Goal: Task Accomplishment & Management: Use online tool/utility

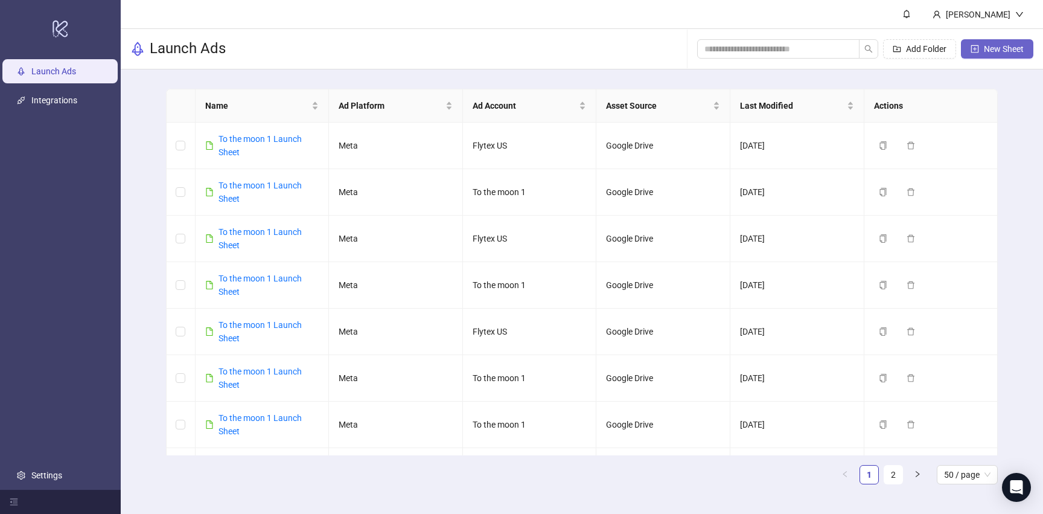
click at [989, 51] on span "New Sheet" at bounding box center [1004, 49] width 40 height 10
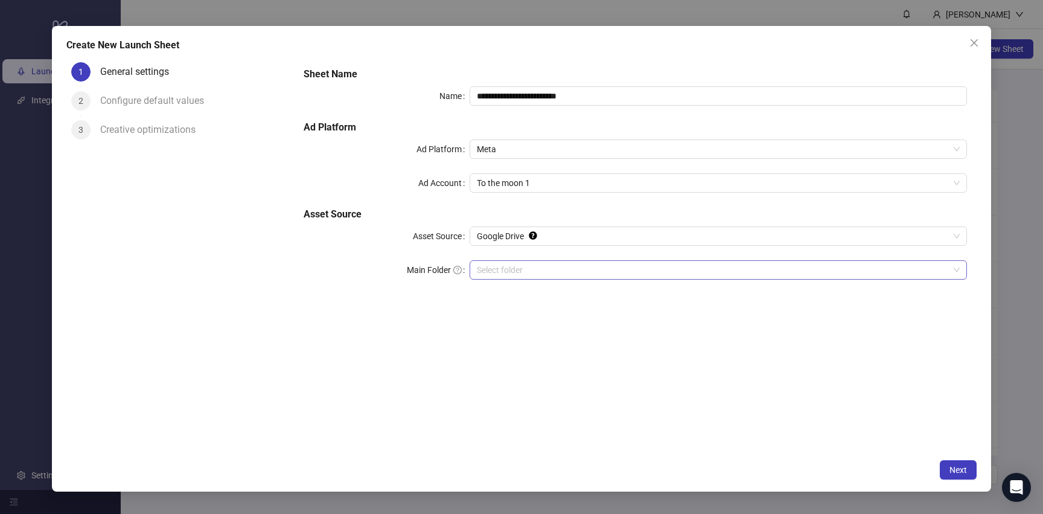
click at [538, 262] on input "Main Folder" at bounding box center [713, 270] width 472 height 18
click at [951, 466] on span "Next" at bounding box center [957, 470] width 17 height 10
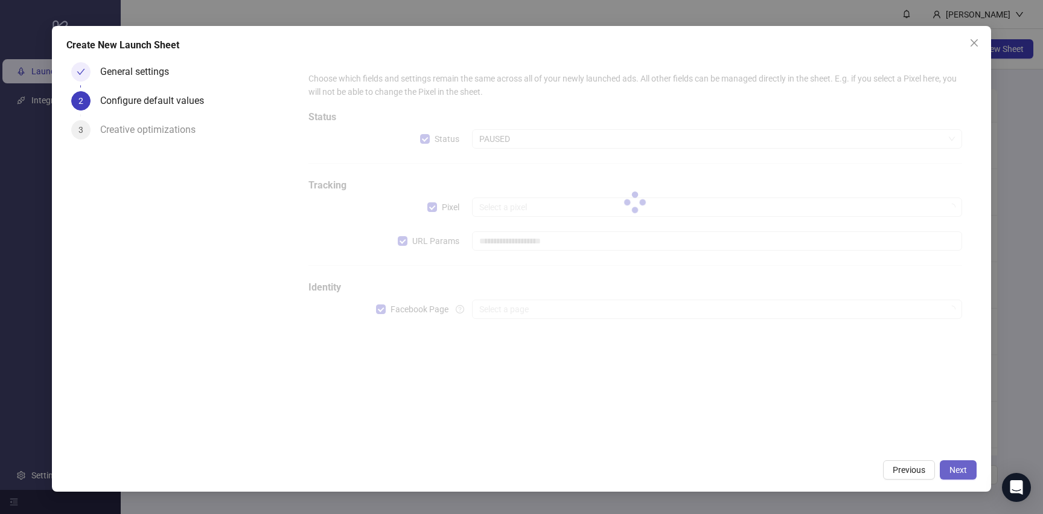
type input "**********"
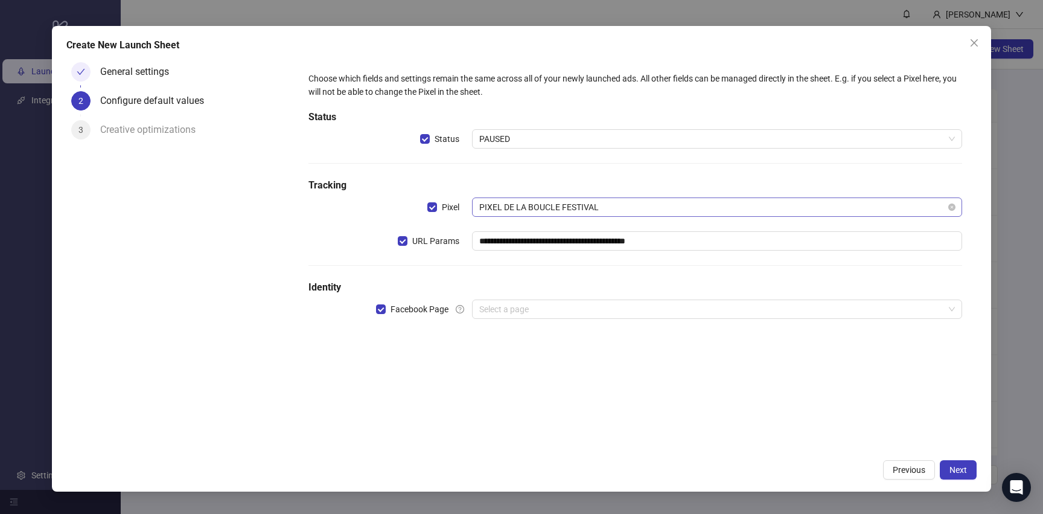
click at [600, 202] on span "PIXEL DE LA BOUCLE FESTIVAL" at bounding box center [716, 207] width 475 height 18
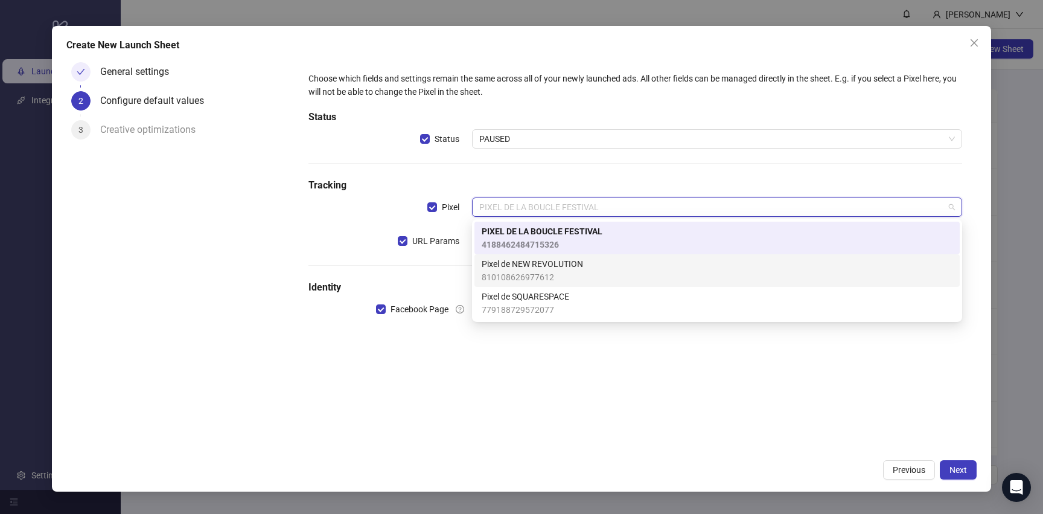
click at [565, 267] on span "Pixel de NEW REVOLUTION" at bounding box center [532, 263] width 101 height 13
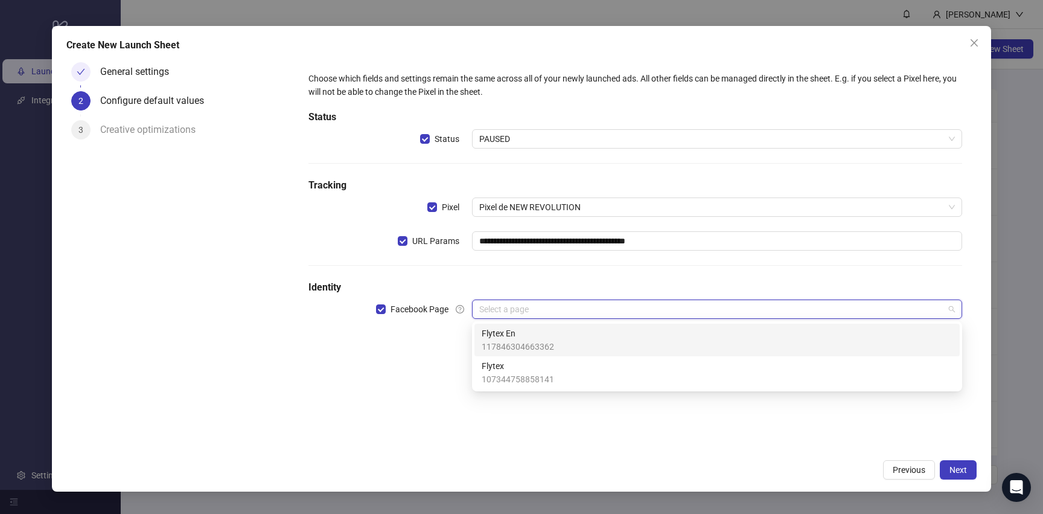
click at [547, 310] on input "search" at bounding box center [711, 309] width 465 height 18
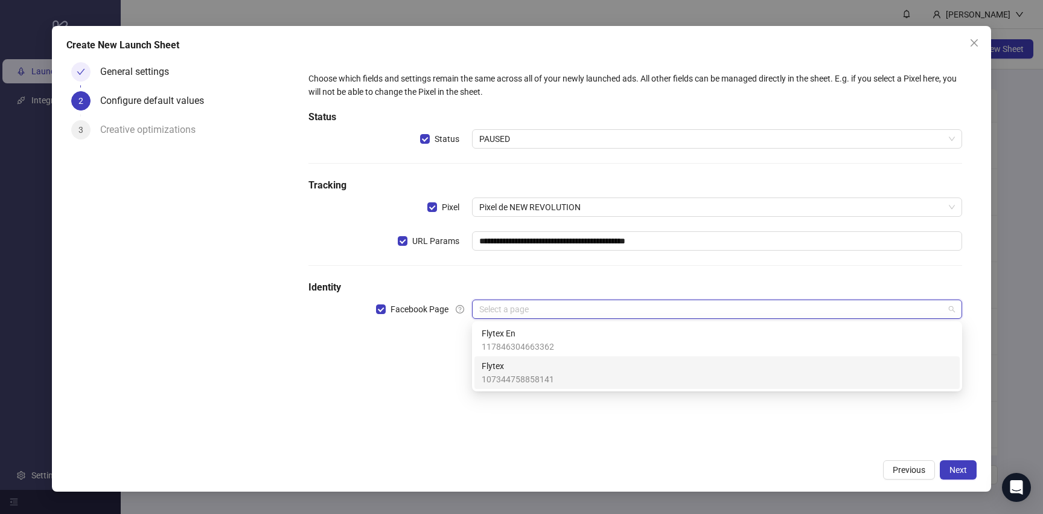
click at [535, 373] on span "107344758858141" at bounding box center [518, 378] width 72 height 13
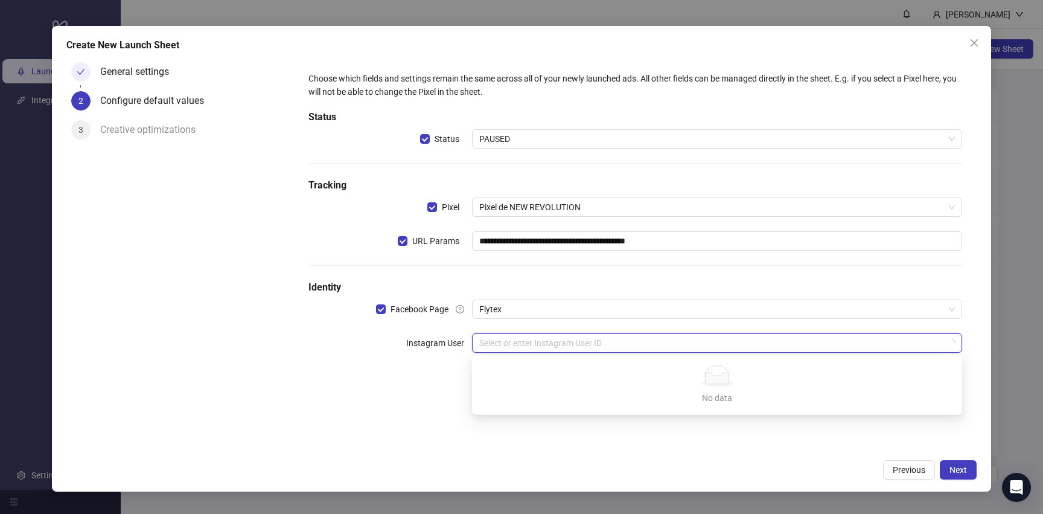
click at [545, 342] on input "search" at bounding box center [711, 343] width 465 height 18
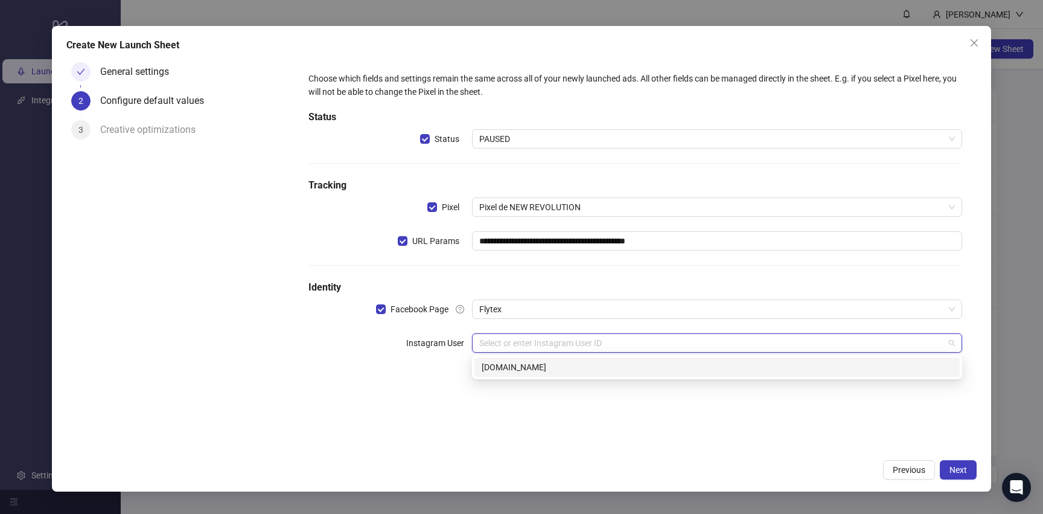
click at [542, 369] on div "[DOMAIN_NAME]" at bounding box center [717, 366] width 471 height 13
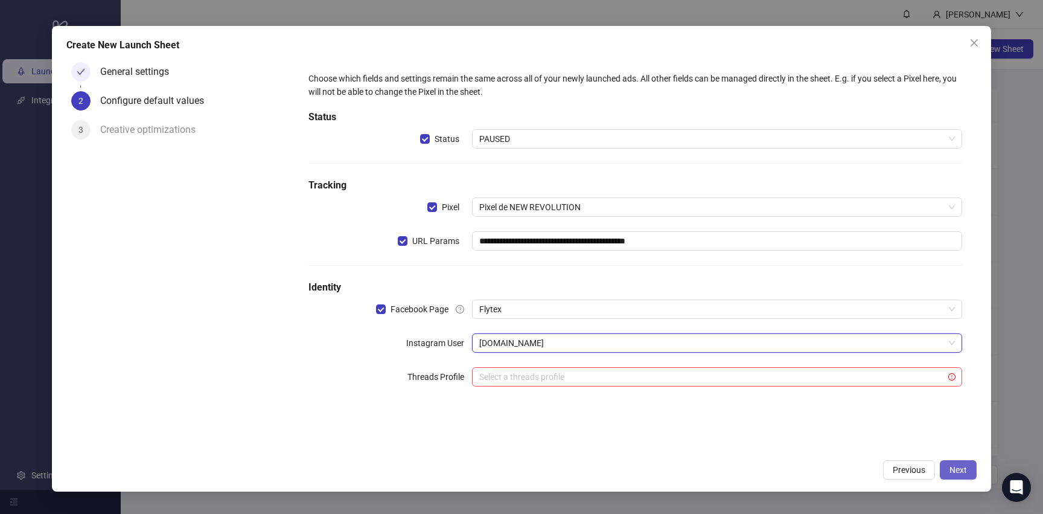
click at [948, 468] on button "Next" at bounding box center [958, 469] width 37 height 19
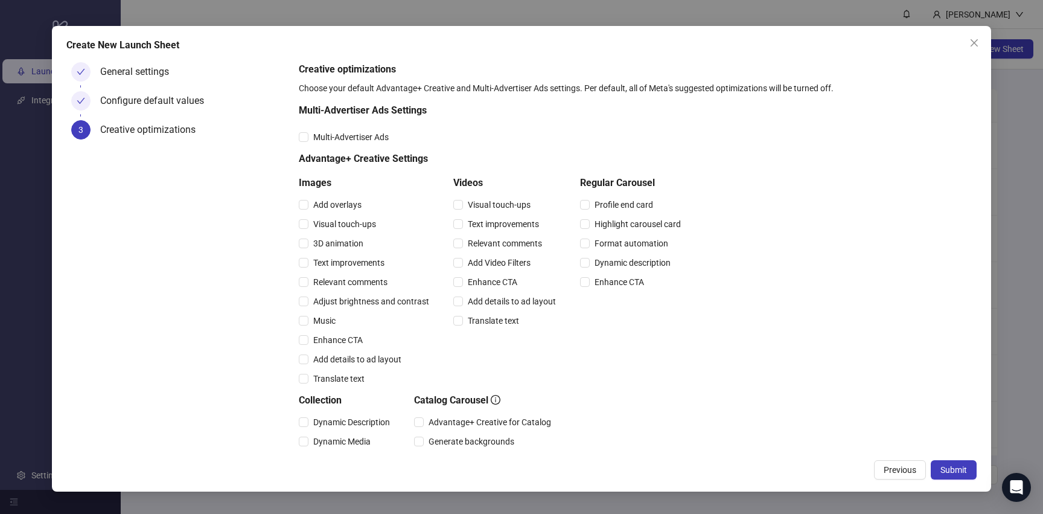
click at [948, 468] on span "Submit" at bounding box center [953, 470] width 27 height 10
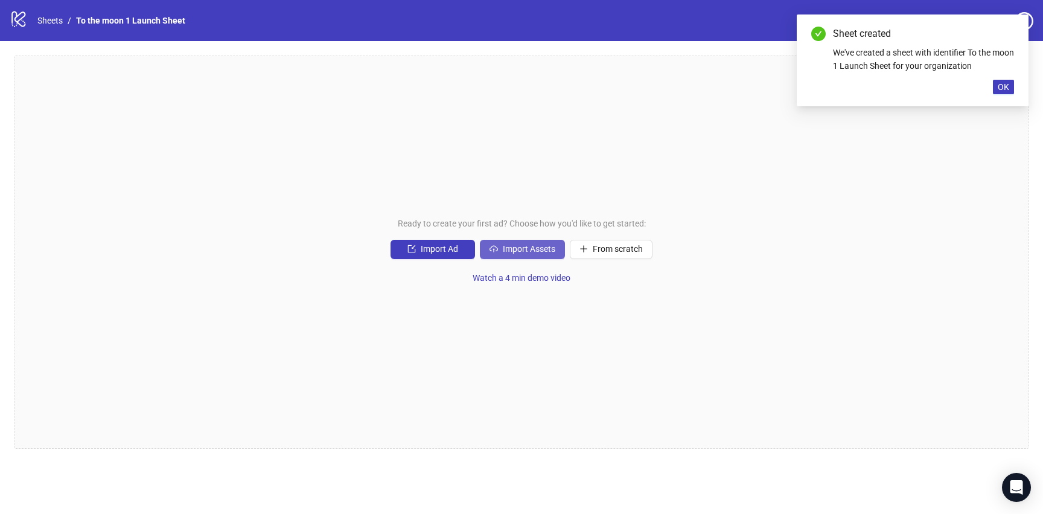
click at [530, 250] on span "Import Assets" at bounding box center [529, 249] width 52 height 10
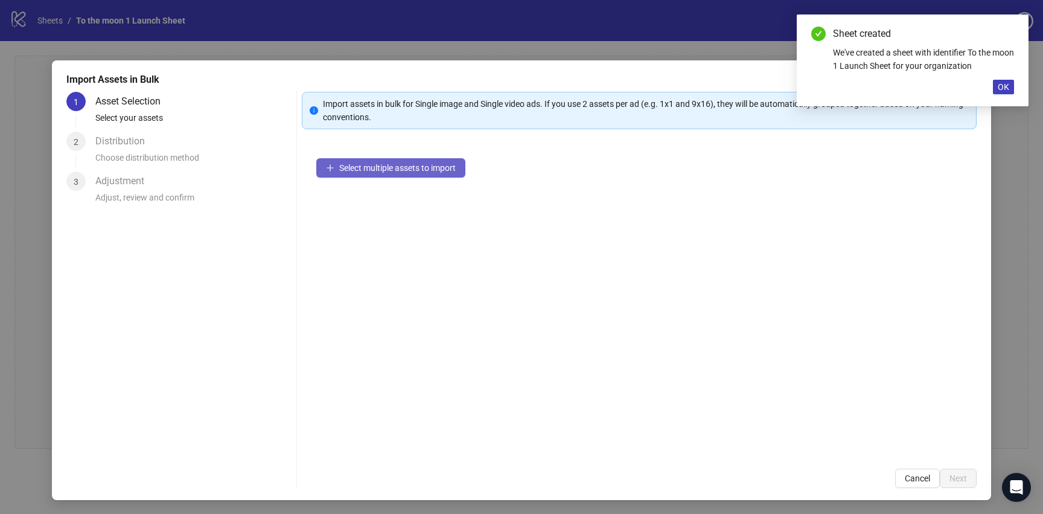
click at [433, 171] on span "Select multiple assets to import" at bounding box center [397, 168] width 116 height 10
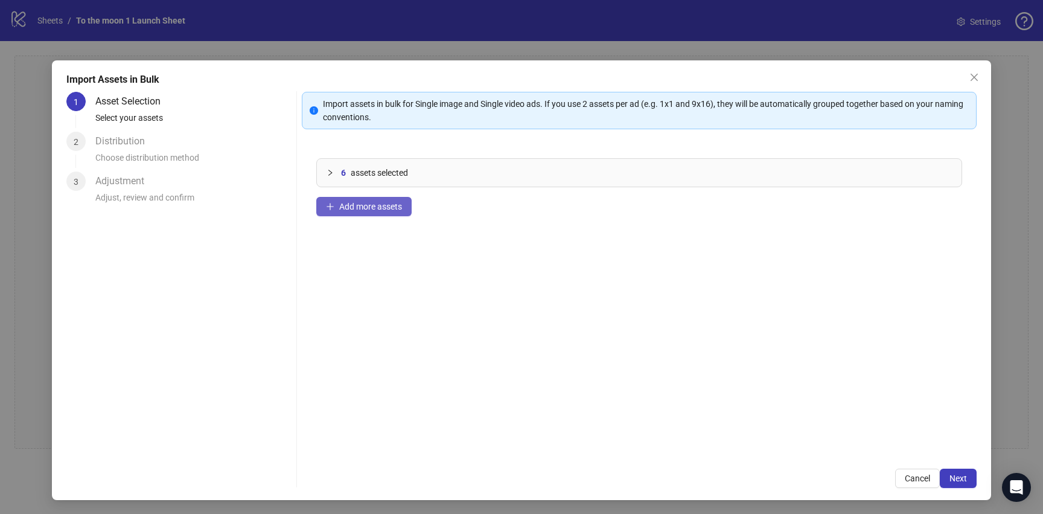
click at [388, 206] on span "Add more assets" at bounding box center [370, 207] width 63 height 10
click at [349, 203] on span "Add more assets" at bounding box center [370, 207] width 63 height 10
click at [349, 202] on span "Add more assets" at bounding box center [370, 207] width 63 height 10
click at [959, 477] on span "Next" at bounding box center [957, 478] width 17 height 10
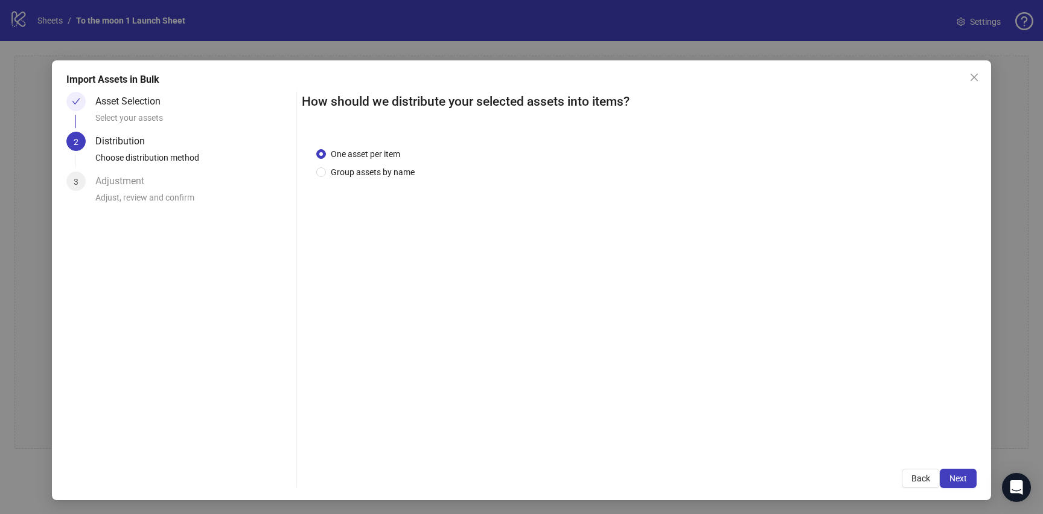
click at [959, 477] on span "Next" at bounding box center [957, 478] width 17 height 10
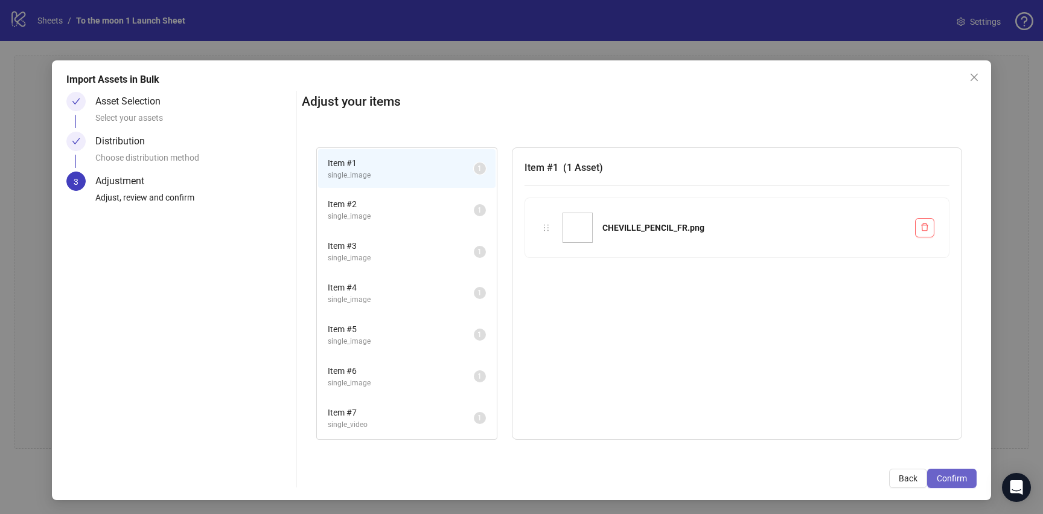
click at [963, 479] on span "Confirm" at bounding box center [951, 478] width 30 height 10
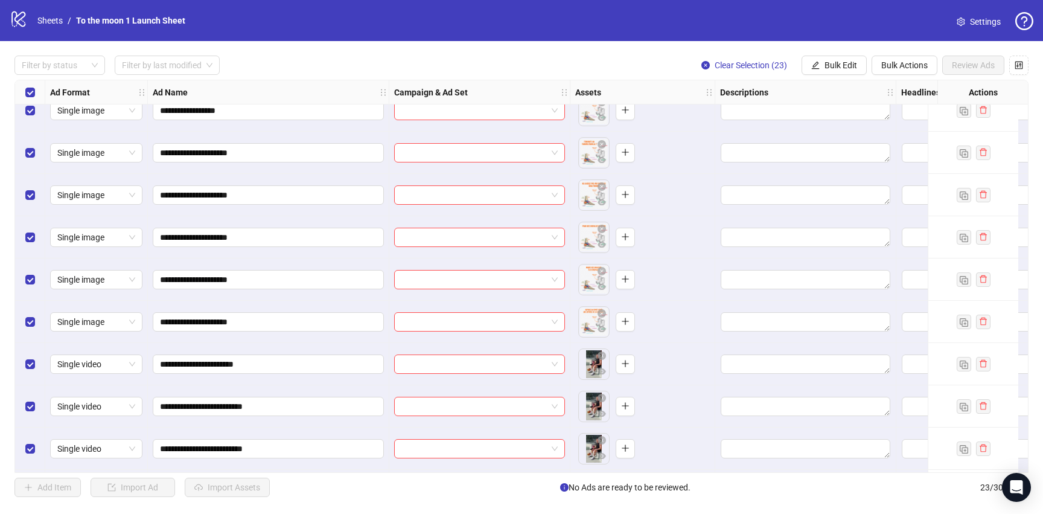
scroll to position [14, 0]
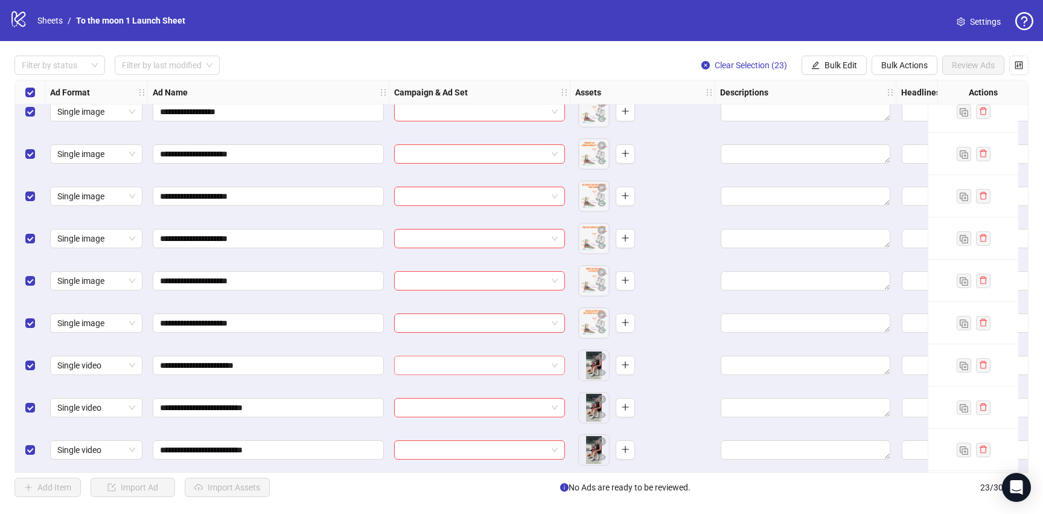
click at [535, 373] on input "search" at bounding box center [473, 365] width 145 height 18
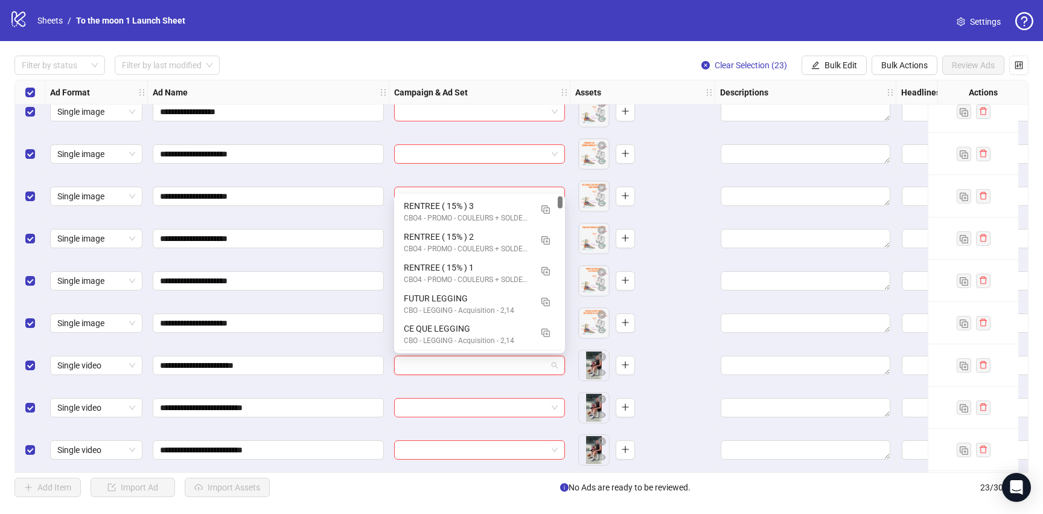
click at [544, 363] on input "search" at bounding box center [473, 365] width 145 height 18
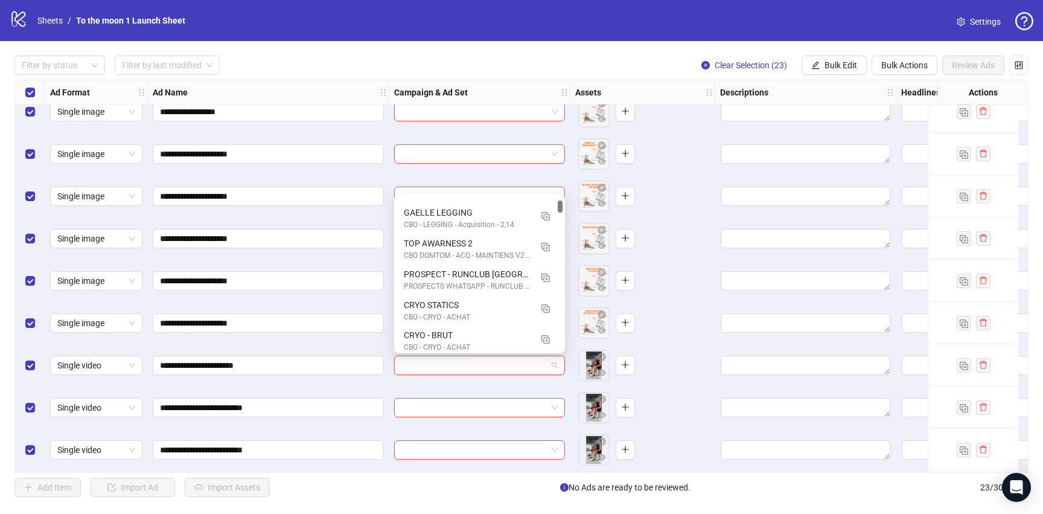
scroll to position [0, 0]
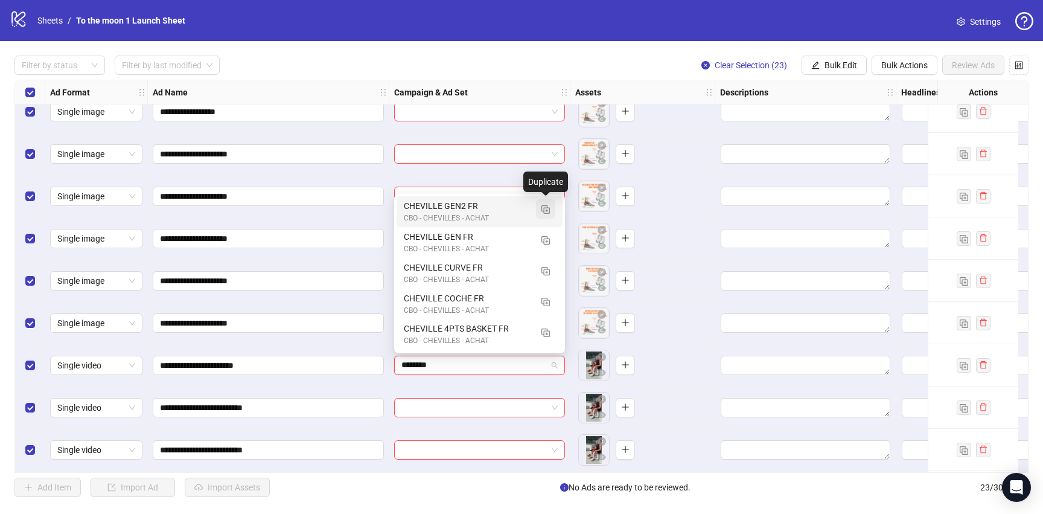
click at [544, 207] on img "button" at bounding box center [545, 209] width 8 height 8
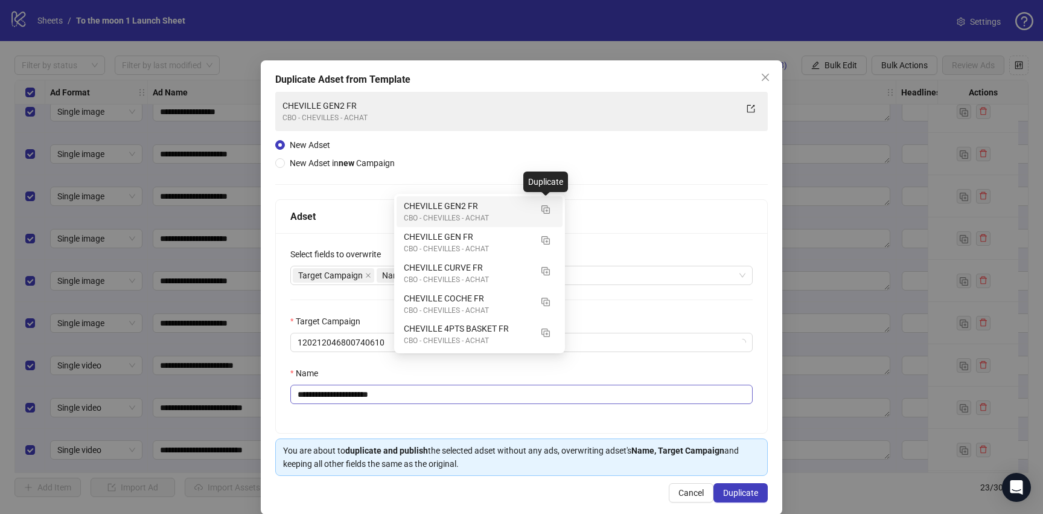
type input "********"
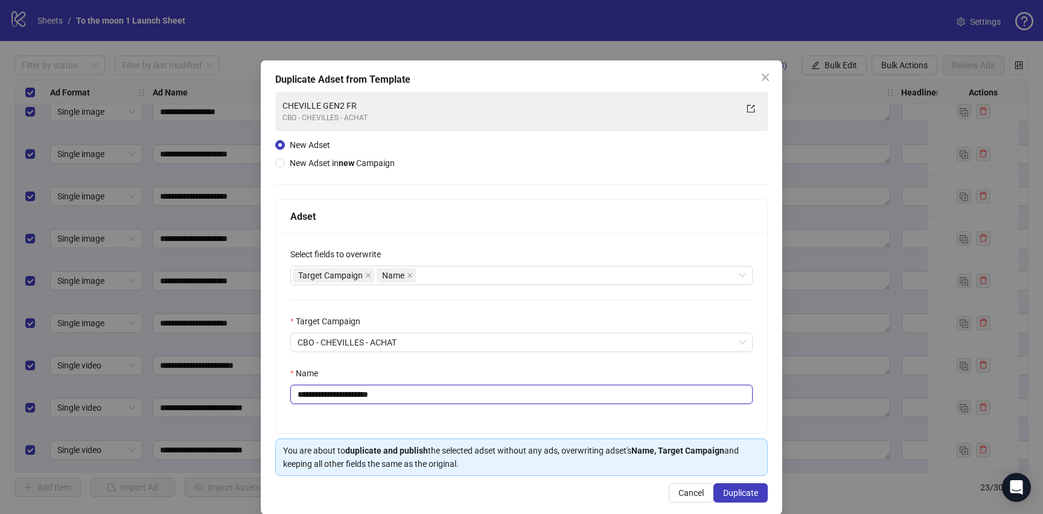
click at [334, 392] on input "**********" at bounding box center [521, 393] width 462 height 19
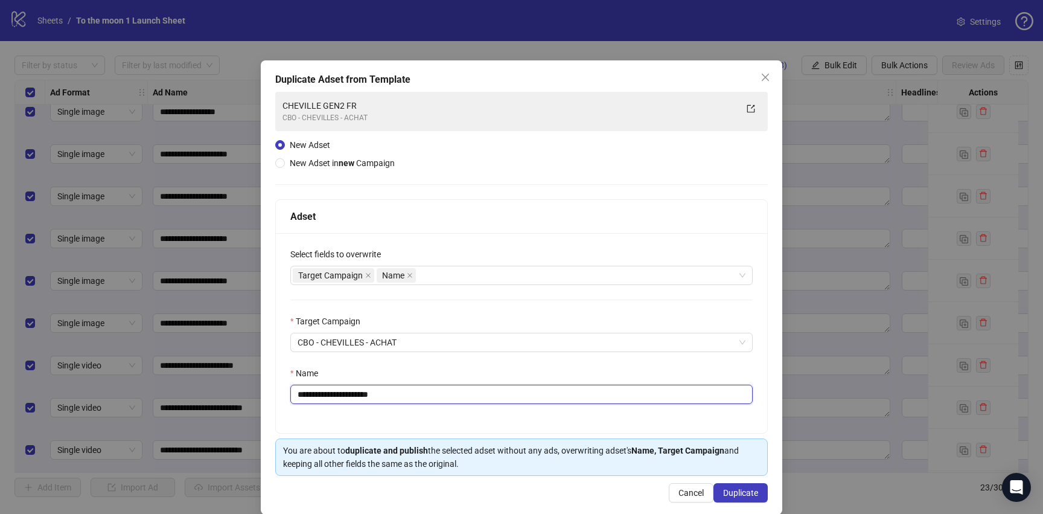
click at [334, 392] on input "**********" at bounding box center [521, 393] width 462 height 19
paste input "*"
type input "**********"
click at [751, 492] on span "Duplicate" at bounding box center [740, 493] width 35 height 10
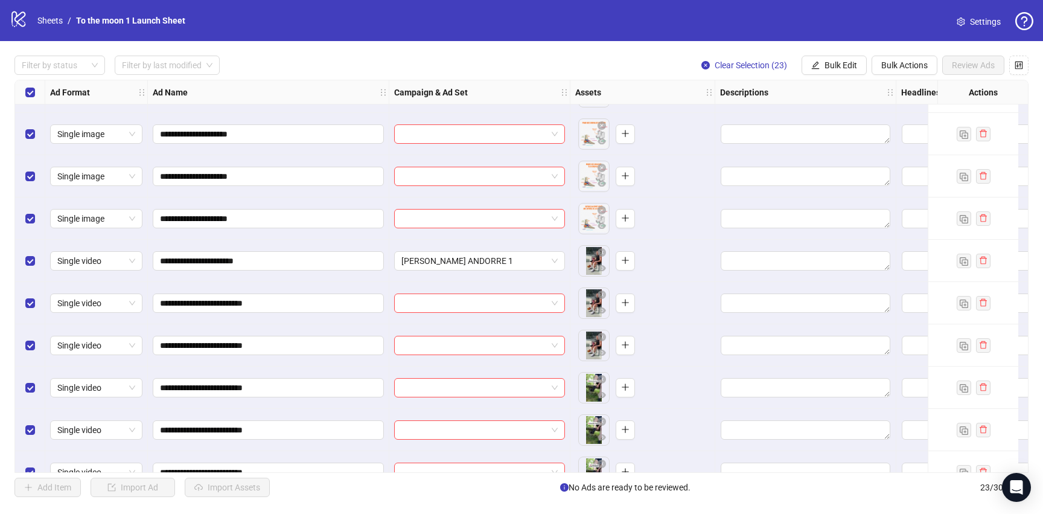
scroll to position [144, 0]
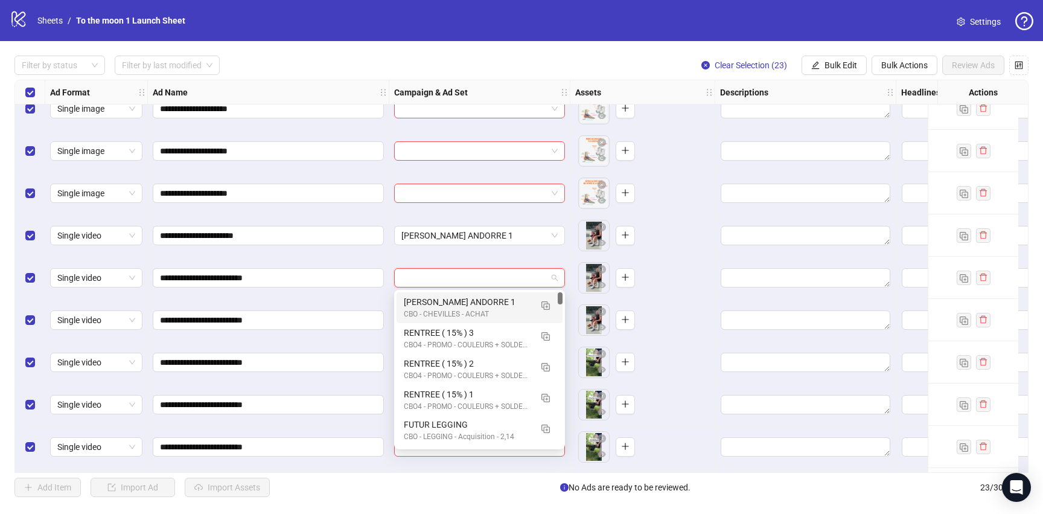
click at [520, 281] on input "search" at bounding box center [473, 278] width 145 height 18
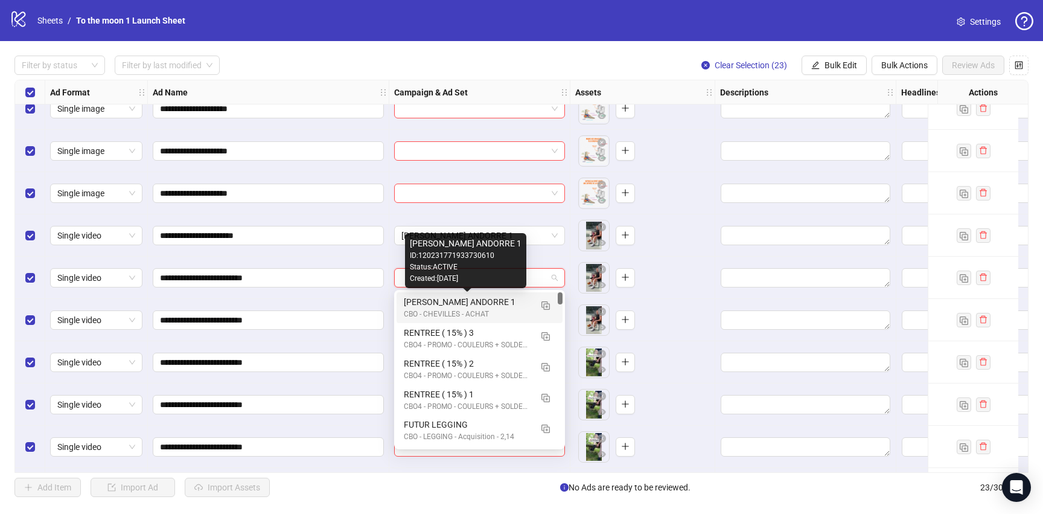
click at [498, 303] on div "[PERSON_NAME] ANDORRE 1" at bounding box center [467, 301] width 127 height 13
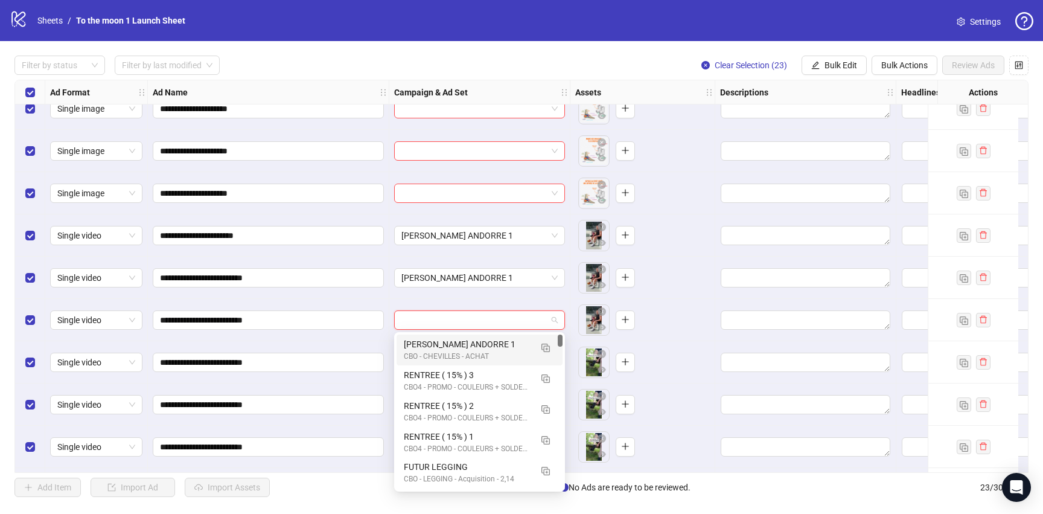
click at [495, 317] on input "search" at bounding box center [473, 320] width 145 height 18
click at [495, 343] on div "[PERSON_NAME] ANDORRE 1" at bounding box center [467, 343] width 127 height 13
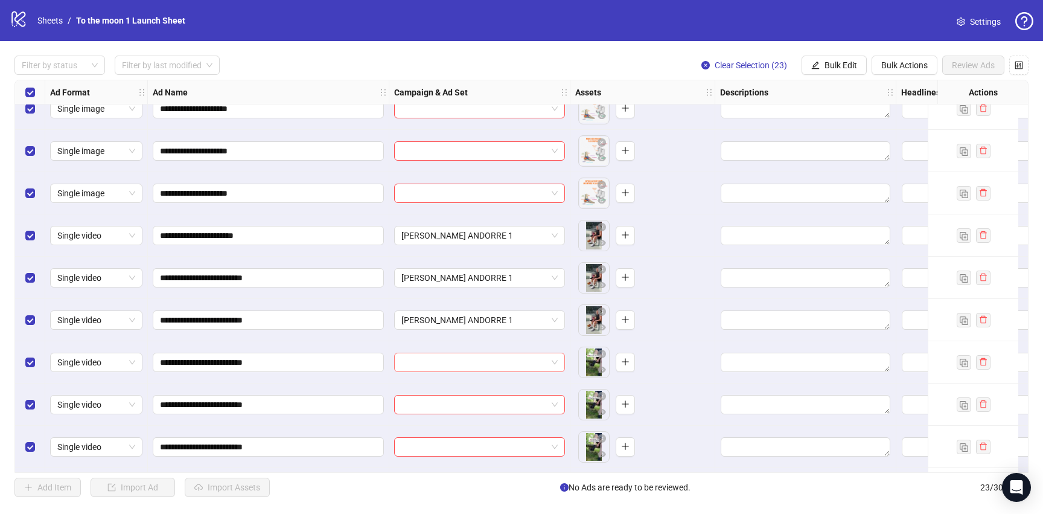
click at [490, 364] on input "search" at bounding box center [473, 362] width 145 height 18
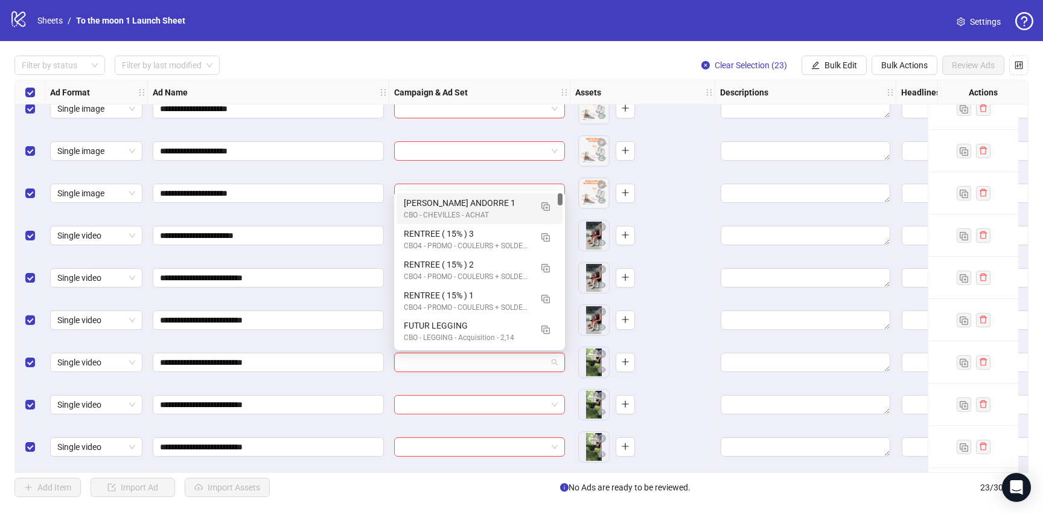
click at [482, 204] on div "[PERSON_NAME] ANDORRE 1" at bounding box center [467, 202] width 127 height 13
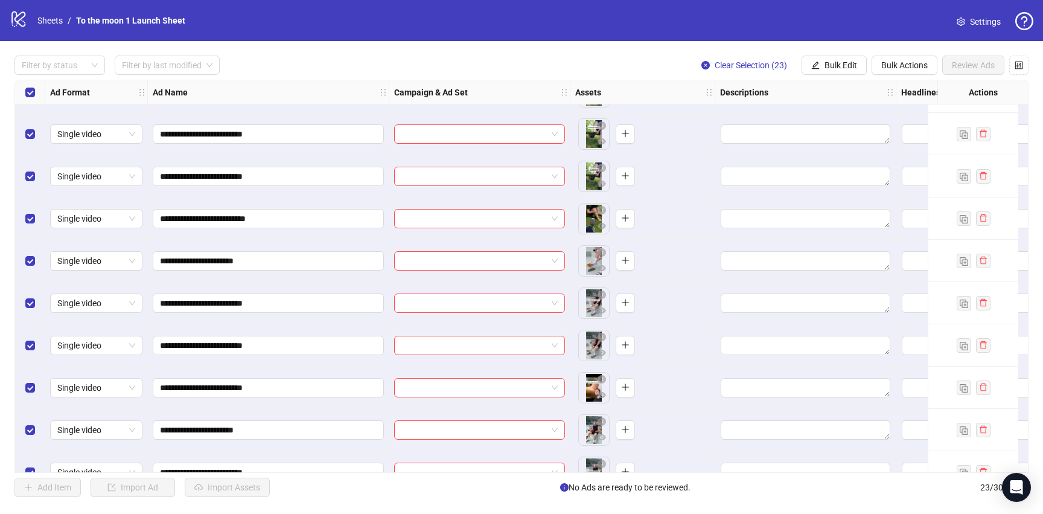
scroll to position [356, 0]
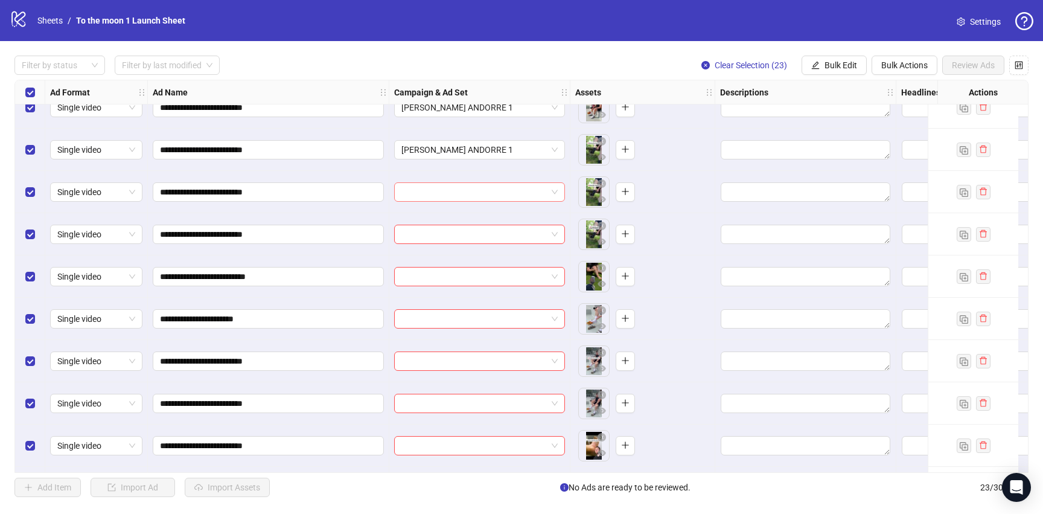
click at [482, 187] on input "search" at bounding box center [473, 192] width 145 height 18
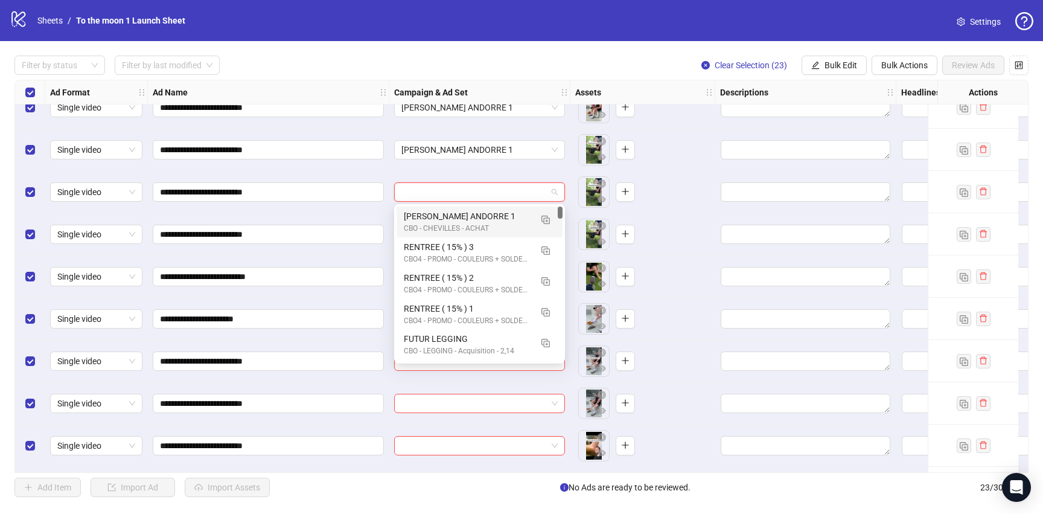
click at [477, 217] on div "[PERSON_NAME] ANDORRE 1" at bounding box center [467, 215] width 127 height 13
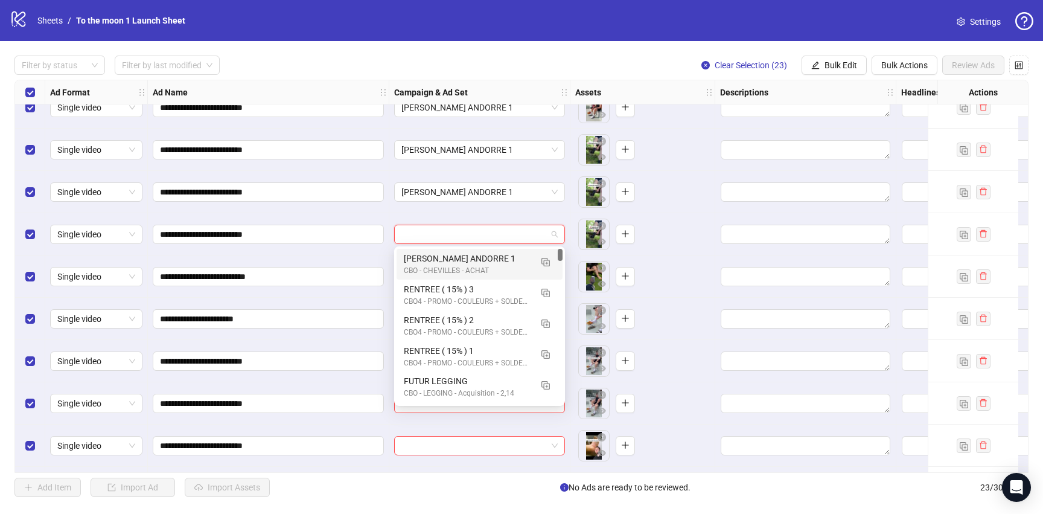
click at [477, 232] on input "search" at bounding box center [473, 234] width 145 height 18
click at [477, 256] on div "[PERSON_NAME] ANDORRE 1" at bounding box center [467, 258] width 127 height 13
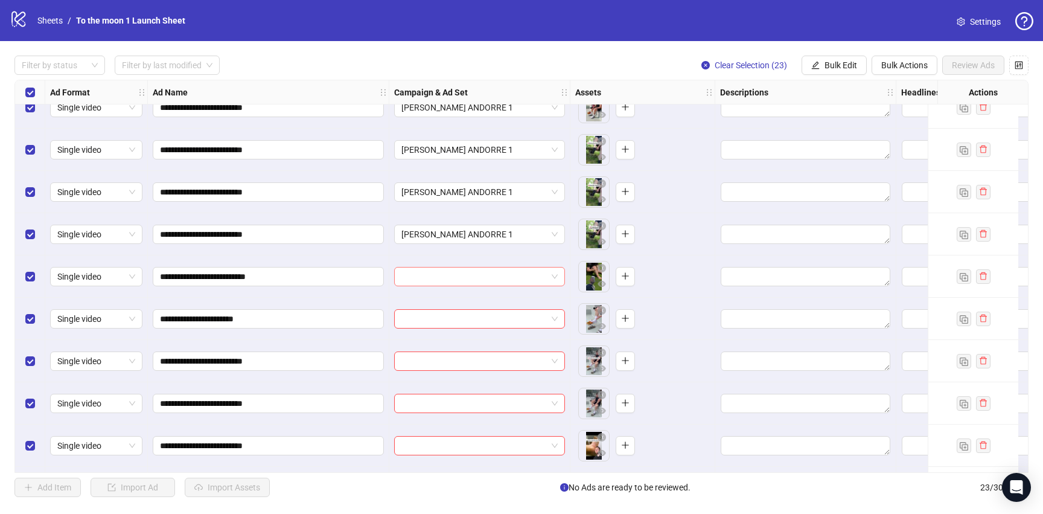
click at [477, 273] on input "search" at bounding box center [473, 276] width 145 height 18
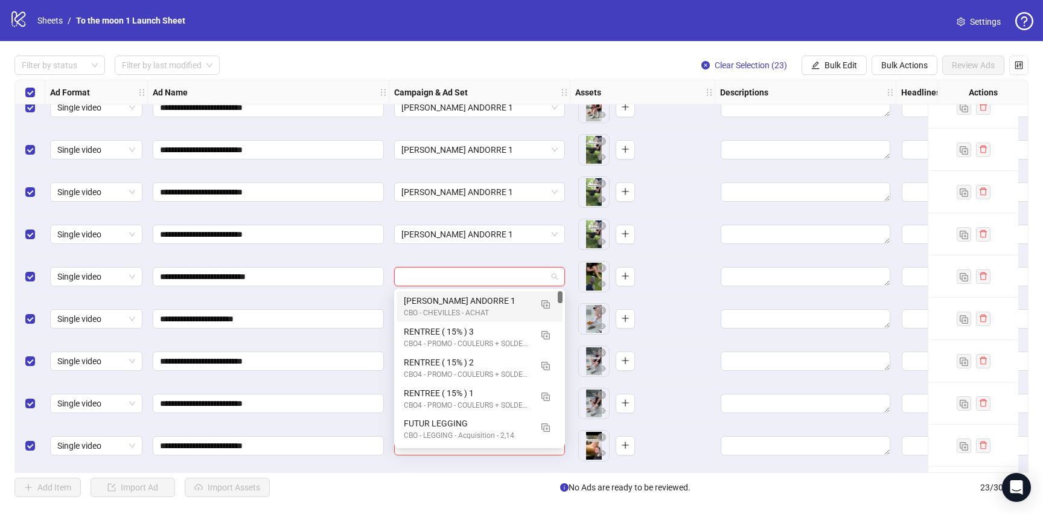
click at [476, 301] on div "[PERSON_NAME] ANDORRE 1" at bounding box center [467, 300] width 127 height 13
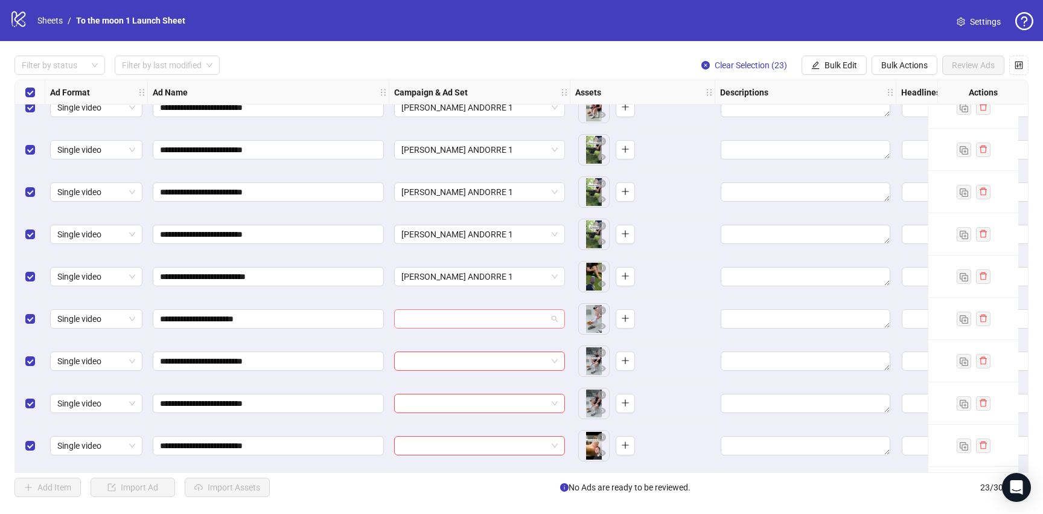
click at [476, 317] on input "search" at bounding box center [473, 319] width 145 height 18
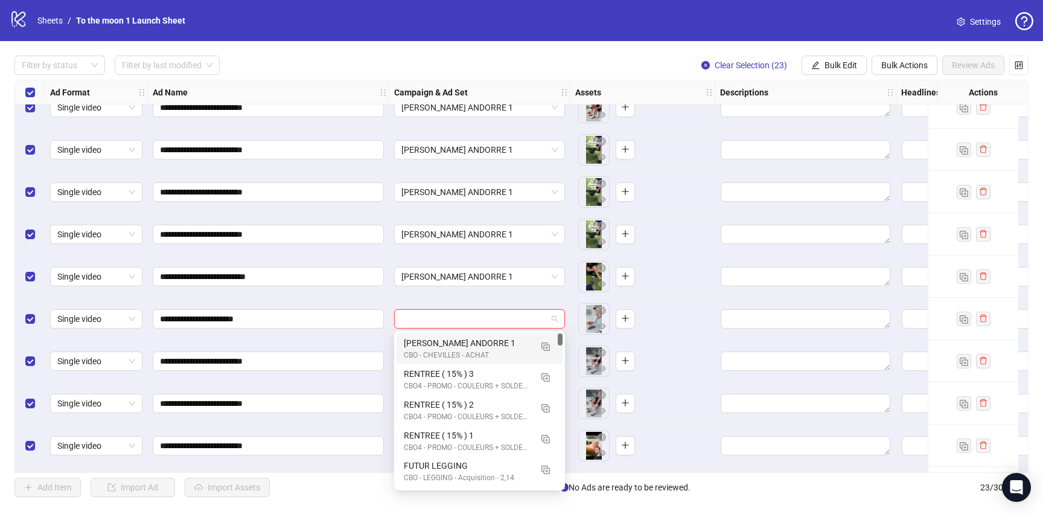
click at [477, 340] on div "[PERSON_NAME] ANDORRE 1" at bounding box center [467, 342] width 127 height 13
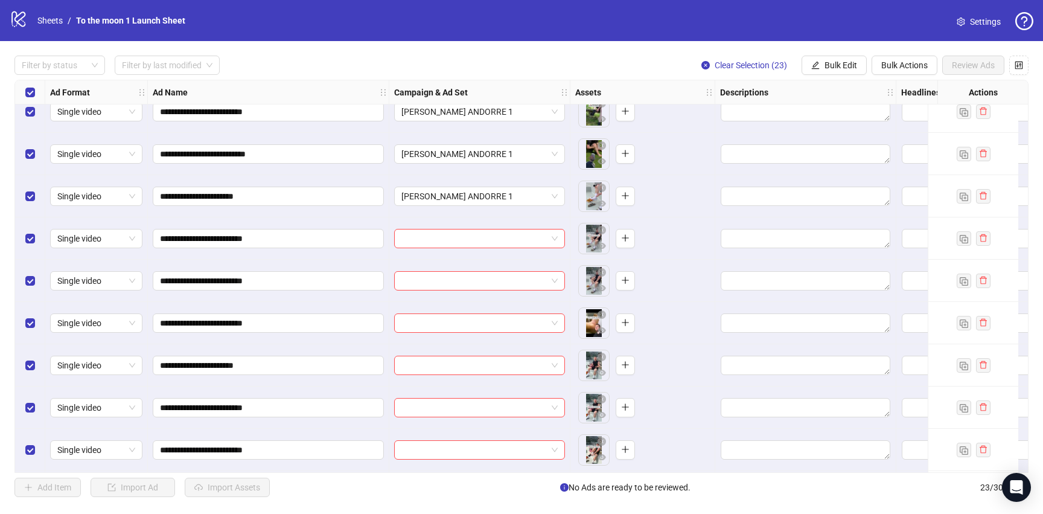
scroll to position [526, 0]
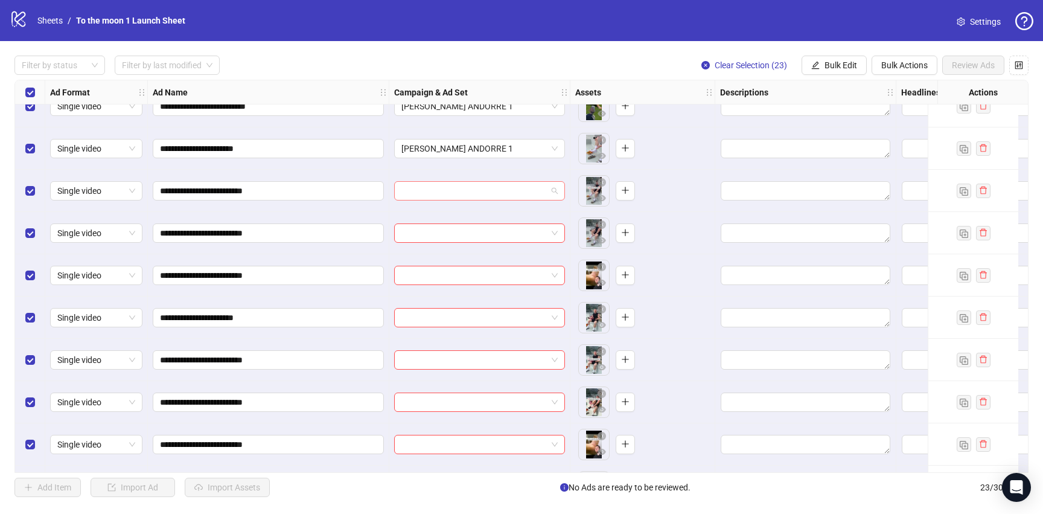
click at [482, 194] on input "search" at bounding box center [473, 191] width 145 height 18
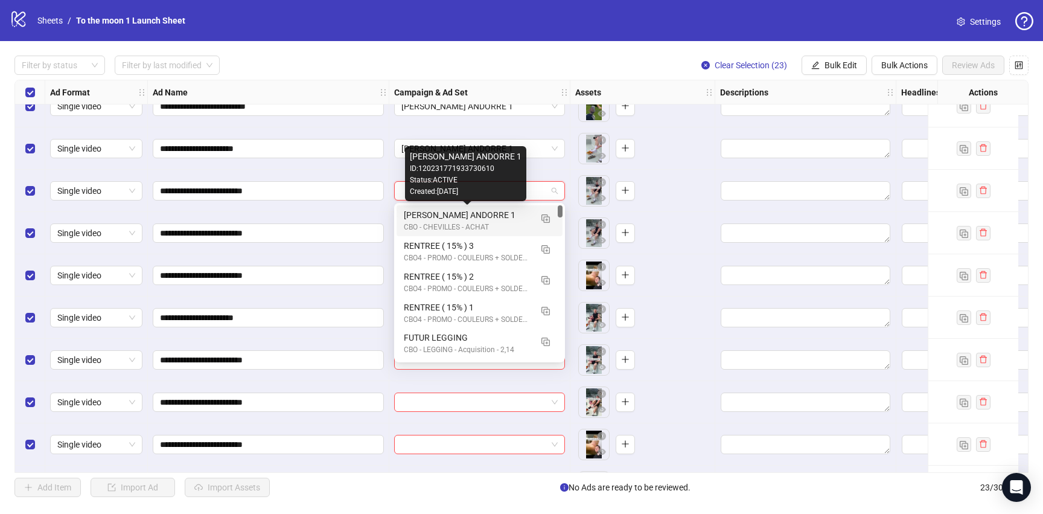
click at [482, 216] on div "[PERSON_NAME] ANDORRE 1" at bounding box center [467, 214] width 127 height 13
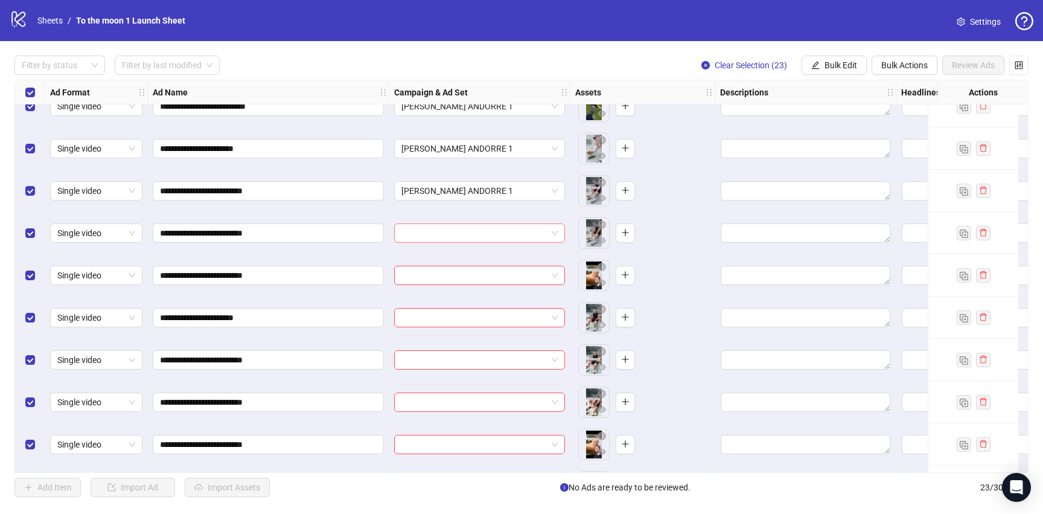
click at [481, 237] on input "search" at bounding box center [473, 233] width 145 height 18
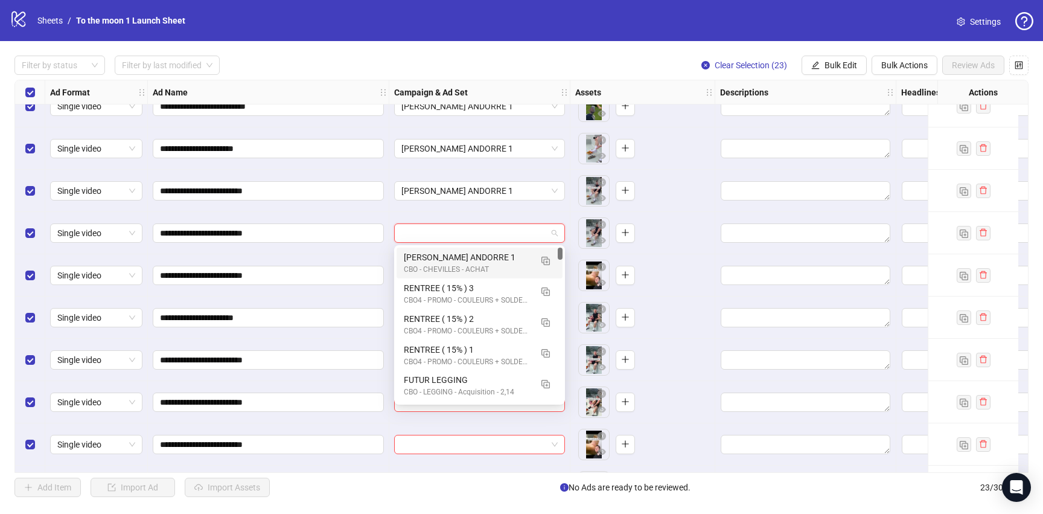
click at [481, 255] on div "[PERSON_NAME] ANDORRE 1" at bounding box center [467, 256] width 127 height 13
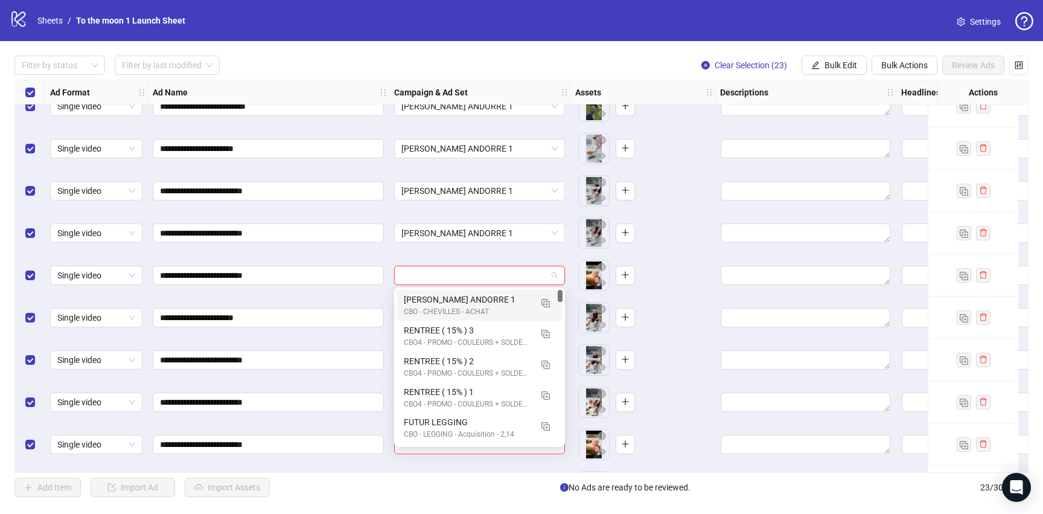
click at [477, 282] on input "search" at bounding box center [473, 275] width 145 height 18
click at [473, 307] on div "CBO - CHEVILLES - ACHAT" at bounding box center [467, 311] width 127 height 11
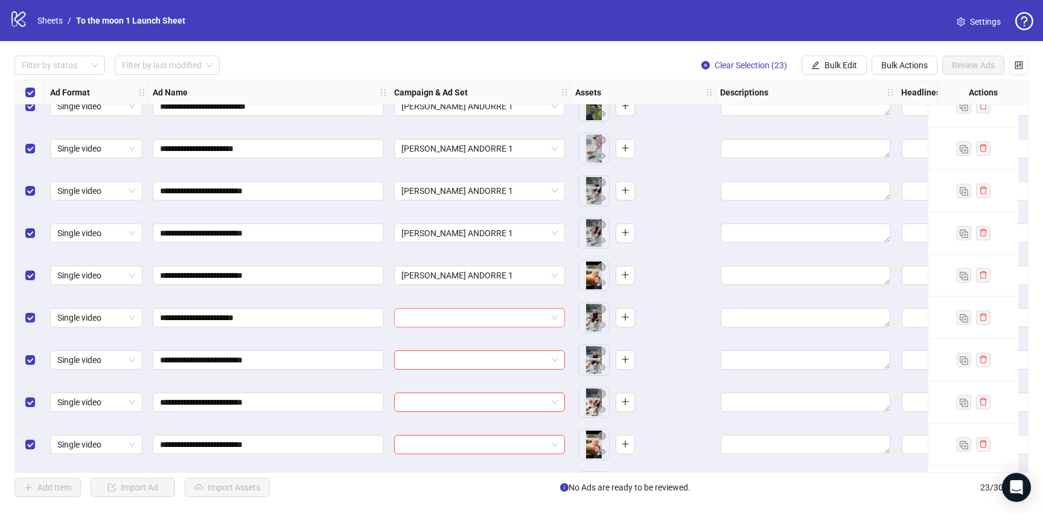
click at [473, 319] on input "search" at bounding box center [473, 317] width 145 height 18
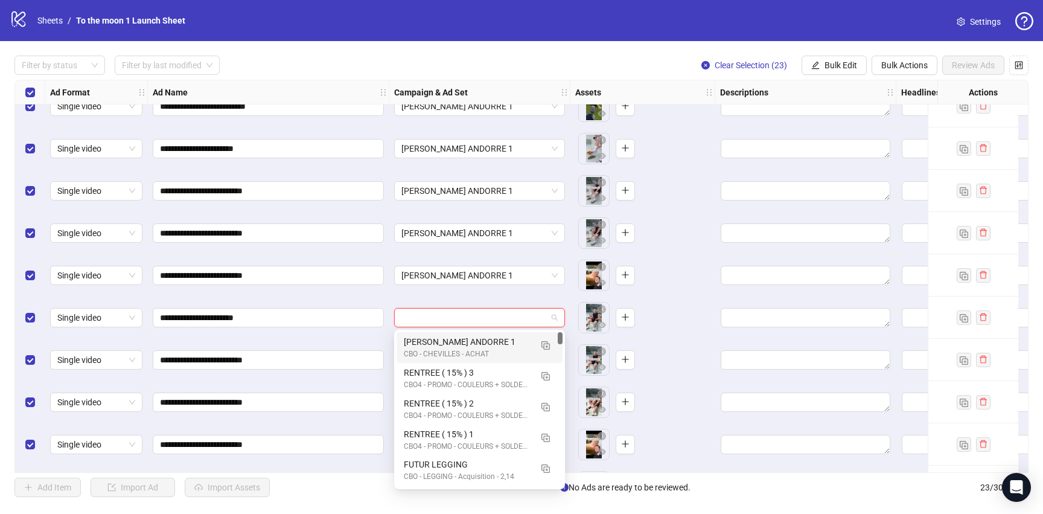
click at [473, 337] on div "[PERSON_NAME] ANDORRE 1" at bounding box center [467, 341] width 127 height 13
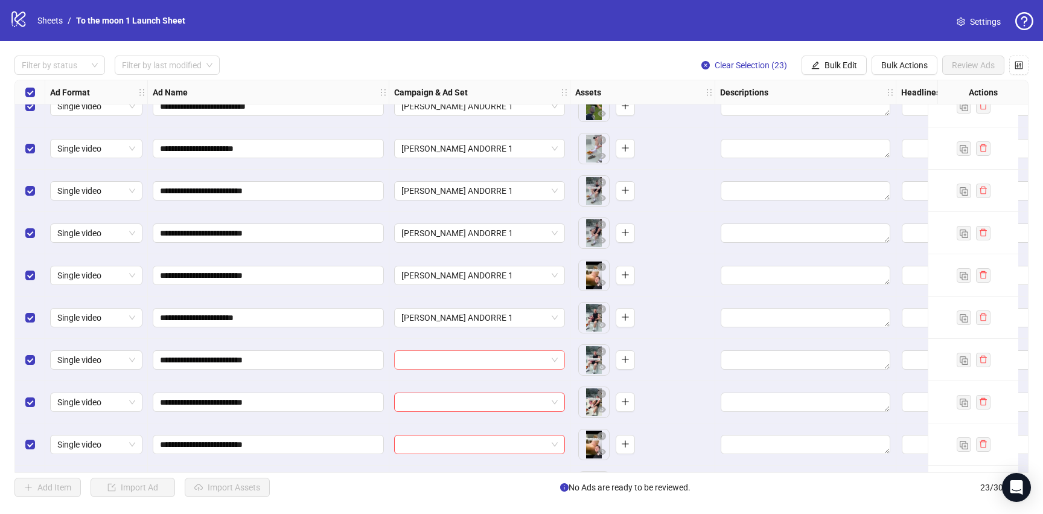
click at [473, 358] on input "search" at bounding box center [473, 360] width 145 height 18
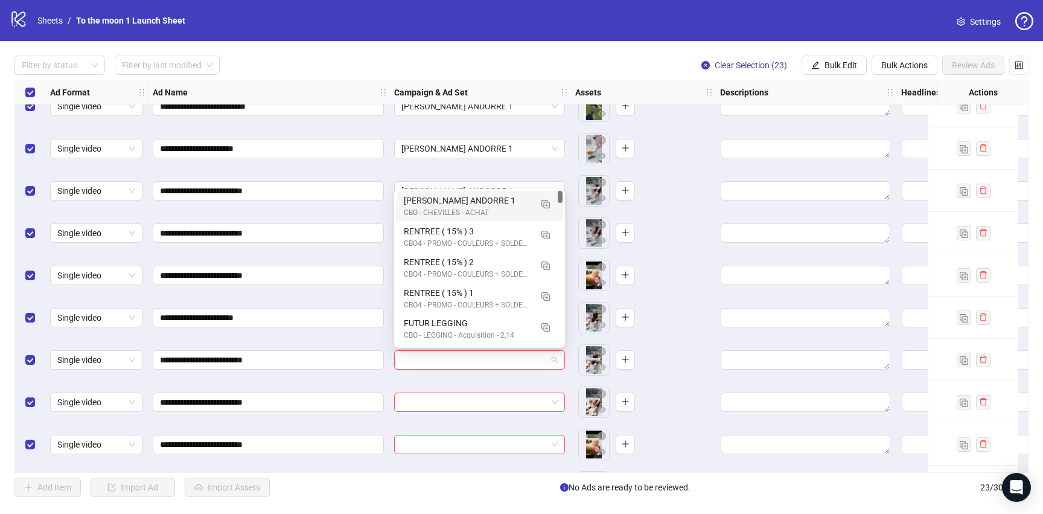
click at [483, 206] on div "[PERSON_NAME] ANDORRE 1" at bounding box center [467, 200] width 127 height 13
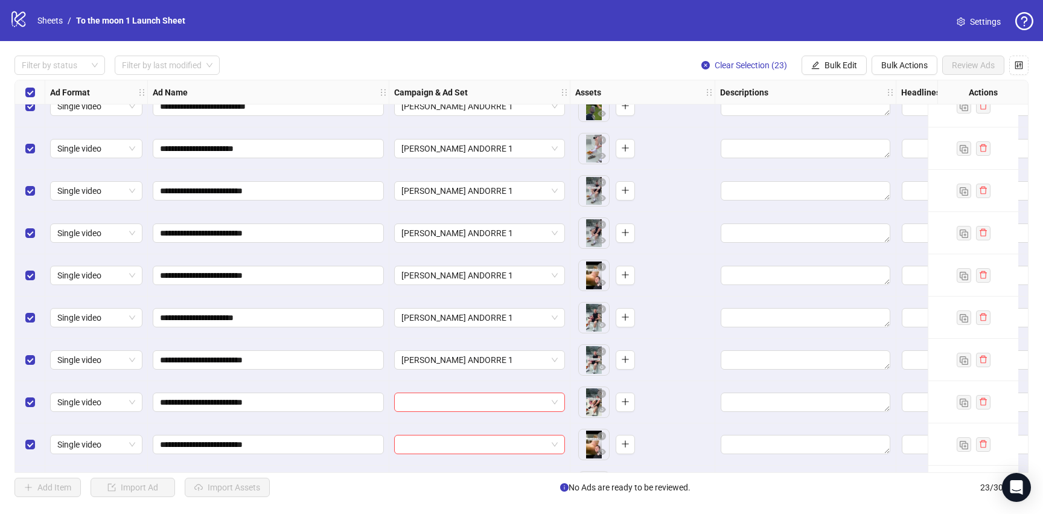
scroll to position [609, 0]
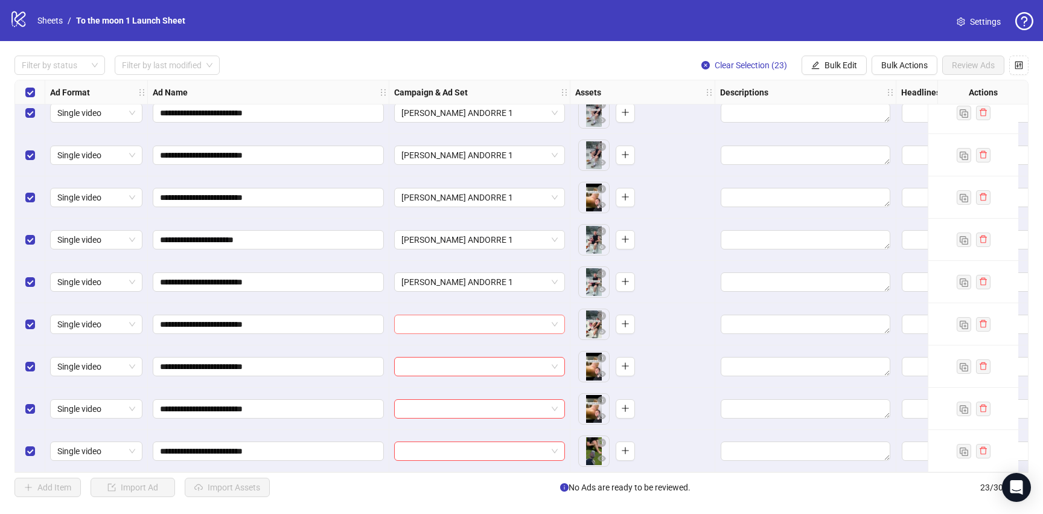
click at [483, 325] on input "search" at bounding box center [473, 324] width 145 height 18
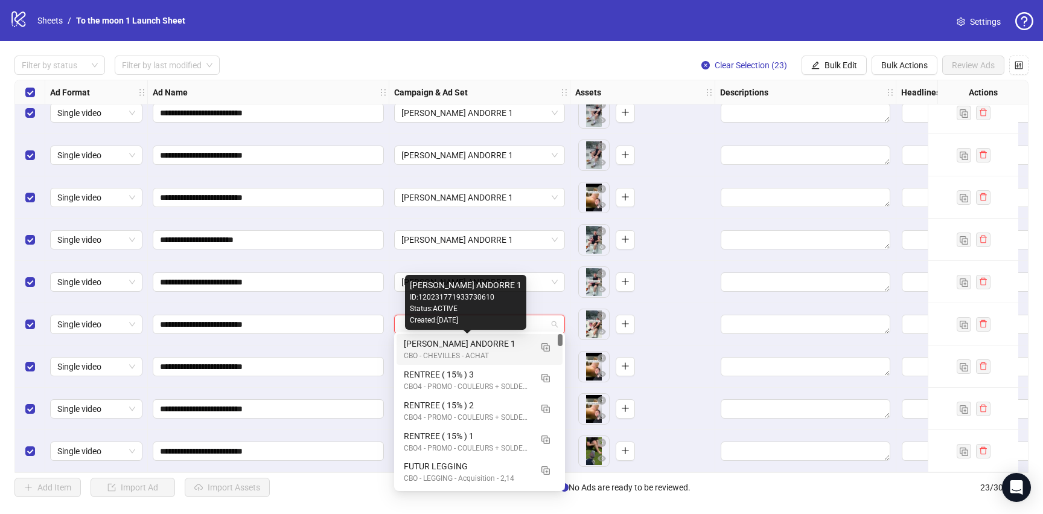
click at [482, 349] on div "[PERSON_NAME] ANDORRE 1 CBO - [GEOGRAPHIC_DATA] - ACHAT" at bounding box center [467, 349] width 127 height 25
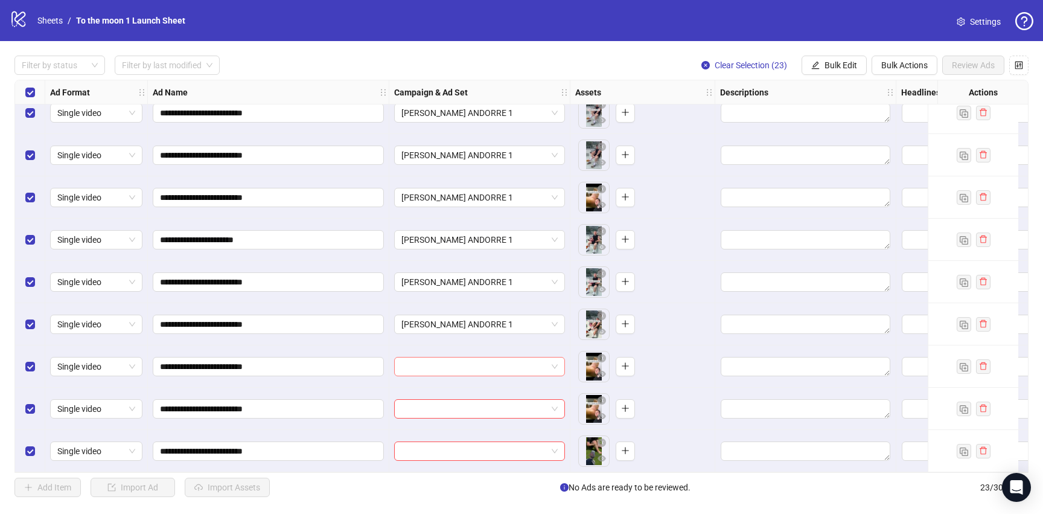
click at [482, 362] on input "search" at bounding box center [473, 366] width 145 height 18
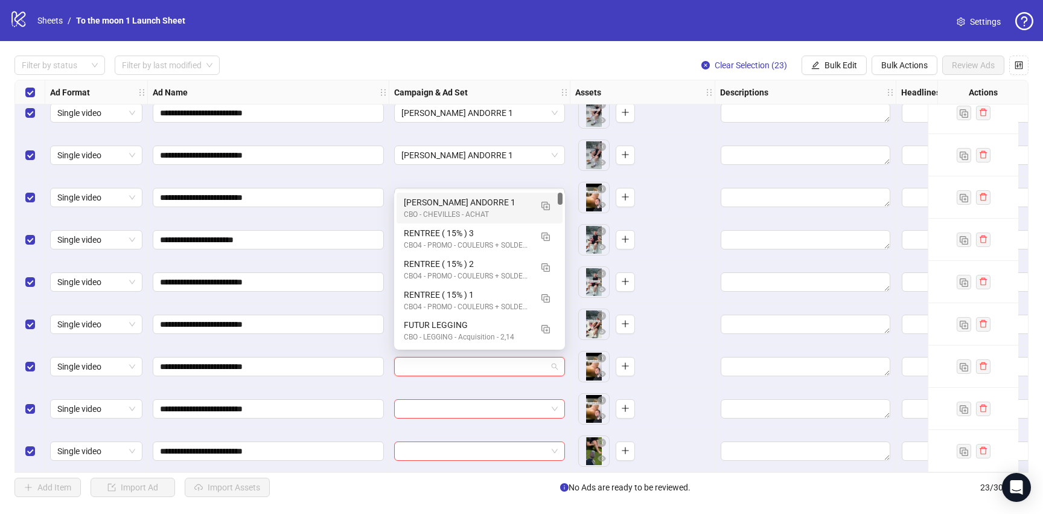
click at [489, 203] on div "[PERSON_NAME] ANDORRE 1" at bounding box center [467, 202] width 127 height 13
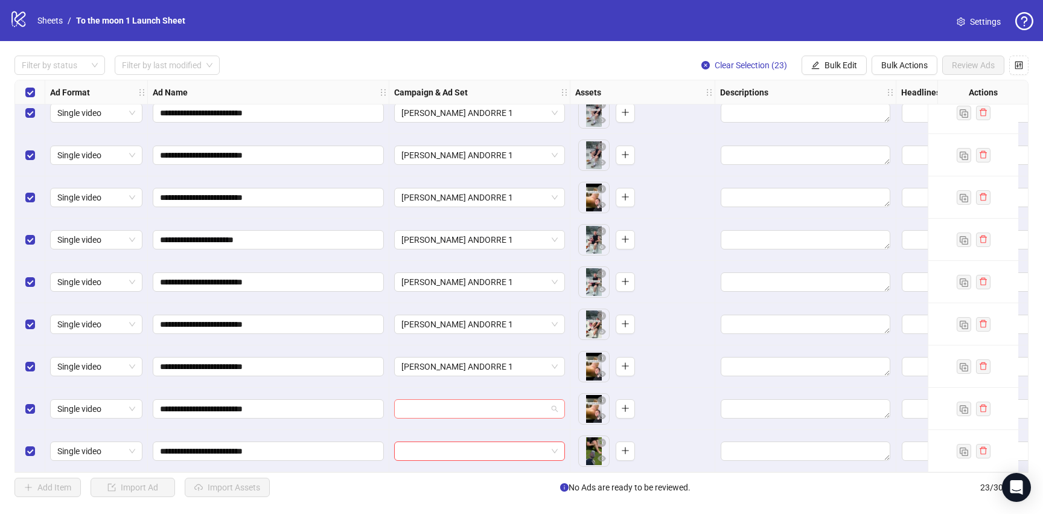
click at [482, 405] on input "search" at bounding box center [473, 408] width 145 height 18
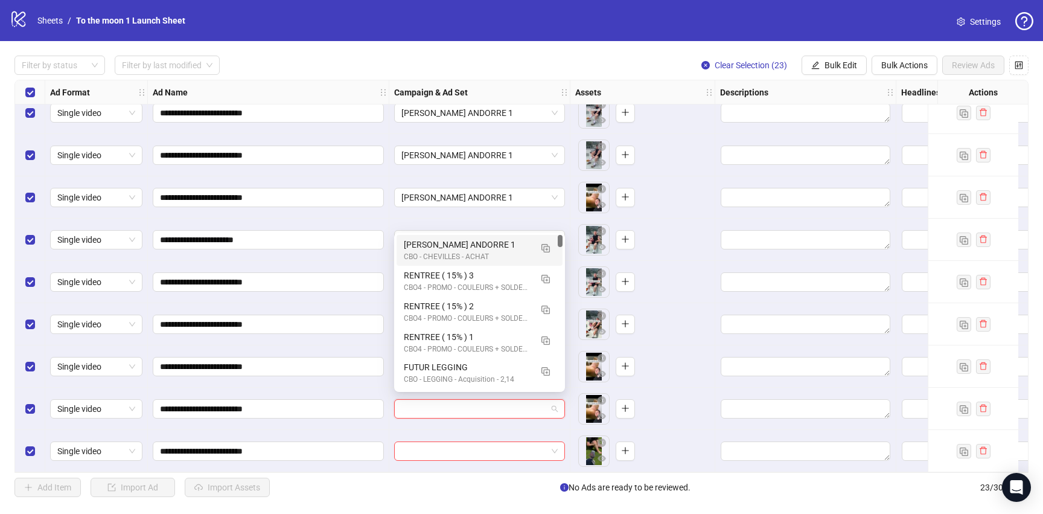
click at [476, 247] on div "[PERSON_NAME] ANDORRE 1" at bounding box center [467, 244] width 127 height 13
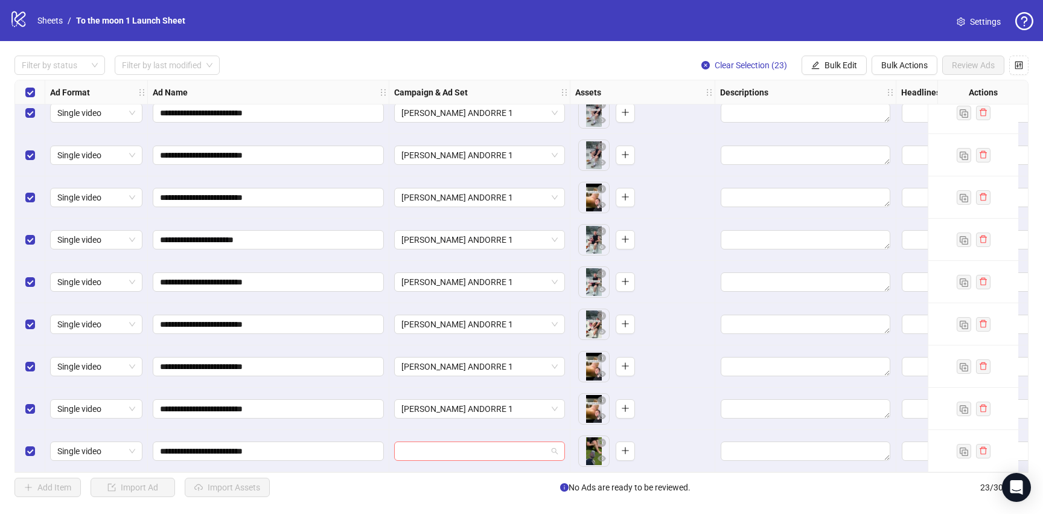
click at [468, 449] on input "search" at bounding box center [473, 451] width 145 height 18
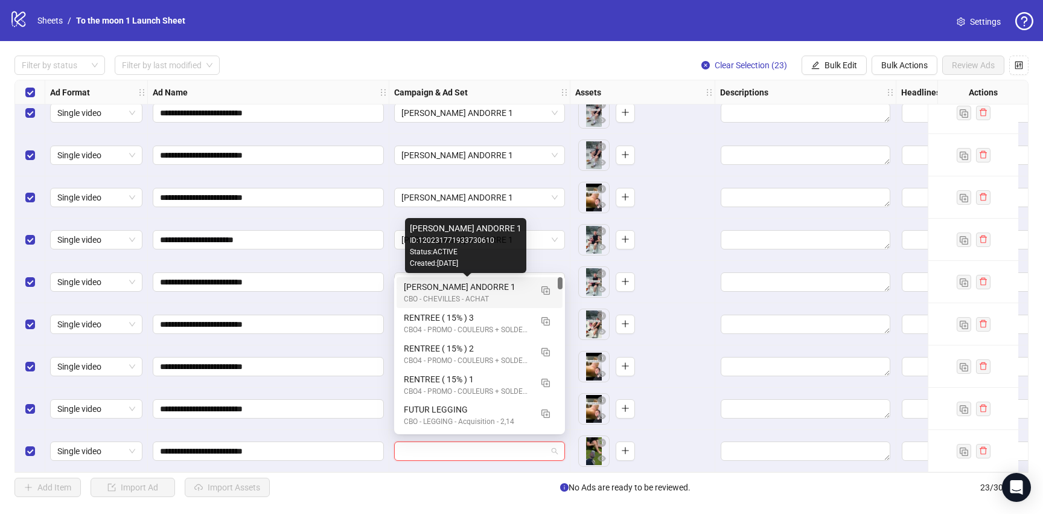
click at [486, 291] on div "[PERSON_NAME] ANDORRE 1" at bounding box center [467, 286] width 127 height 13
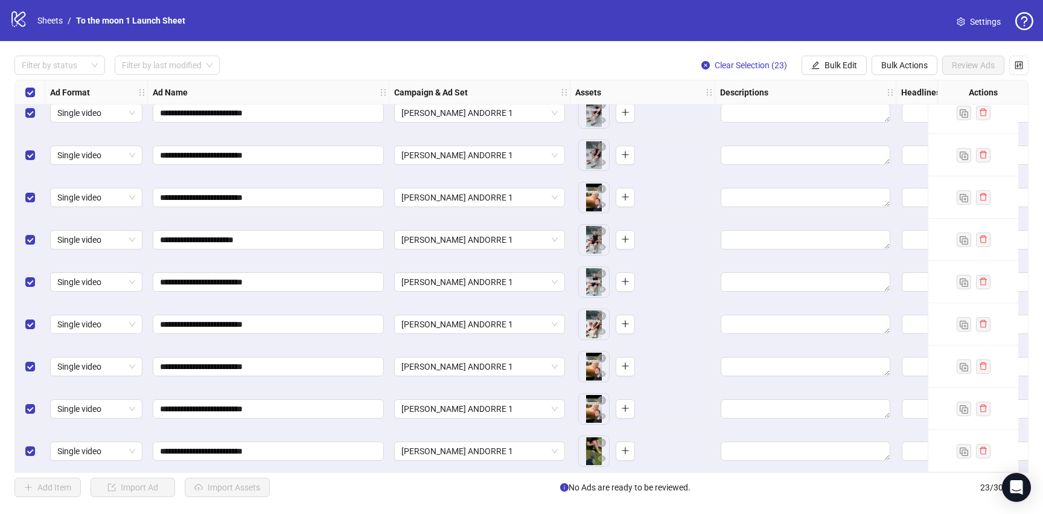
scroll to position [0, 0]
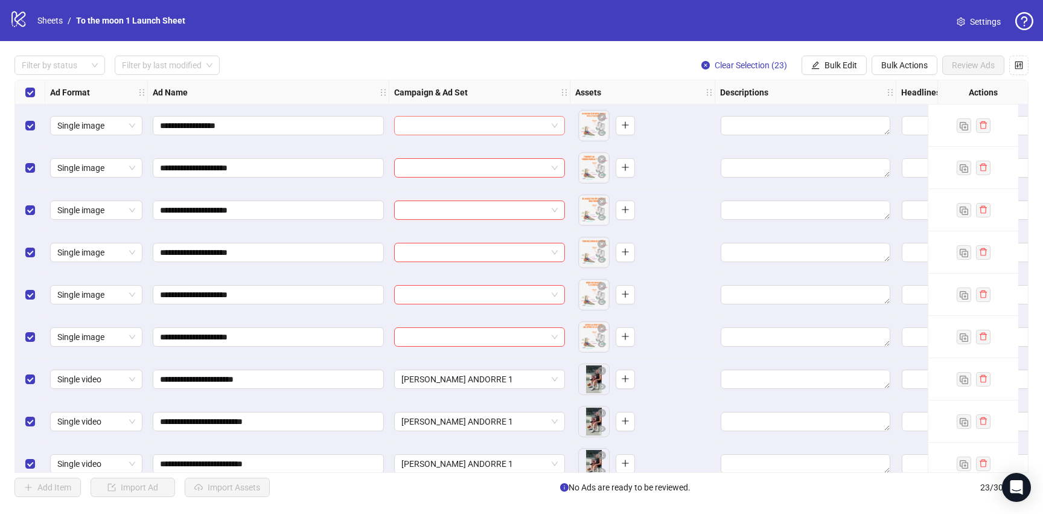
click at [543, 132] on input "search" at bounding box center [473, 125] width 145 height 18
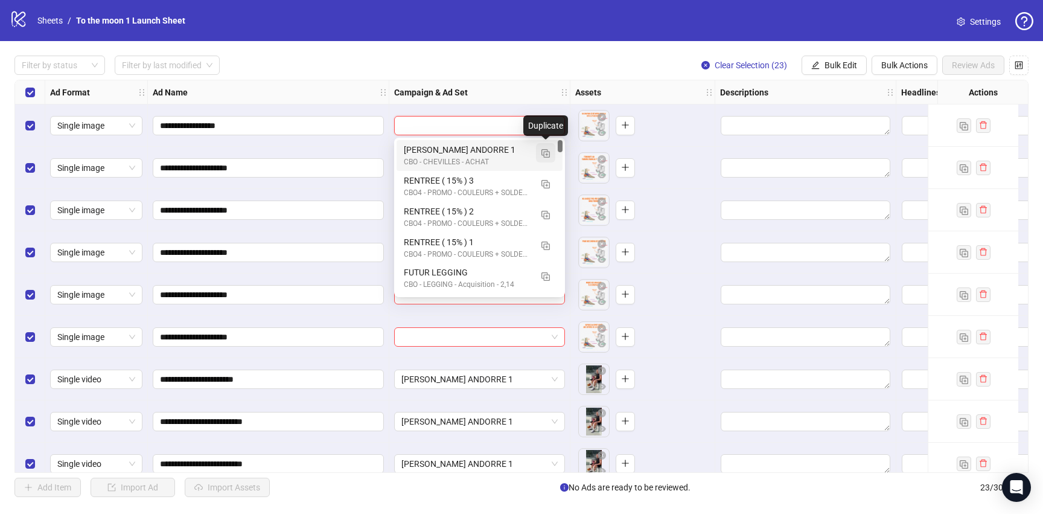
click at [542, 154] on img "button" at bounding box center [545, 153] width 8 height 8
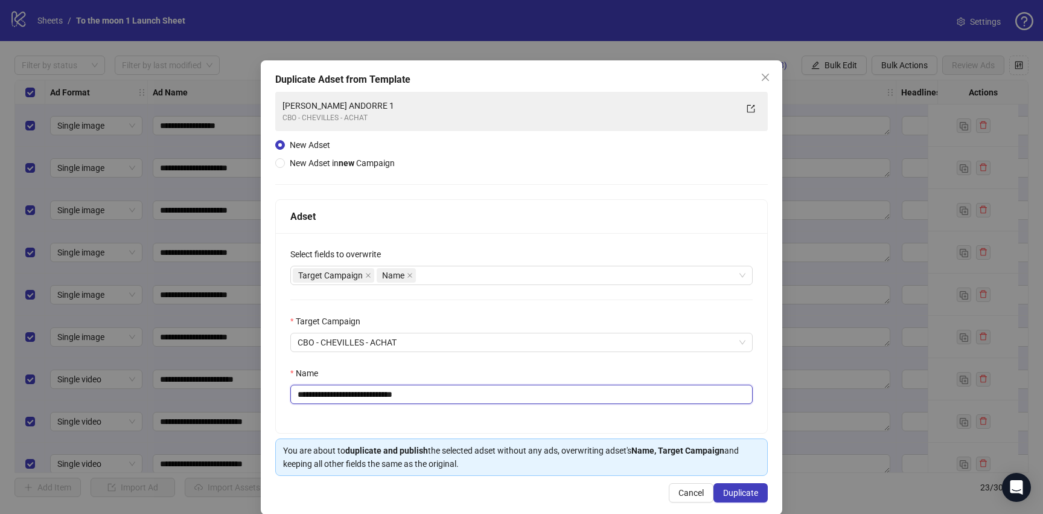
click at [382, 393] on input "**********" at bounding box center [521, 393] width 462 height 19
paste input "text"
type input "**********"
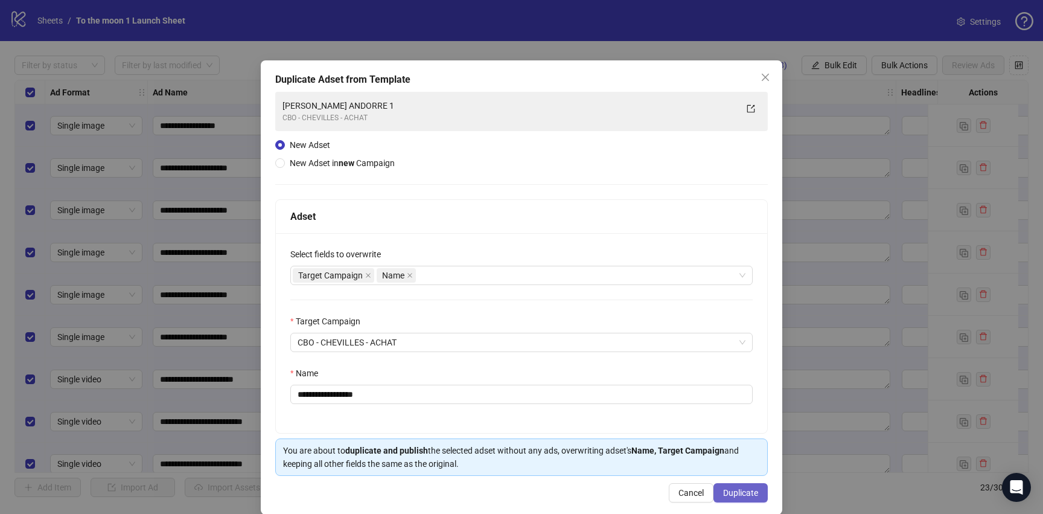
click at [738, 492] on span "Duplicate" at bounding box center [740, 493] width 35 height 10
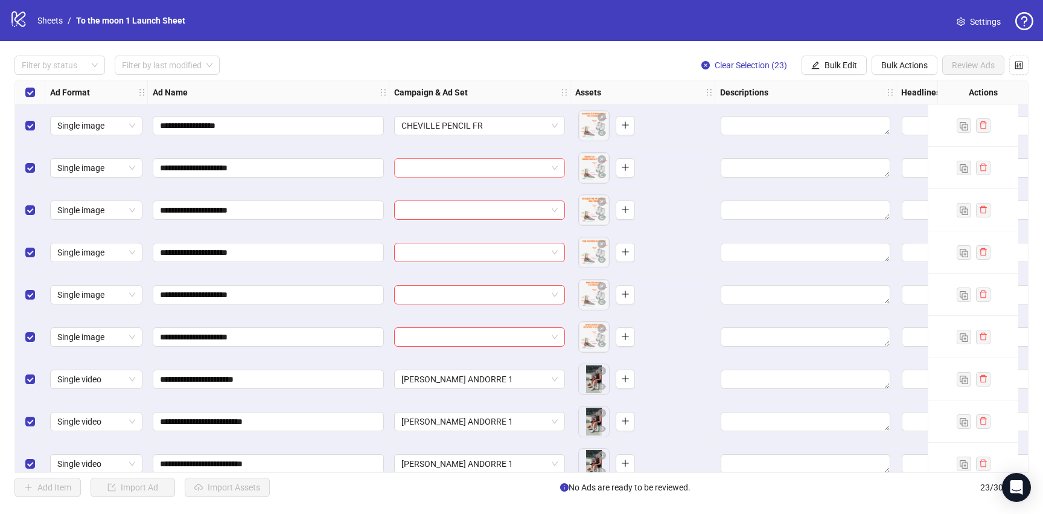
click at [502, 176] on input "search" at bounding box center [473, 168] width 145 height 18
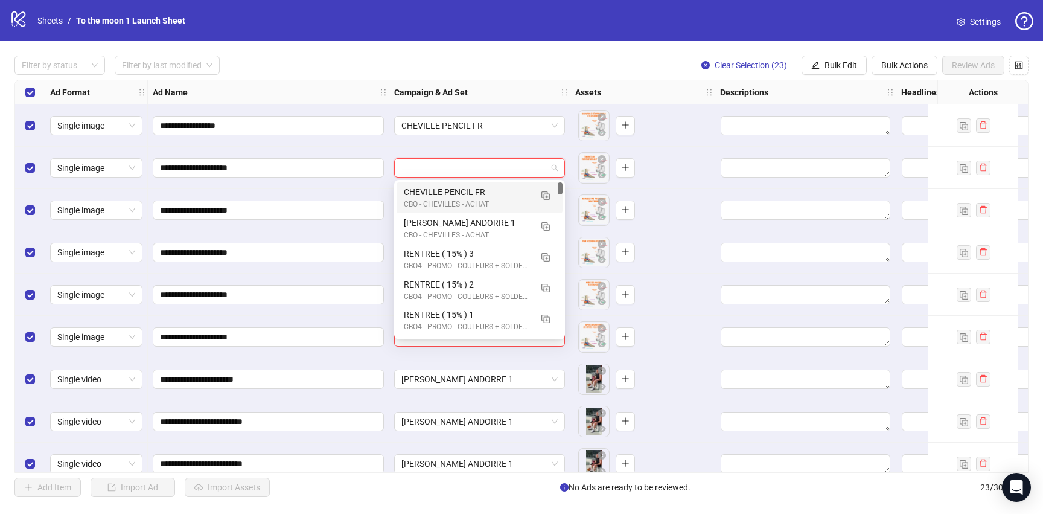
click at [500, 192] on div "CHEVILLE PENCIL FR" at bounding box center [467, 191] width 127 height 13
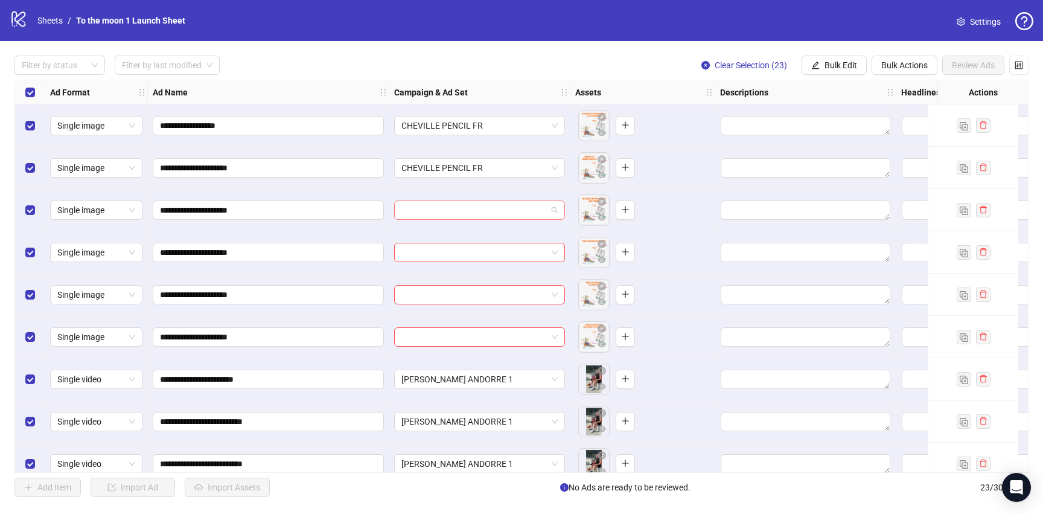
click at [499, 207] on input "search" at bounding box center [473, 210] width 145 height 18
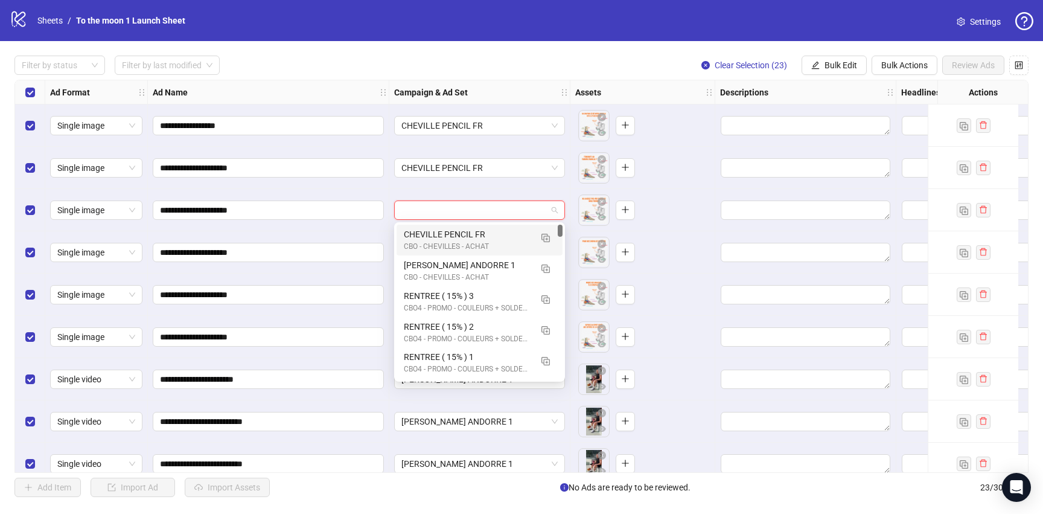
click at [498, 250] on div "CBO - CHEVILLES - ACHAT" at bounding box center [467, 246] width 127 height 11
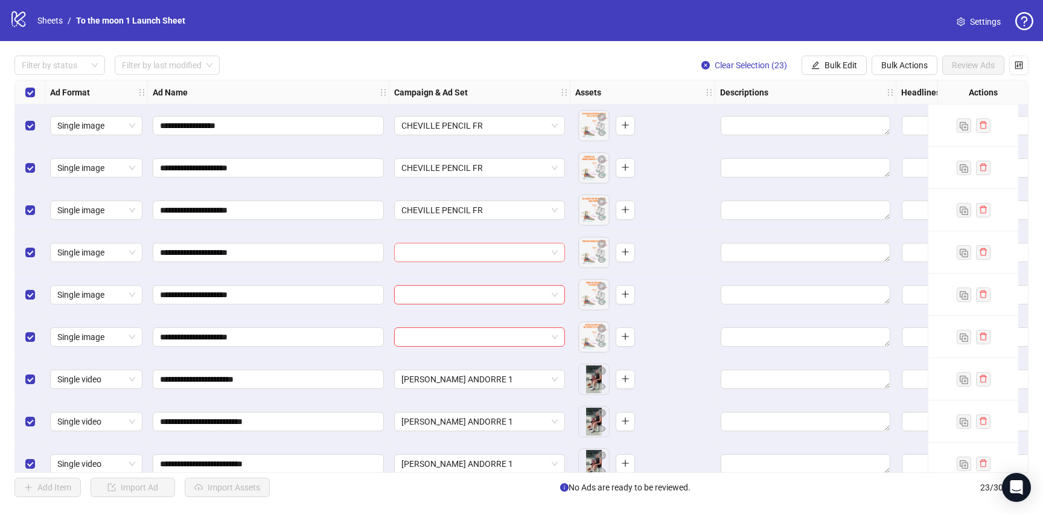
click at [498, 256] on input "search" at bounding box center [473, 252] width 145 height 18
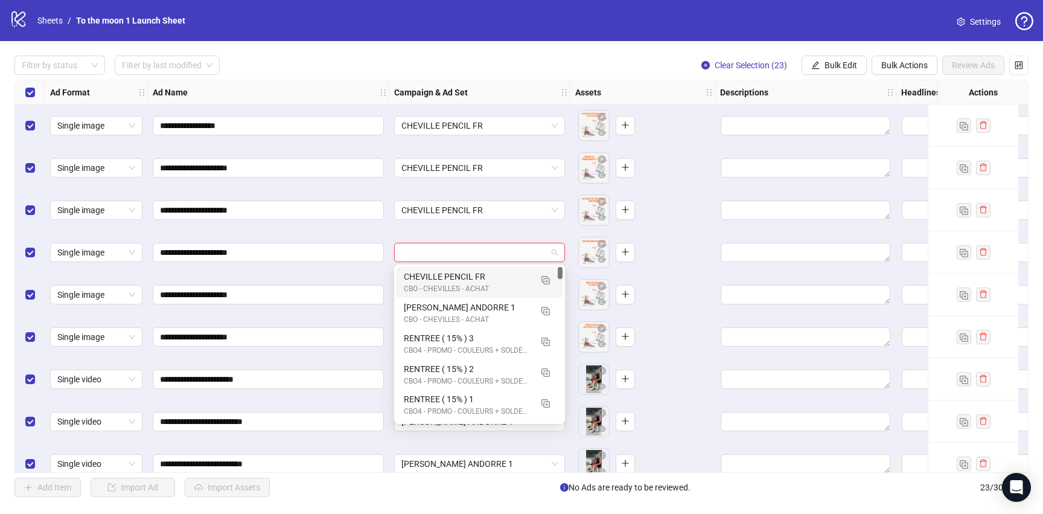
click at [498, 272] on div "CHEVILLE PENCIL FR" at bounding box center [467, 276] width 127 height 13
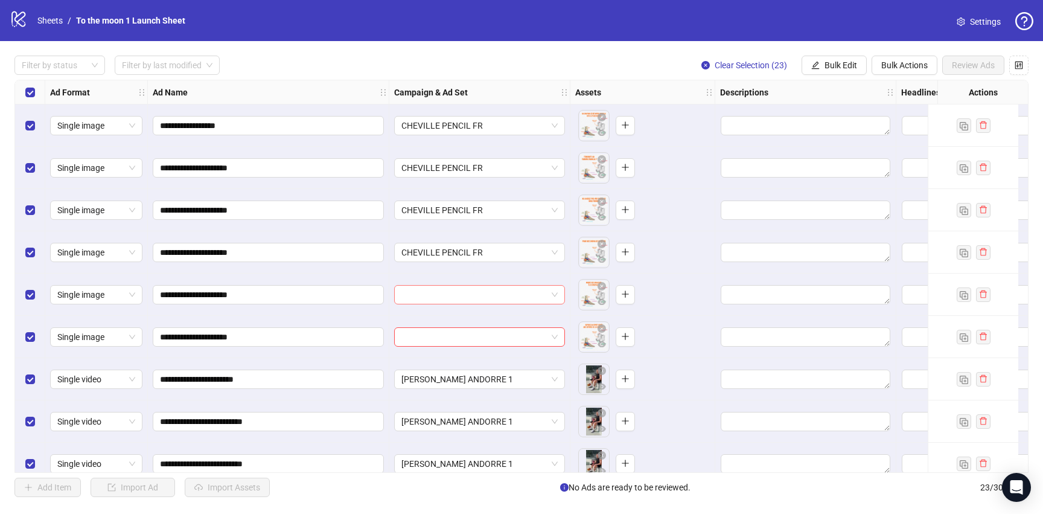
click at [498, 291] on input "search" at bounding box center [473, 294] width 145 height 18
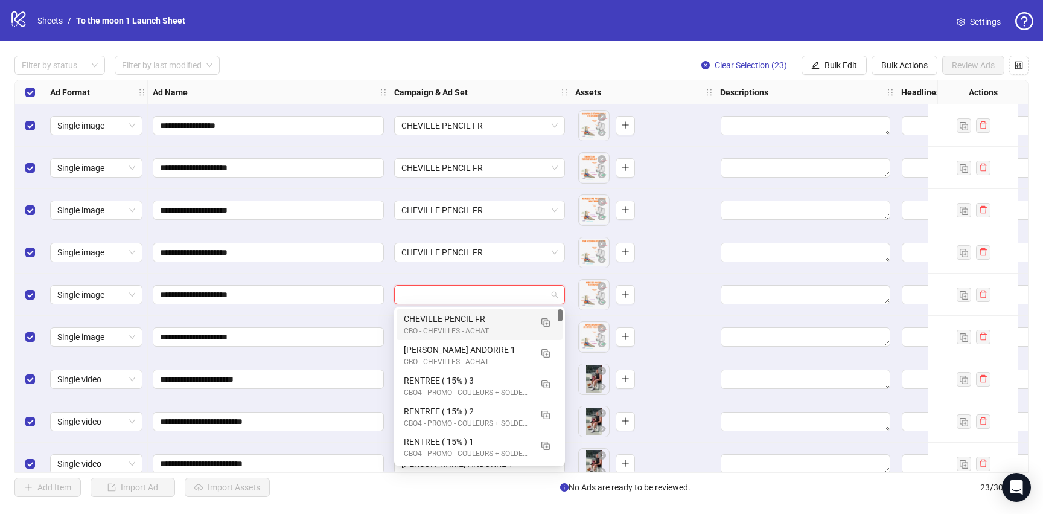
click at [498, 317] on div "CHEVILLE PENCIL FR" at bounding box center [467, 318] width 127 height 13
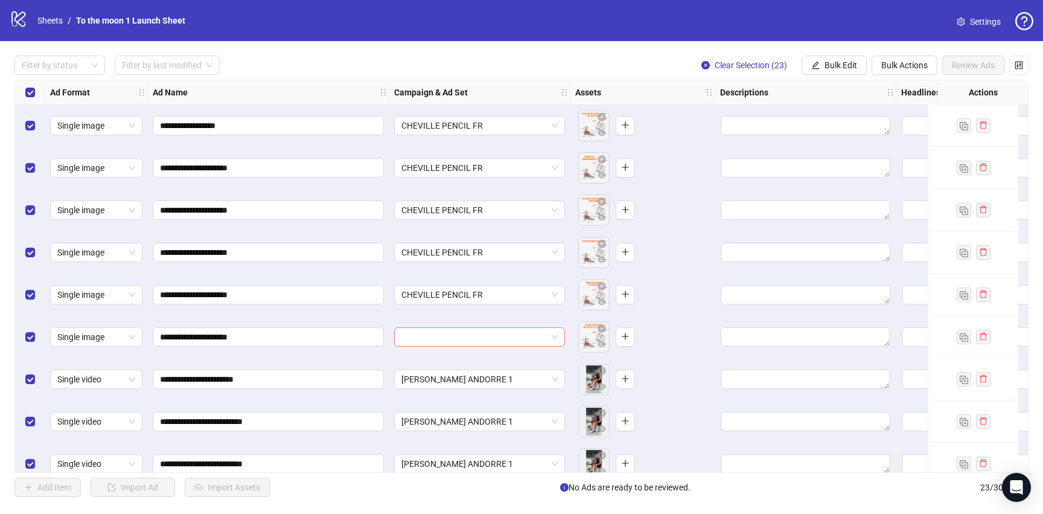
click at [498, 334] on input "search" at bounding box center [473, 337] width 145 height 18
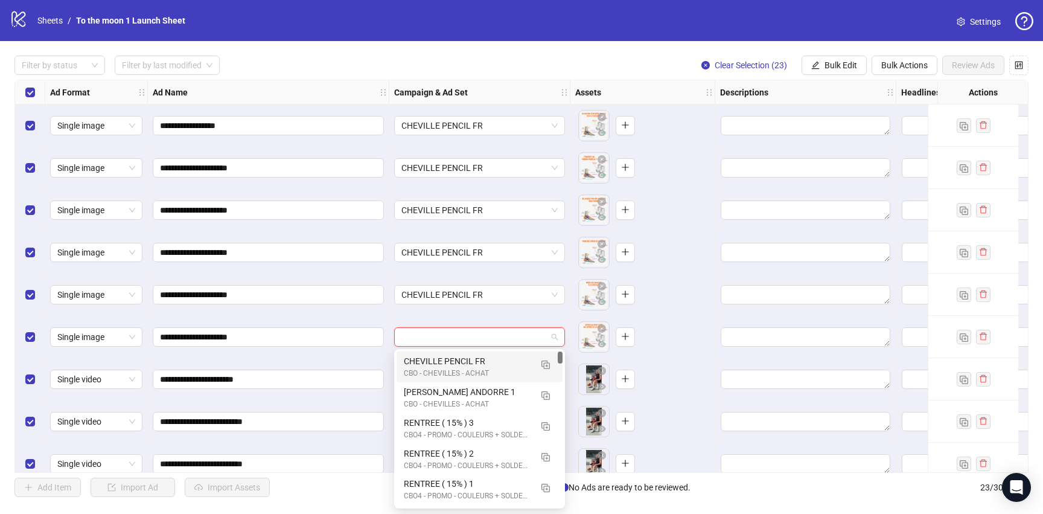
click at [496, 373] on div "CBO - CHEVILLES - ACHAT" at bounding box center [467, 372] width 127 height 11
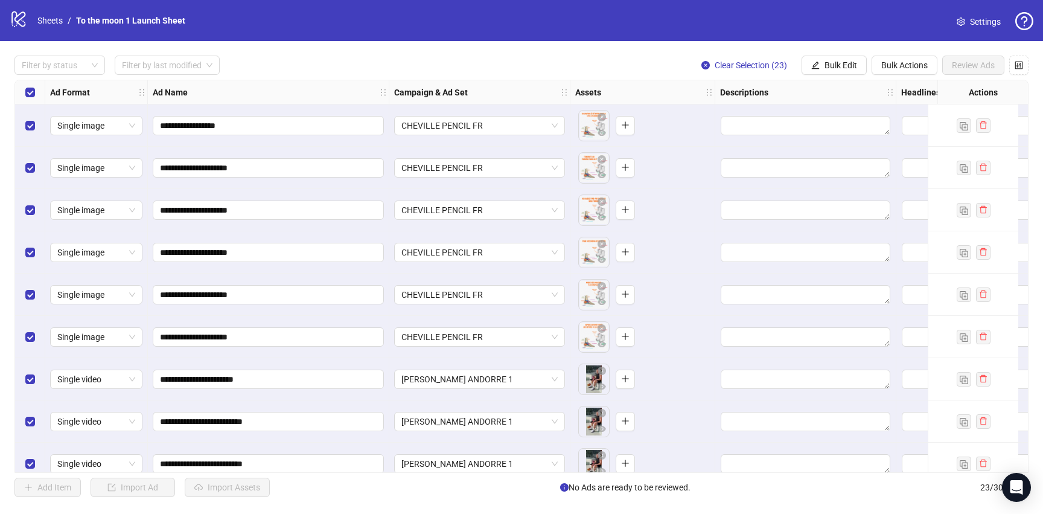
click at [992, 19] on span "Settings" at bounding box center [985, 21] width 31 height 13
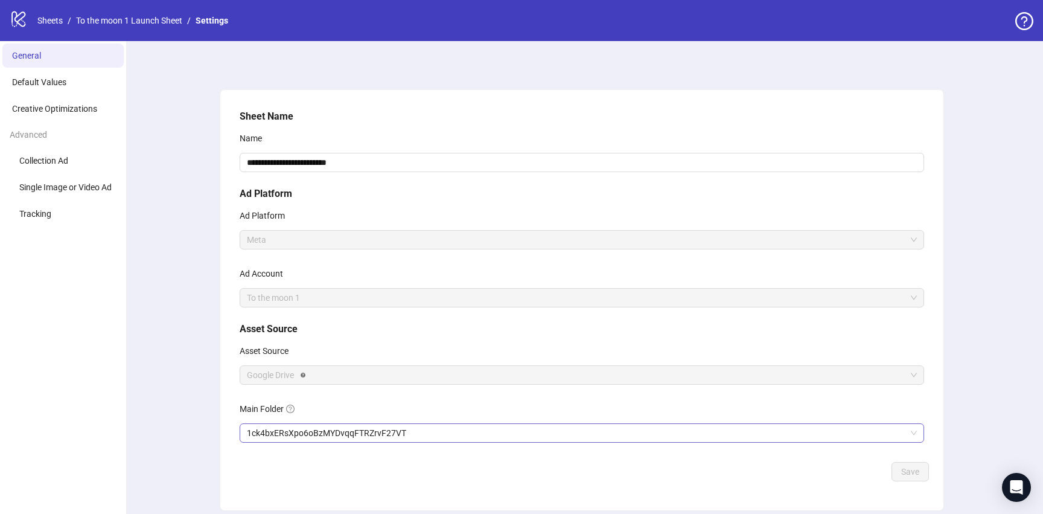
click at [372, 433] on span "1ck4bxERsXpo6oBzMYDvqqFTRZrvF27VT" at bounding box center [582, 433] width 670 height 18
click at [270, 438] on span "WEEK 1 - AUGUST" at bounding box center [582, 433] width 670 height 18
click at [897, 468] on button "Save" at bounding box center [909, 471] width 37 height 19
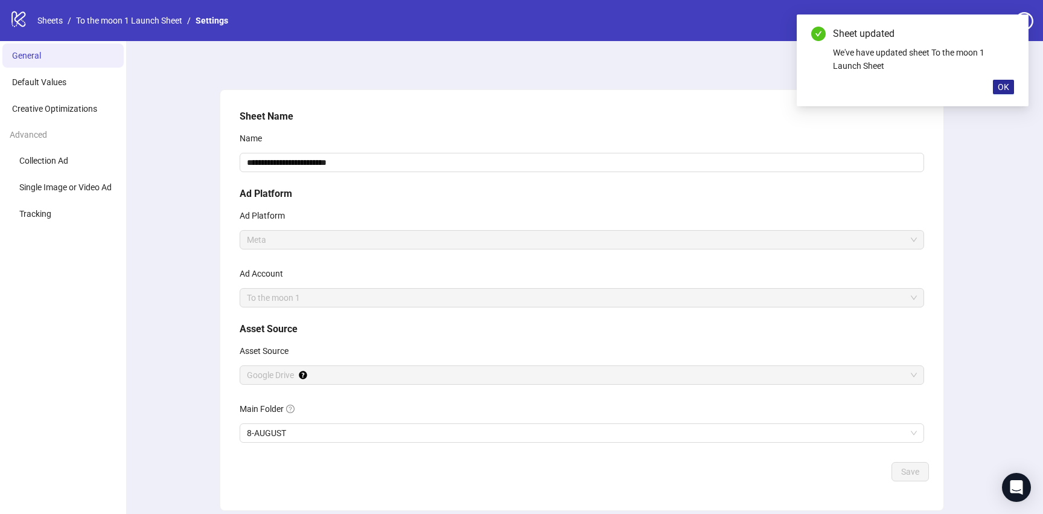
click at [1006, 86] on span "OK" at bounding box center [1002, 87] width 11 height 10
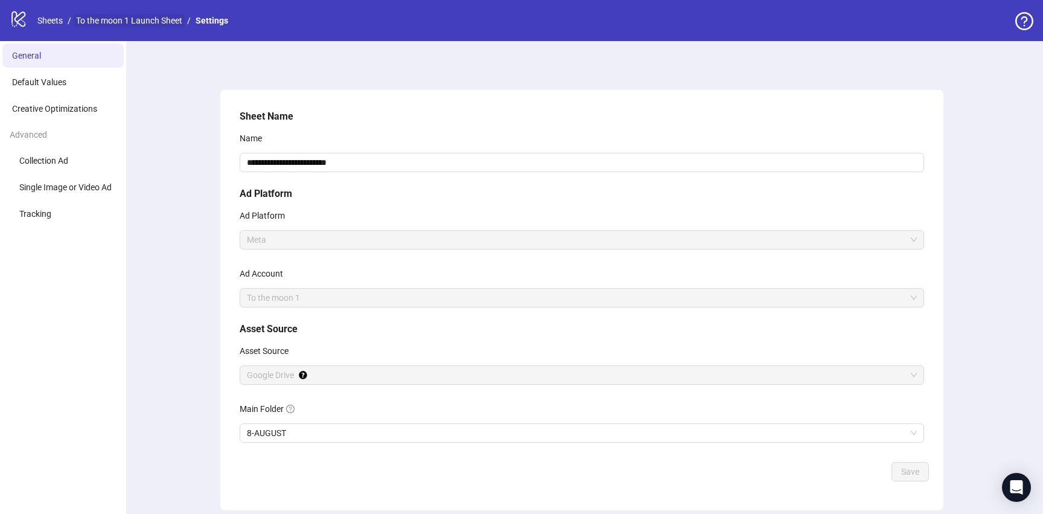
click at [109, 24] on link "To the moon 1 Launch Sheet" at bounding box center [129, 20] width 111 height 13
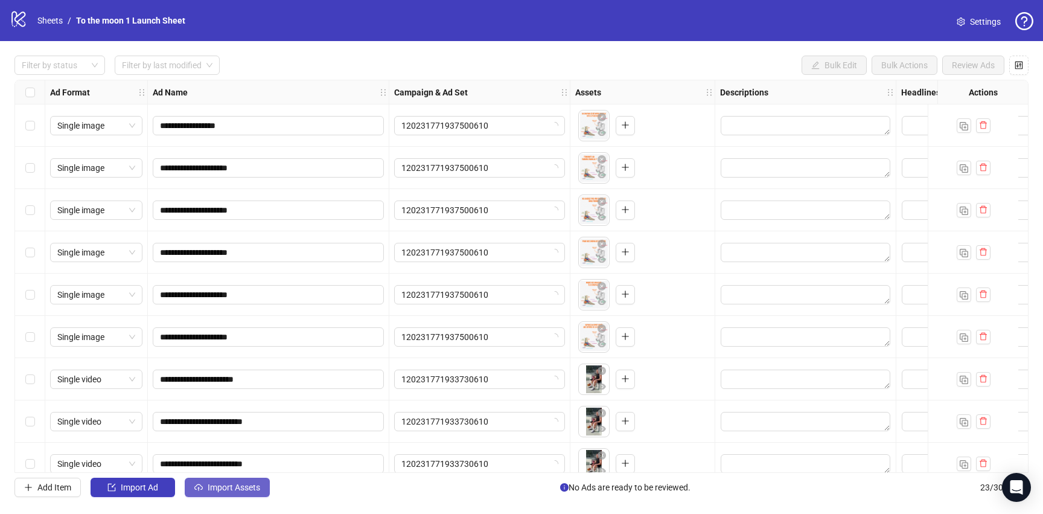
click at [246, 492] on span "Import Assets" at bounding box center [234, 487] width 52 height 10
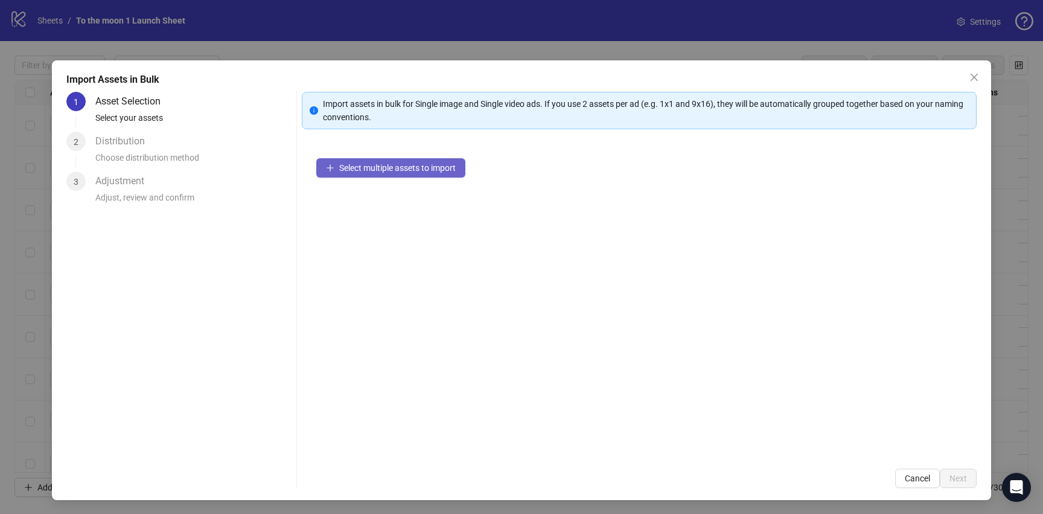
click at [404, 171] on span "Select multiple assets to import" at bounding box center [397, 168] width 116 height 10
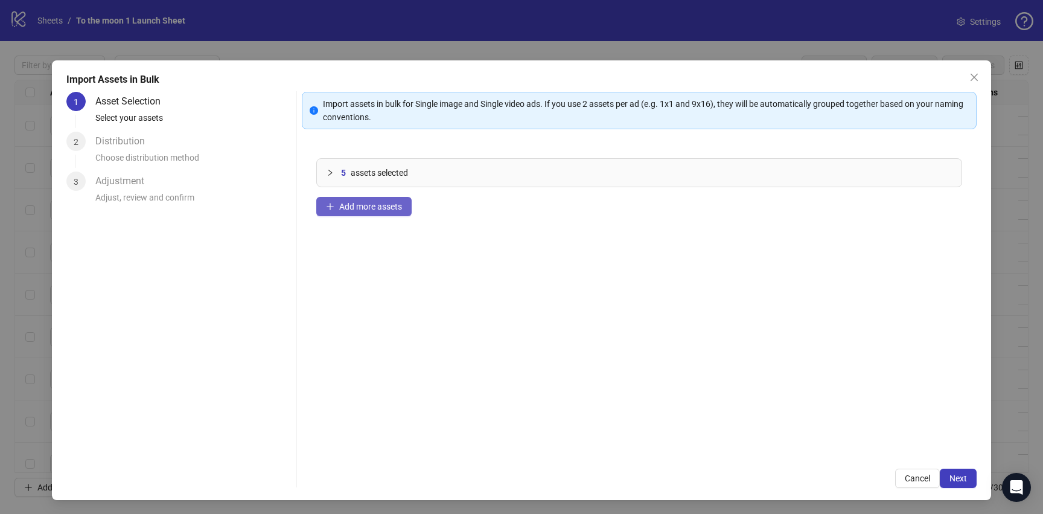
click at [380, 214] on button "Add more assets" at bounding box center [363, 206] width 95 height 19
click at [357, 202] on span "Add more assets" at bounding box center [370, 207] width 63 height 10
click at [390, 213] on button "Add more assets" at bounding box center [363, 206] width 95 height 19
click at [358, 217] on div "24 assets selected Add more assets" at bounding box center [639, 299] width 675 height 310
click at [364, 213] on button "Add more assets" at bounding box center [363, 206] width 95 height 19
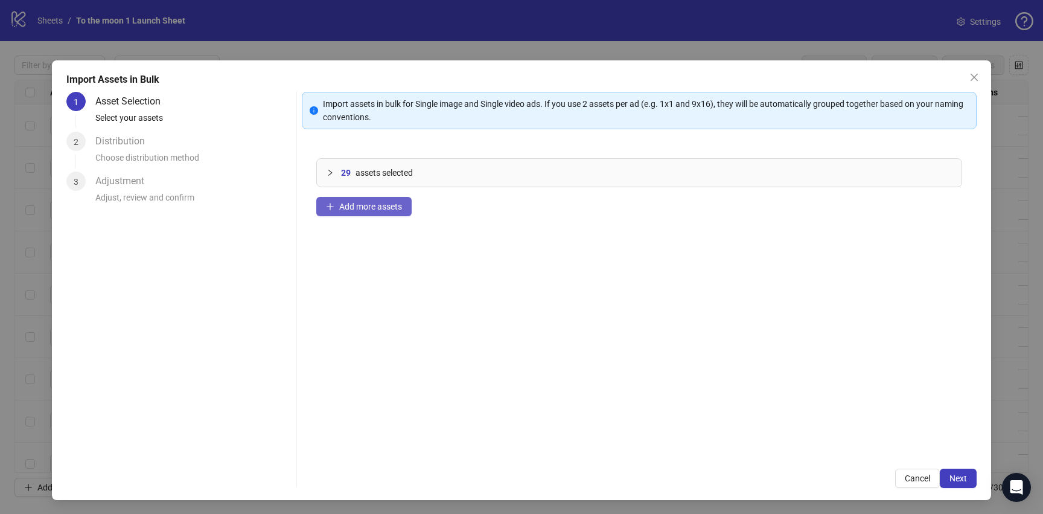
click at [361, 202] on span "Add more assets" at bounding box center [370, 207] width 63 height 10
click at [955, 471] on button "Next" at bounding box center [958, 477] width 37 height 19
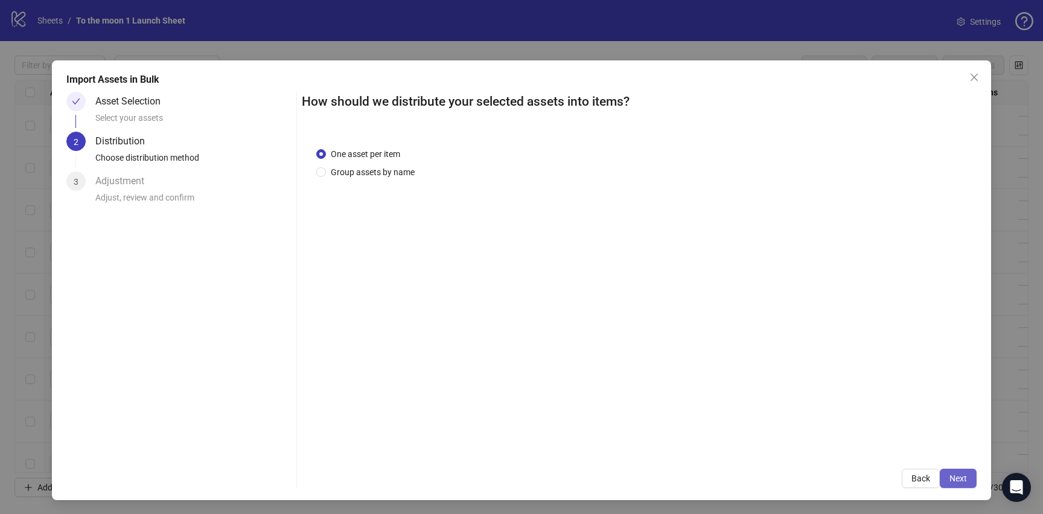
click at [955, 475] on span "Next" at bounding box center [957, 478] width 17 height 10
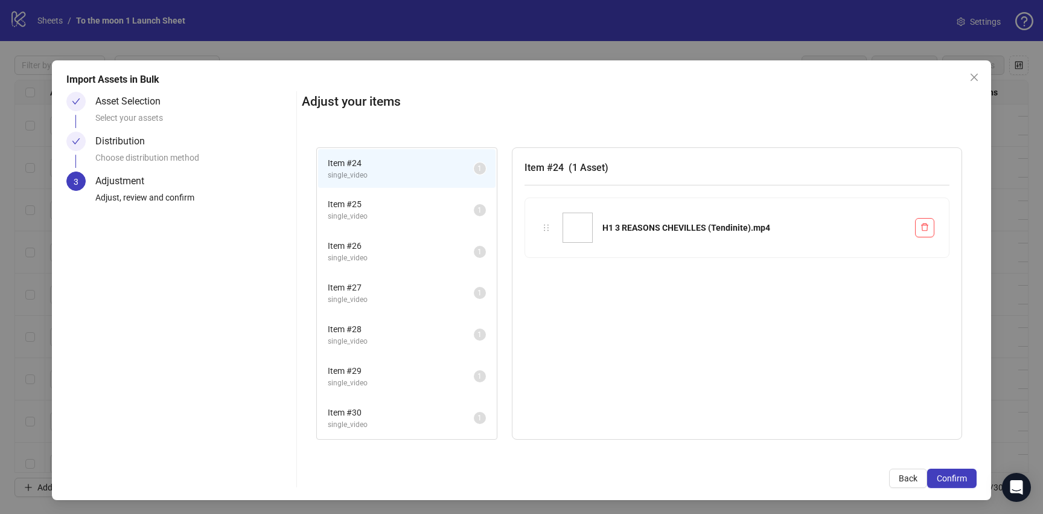
click at [955, 475] on span "Confirm" at bounding box center [951, 478] width 30 height 10
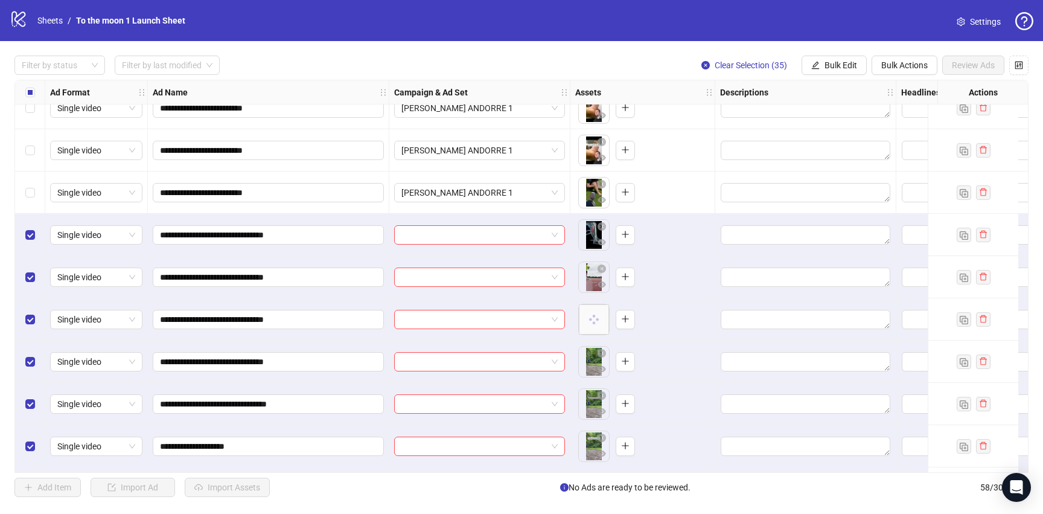
scroll to position [868, 0]
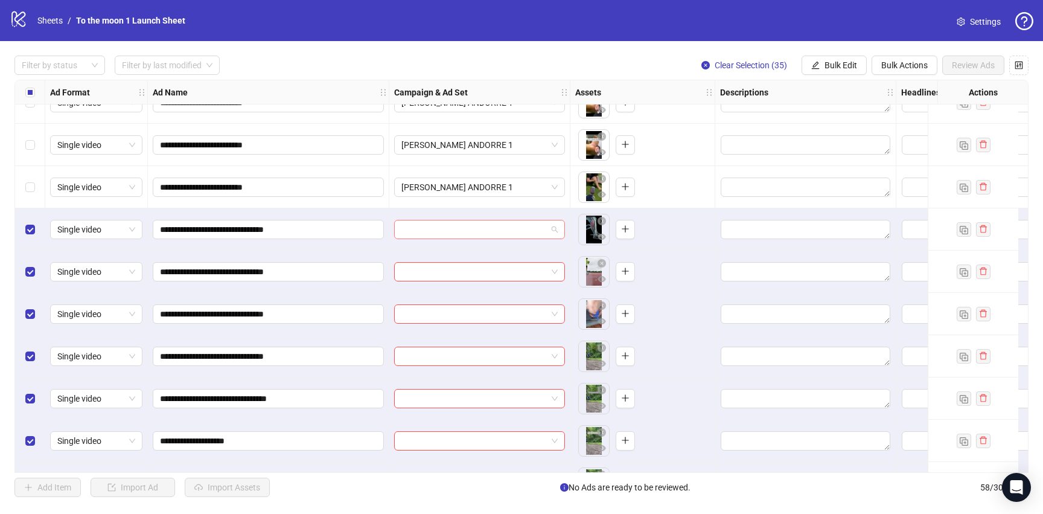
click at [553, 232] on span at bounding box center [479, 229] width 156 height 18
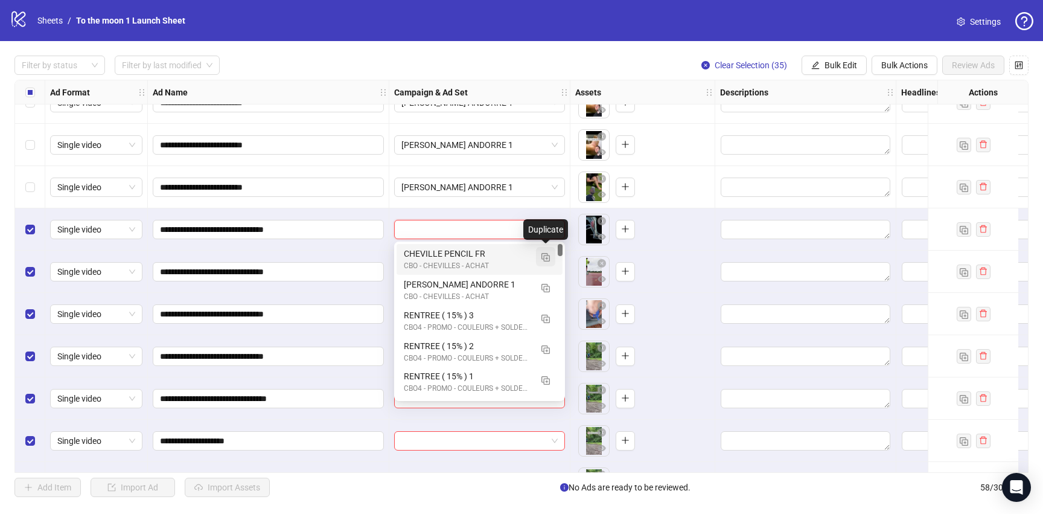
click at [545, 259] on img "button" at bounding box center [545, 257] width 8 height 8
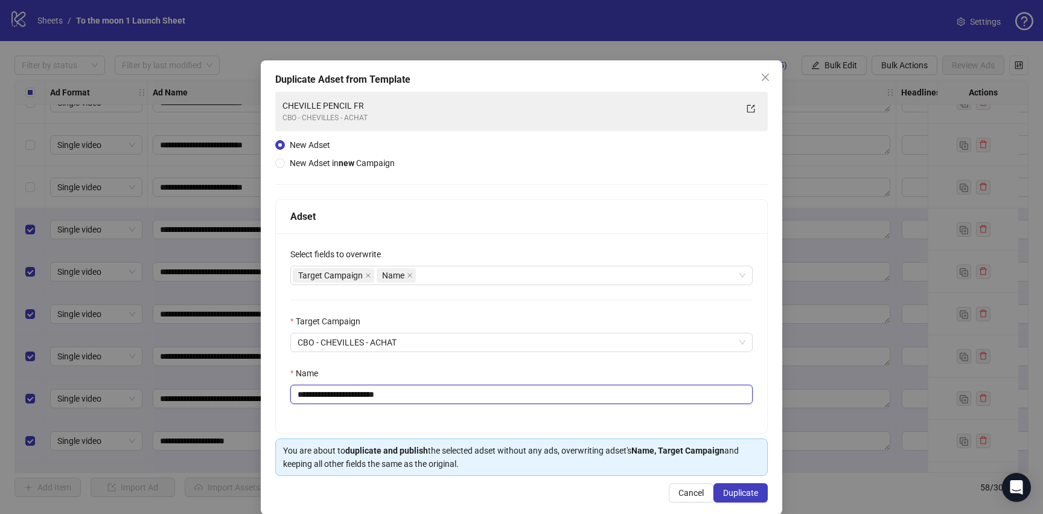
click at [366, 397] on input "**********" at bounding box center [521, 393] width 462 height 19
paste input "*********"
type input "**********"
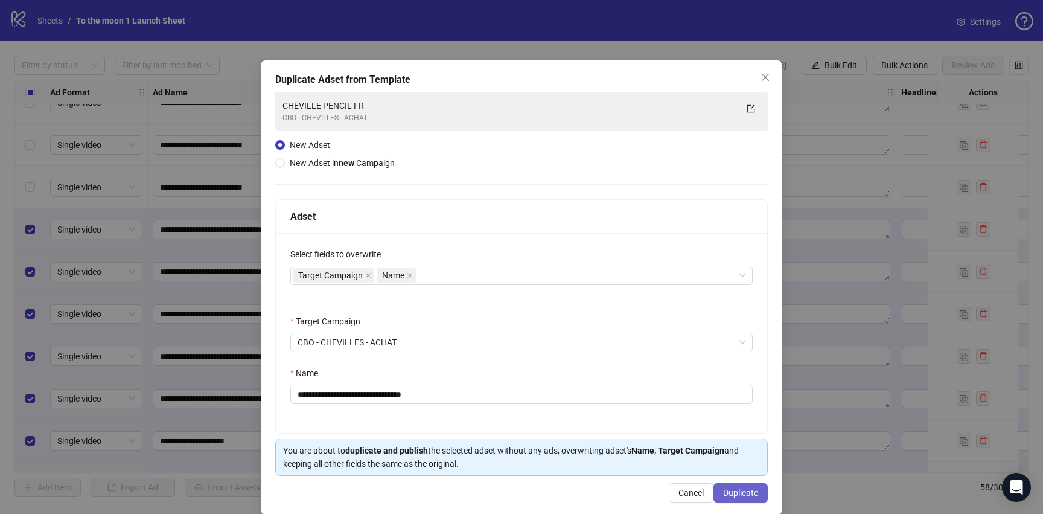
click at [729, 493] on span "Duplicate" at bounding box center [740, 493] width 35 height 10
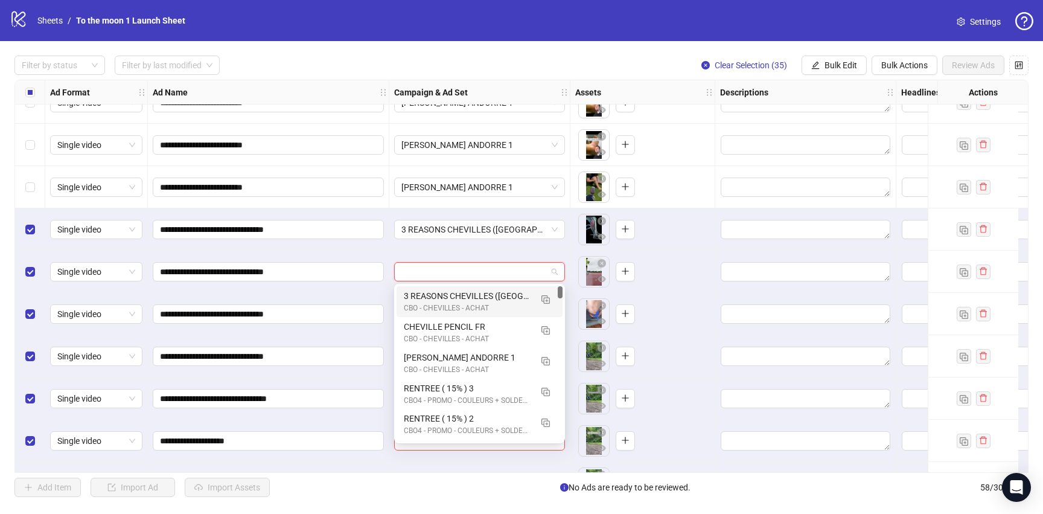
click at [514, 272] on input "search" at bounding box center [473, 271] width 145 height 18
click at [486, 302] on div "CBO - CHEVILLES - ACHAT" at bounding box center [467, 307] width 127 height 11
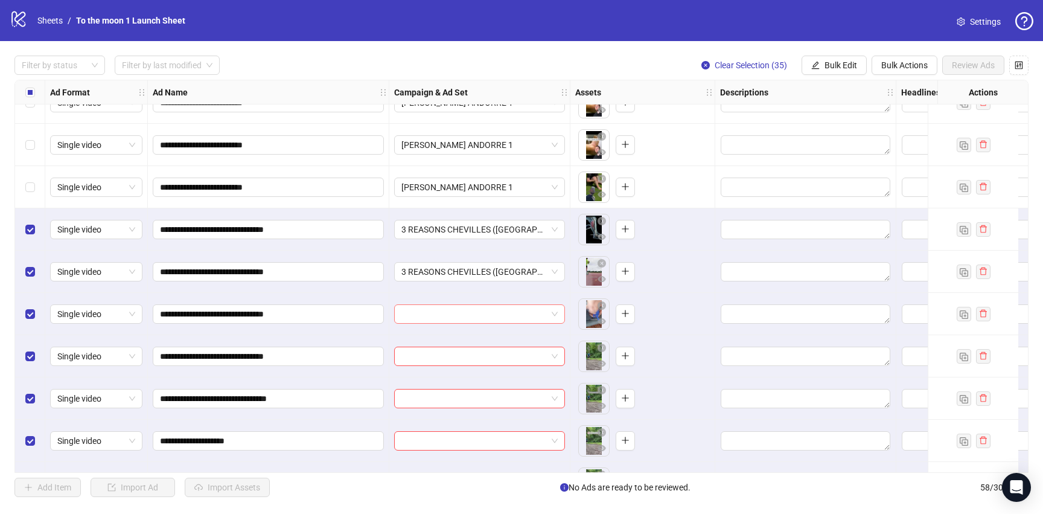
click at [481, 311] on input "search" at bounding box center [473, 314] width 145 height 18
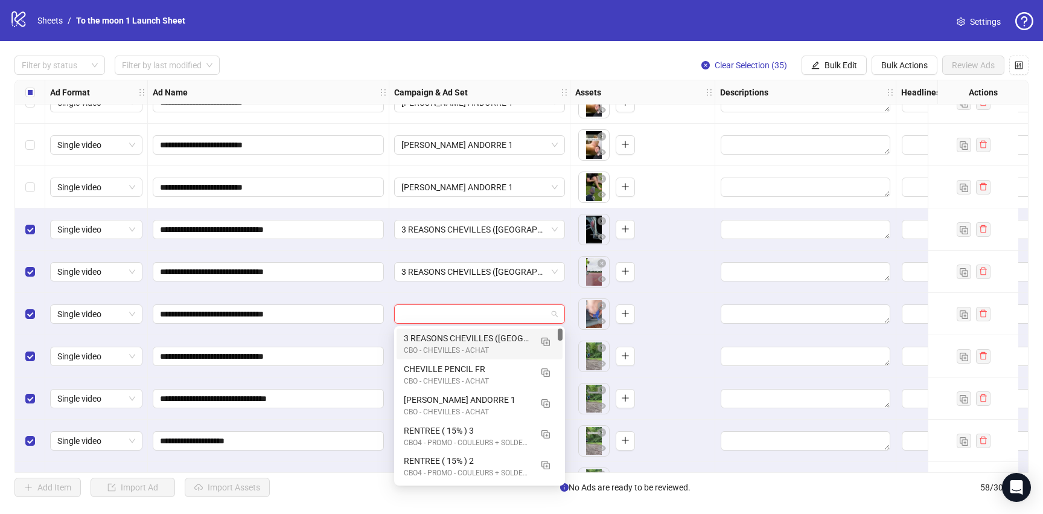
click at [480, 334] on div "3 REASONS CHEVILLES (Tendinite) Fr" at bounding box center [467, 337] width 127 height 13
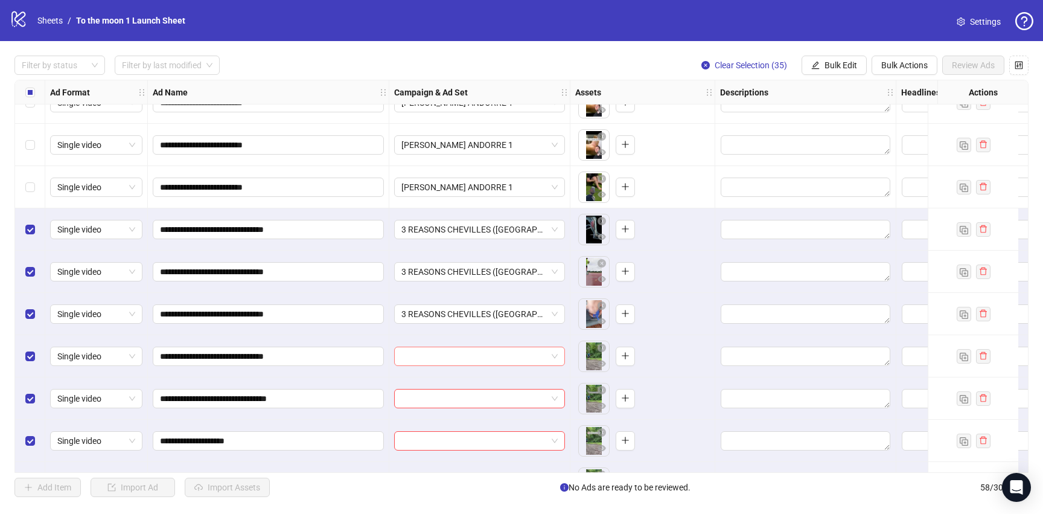
click at [479, 364] on input "search" at bounding box center [473, 356] width 145 height 18
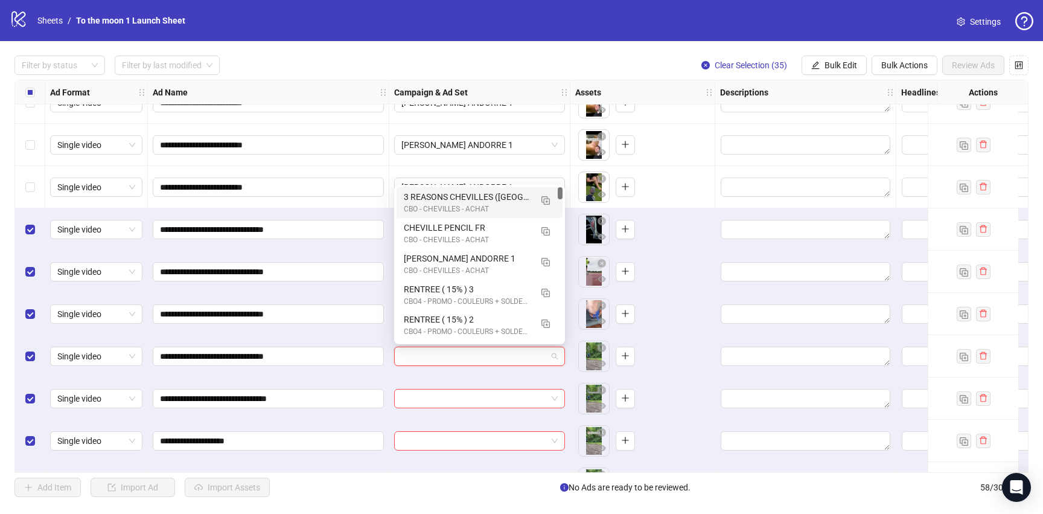
click at [459, 200] on div "3 REASONS CHEVILLES (Tendinite) Fr" at bounding box center [467, 196] width 127 height 13
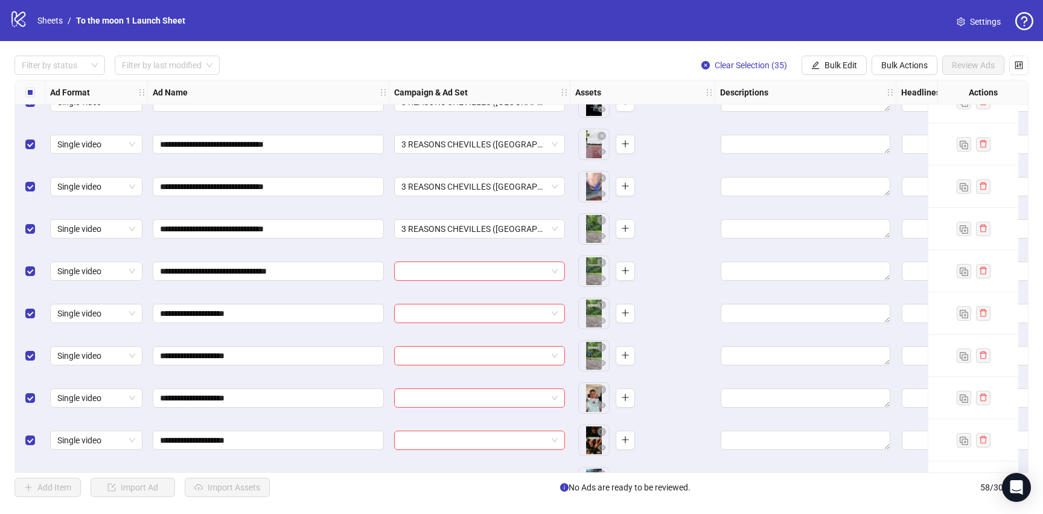
scroll to position [1019, 0]
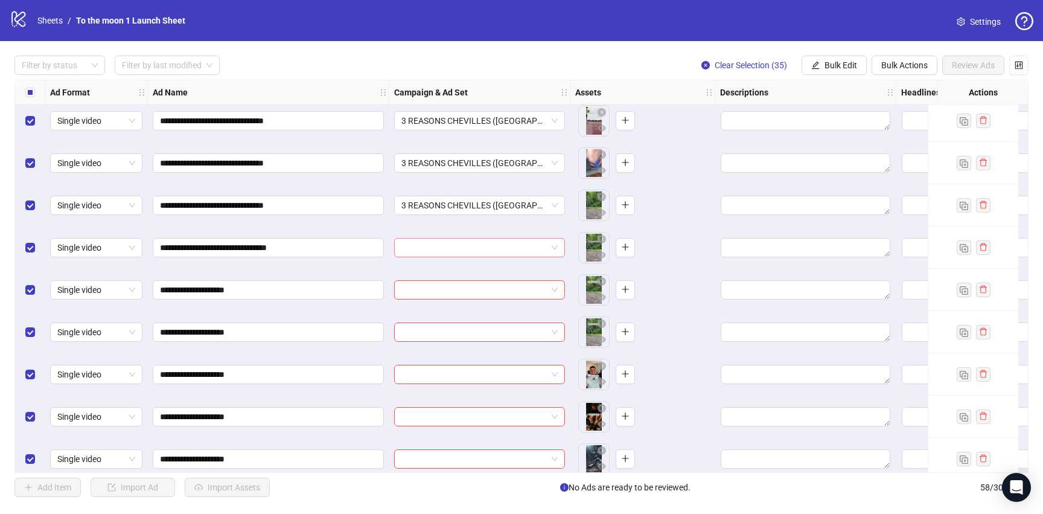
click at [458, 246] on input "search" at bounding box center [473, 247] width 145 height 18
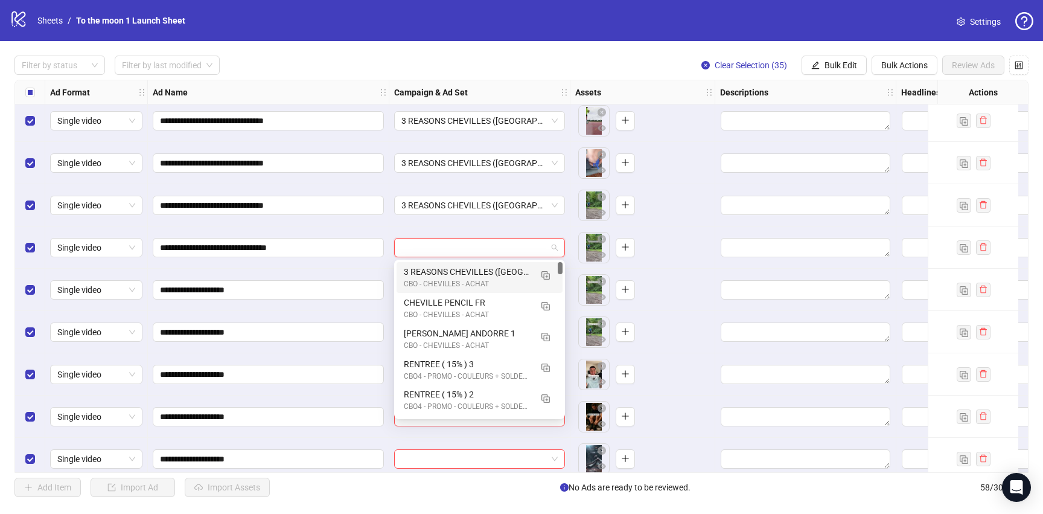
click at [454, 275] on div "3 REASONS CHEVILLES (Tendinite) Fr" at bounding box center [467, 271] width 127 height 13
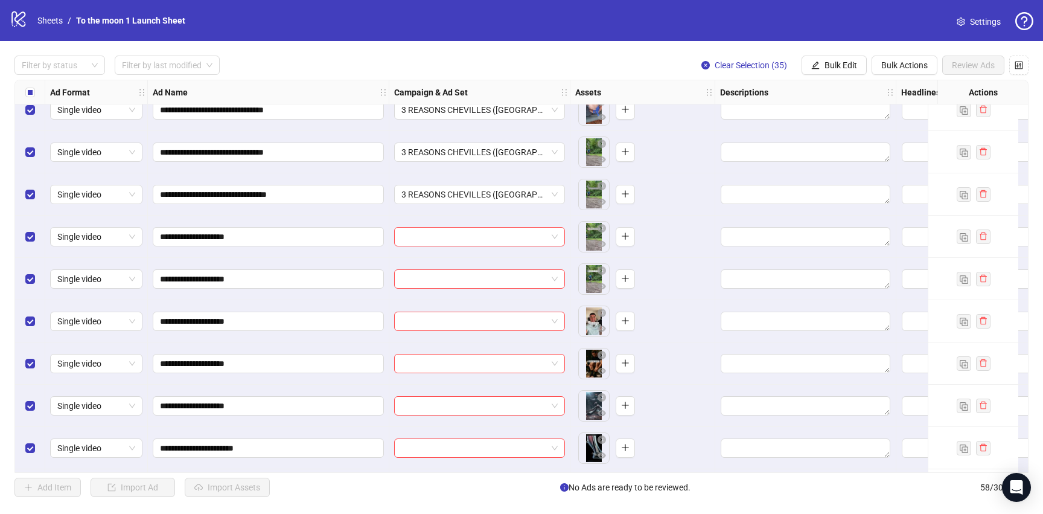
scroll to position [1075, 0]
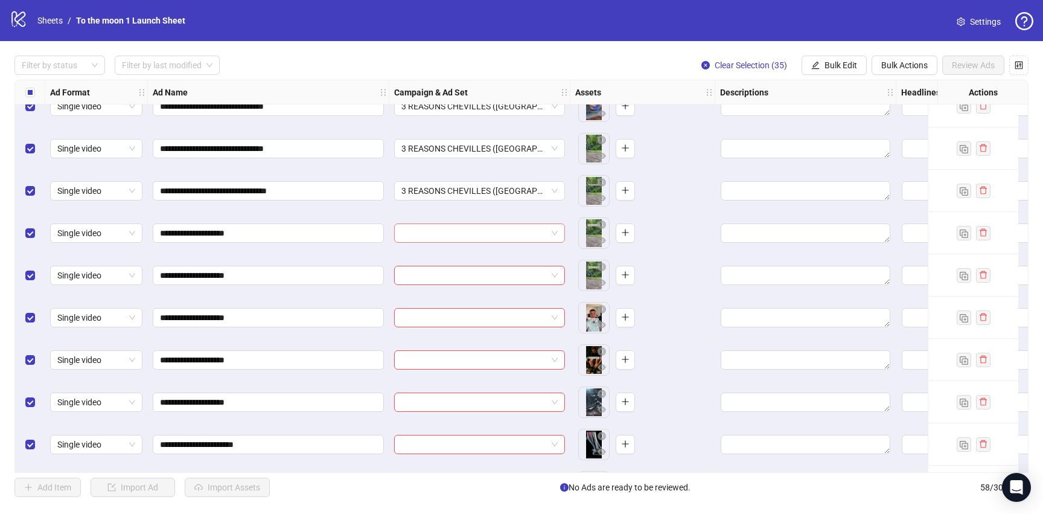
click at [546, 231] on input "search" at bounding box center [473, 233] width 145 height 18
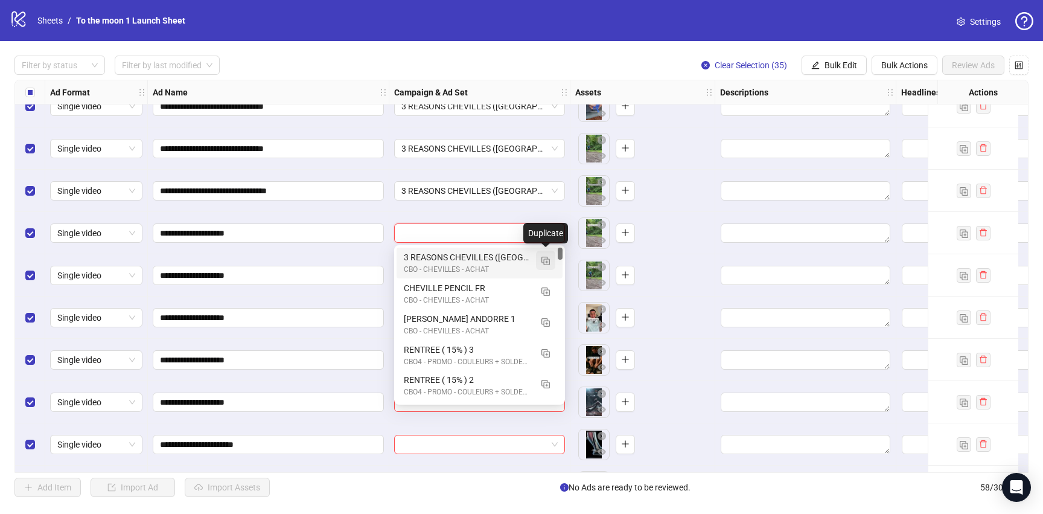
click at [548, 259] on img "button" at bounding box center [545, 260] width 8 height 8
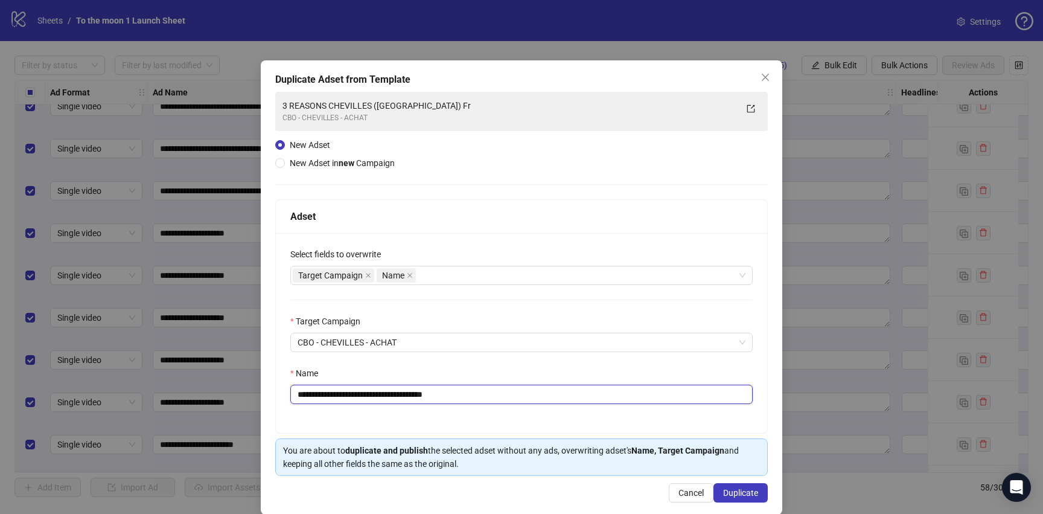
click at [355, 399] on input "**********" at bounding box center [521, 393] width 462 height 19
paste input "text"
type input "**********"
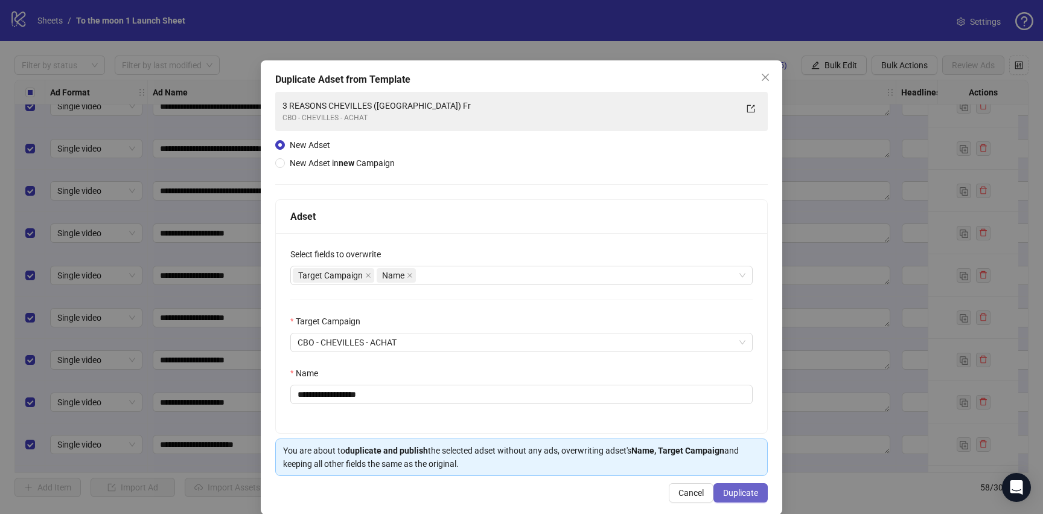
click at [731, 488] on span "Duplicate" at bounding box center [740, 493] width 35 height 10
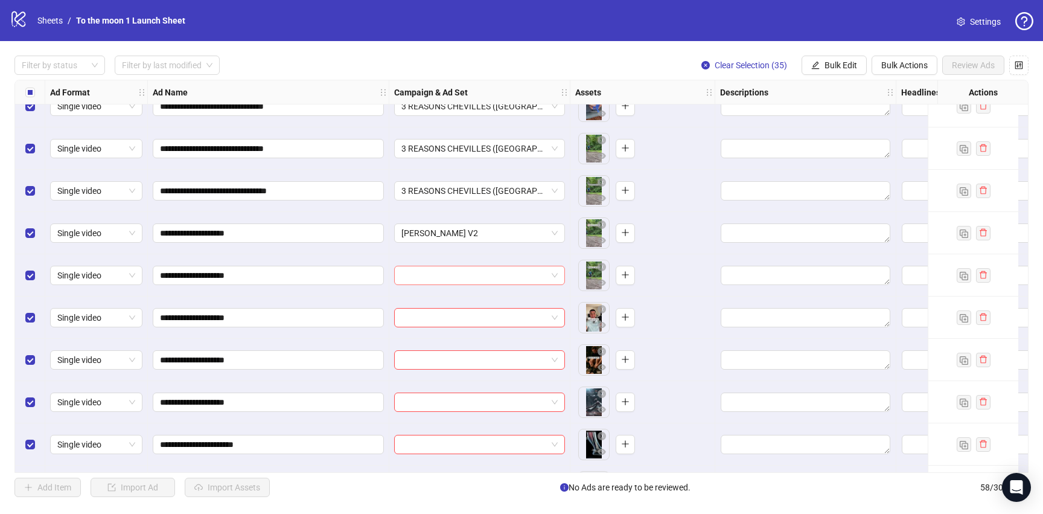
click at [485, 270] on input "search" at bounding box center [473, 275] width 145 height 18
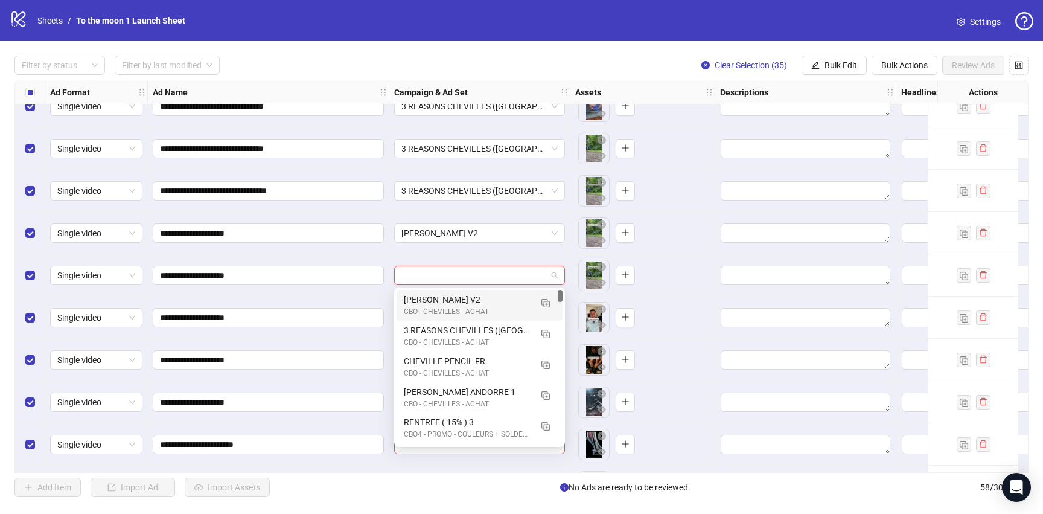
click at [469, 300] on div "ROMAIN CHEVILLES V2" at bounding box center [467, 299] width 127 height 13
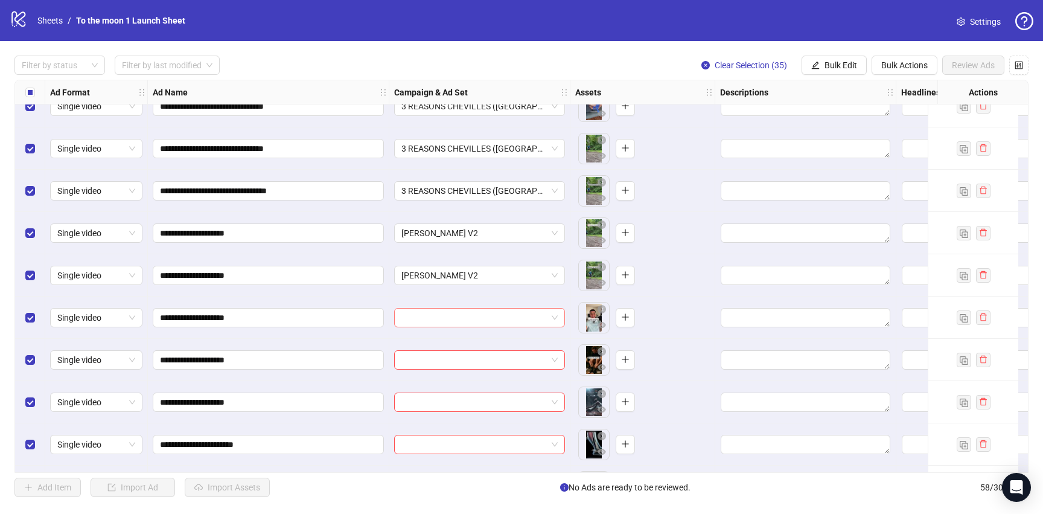
click at [468, 319] on input "search" at bounding box center [473, 317] width 145 height 18
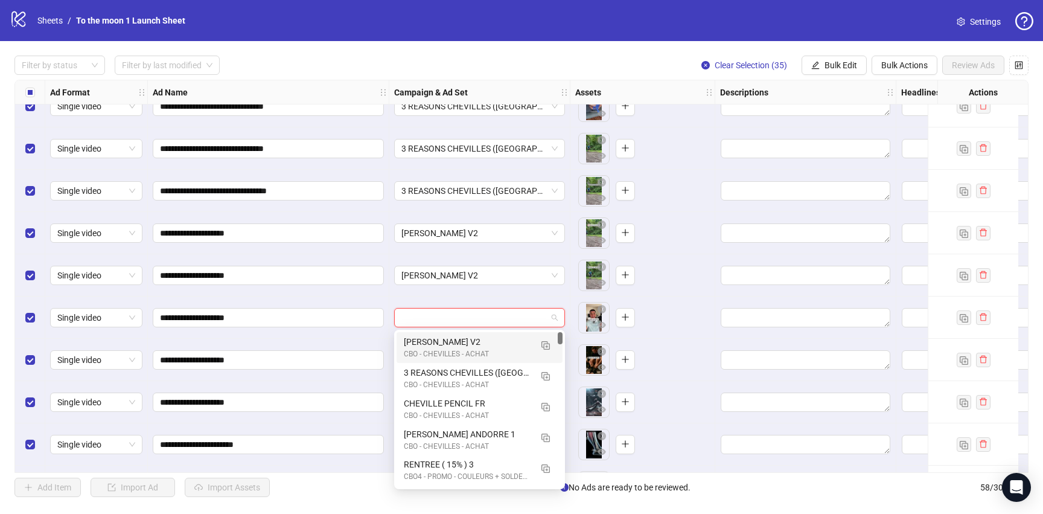
click at [465, 351] on div "CBO - CHEVILLES - ACHAT" at bounding box center [467, 353] width 127 height 11
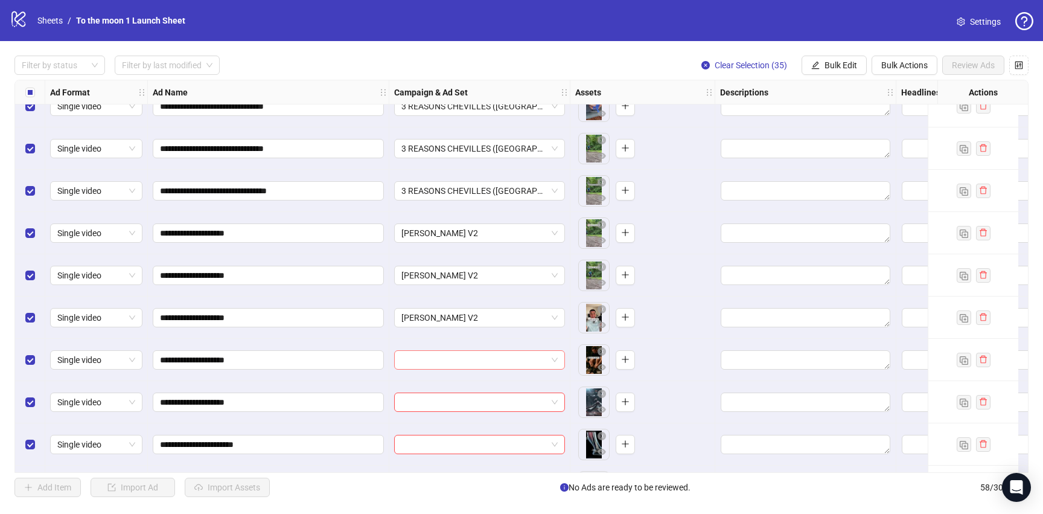
click at [465, 363] on input "search" at bounding box center [473, 360] width 145 height 18
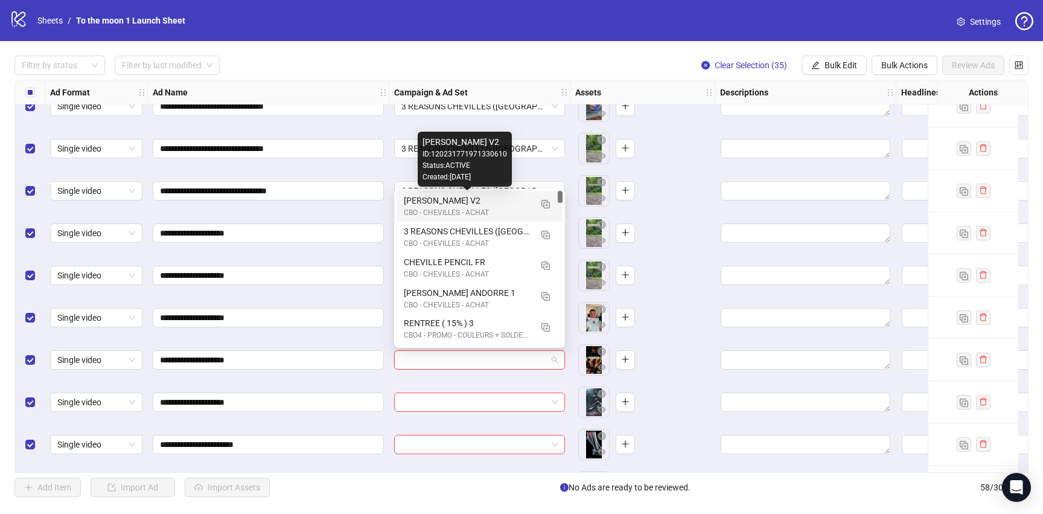
click at [474, 206] on div "ROMAIN CHEVILLES V2" at bounding box center [467, 200] width 127 height 13
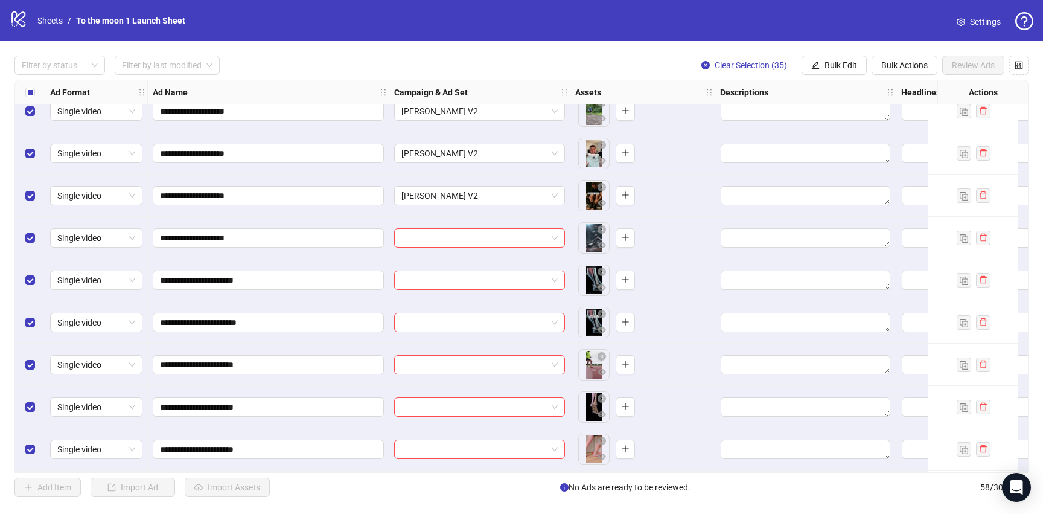
scroll to position [1255, 0]
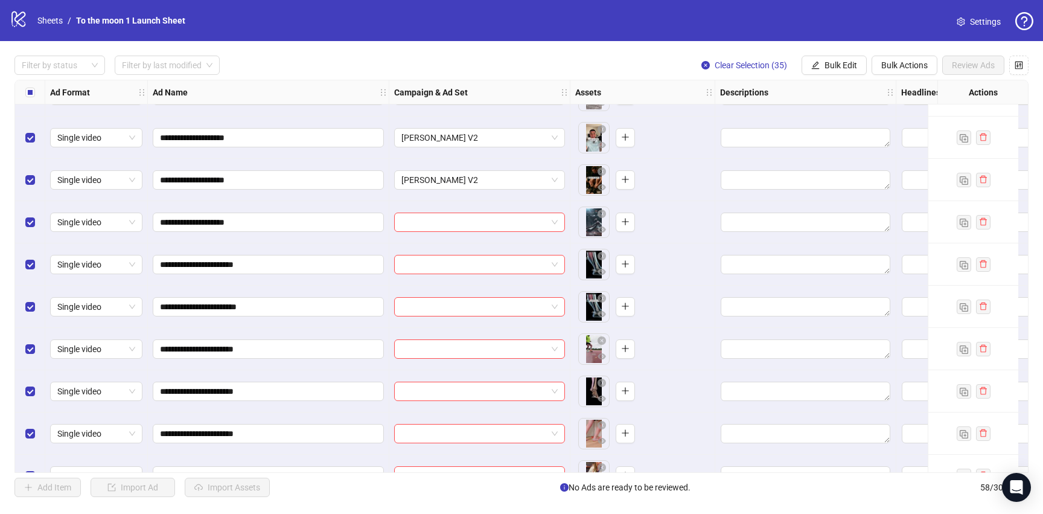
click at [468, 226] on input "search" at bounding box center [473, 222] width 145 height 18
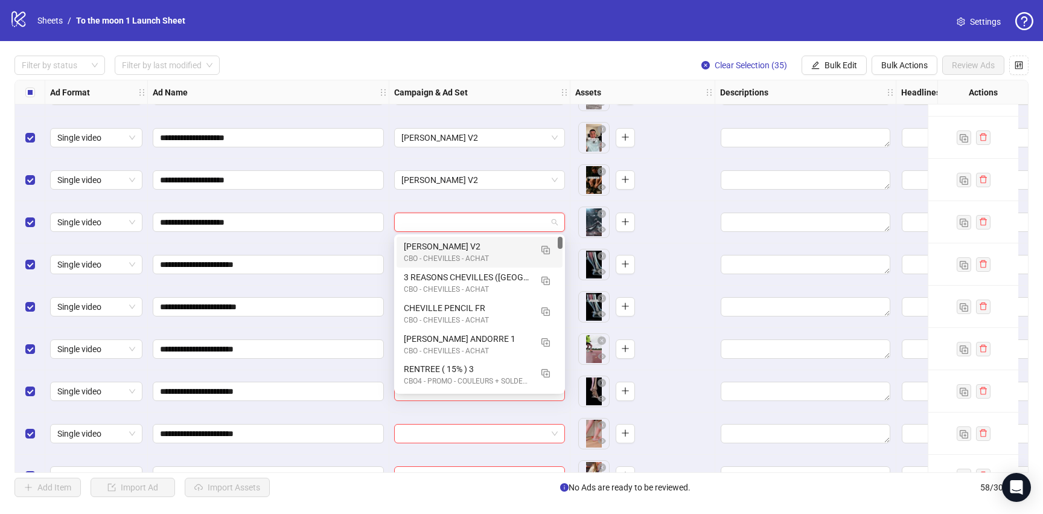
click at [465, 247] on div "ROMAIN CHEVILLES V2" at bounding box center [467, 246] width 127 height 13
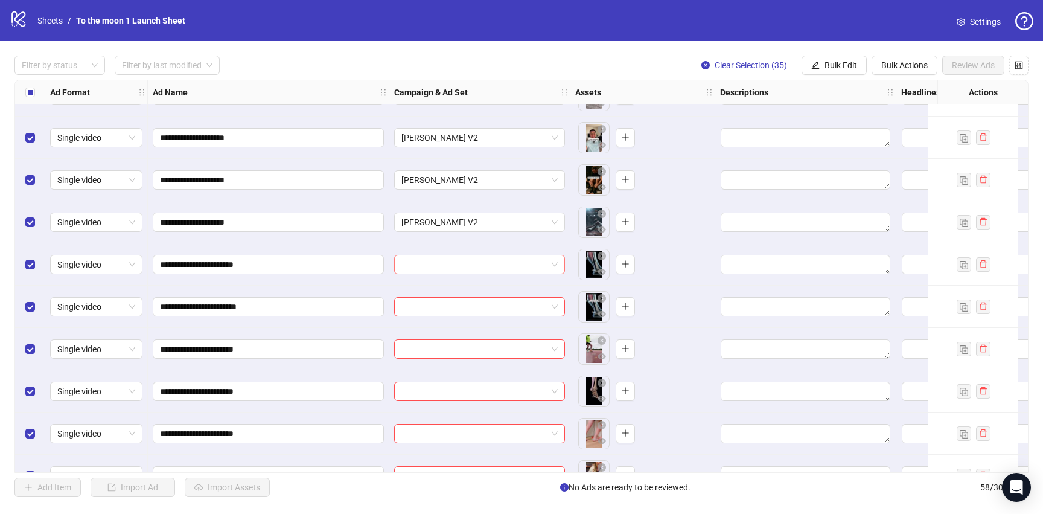
click at [485, 259] on input "search" at bounding box center [473, 264] width 145 height 18
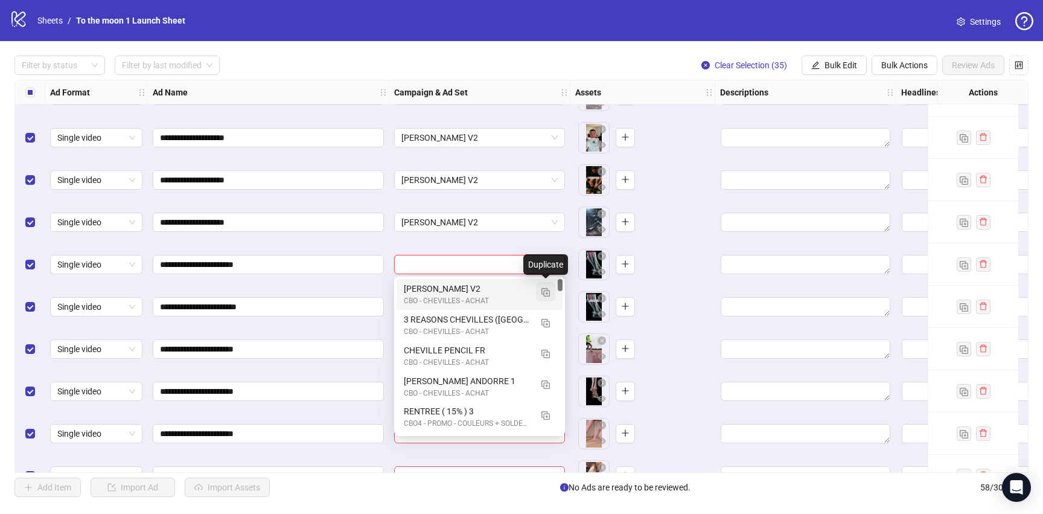
click at [544, 289] on img "button" at bounding box center [545, 292] width 8 height 8
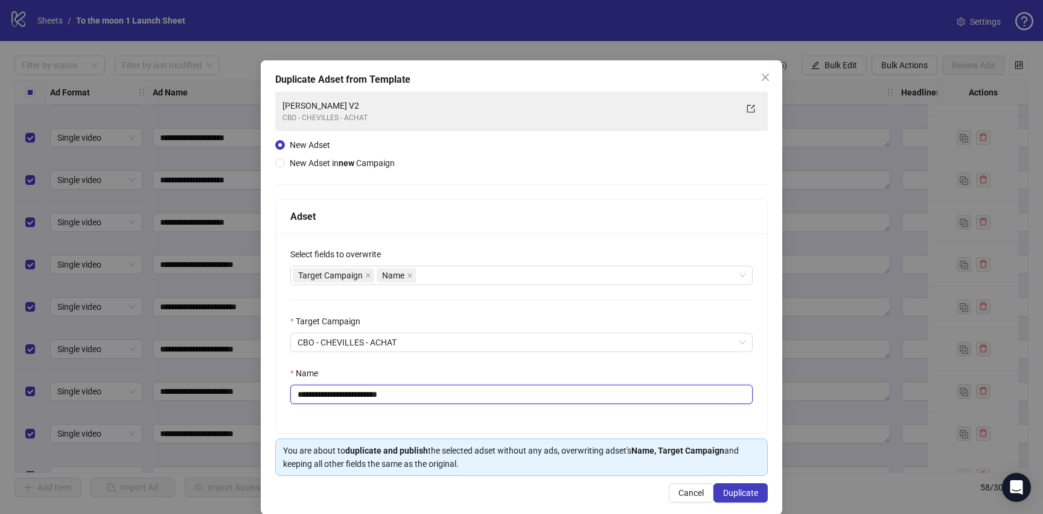
click at [372, 396] on input "**********" at bounding box center [521, 393] width 462 height 19
paste input "text"
type input "**********"
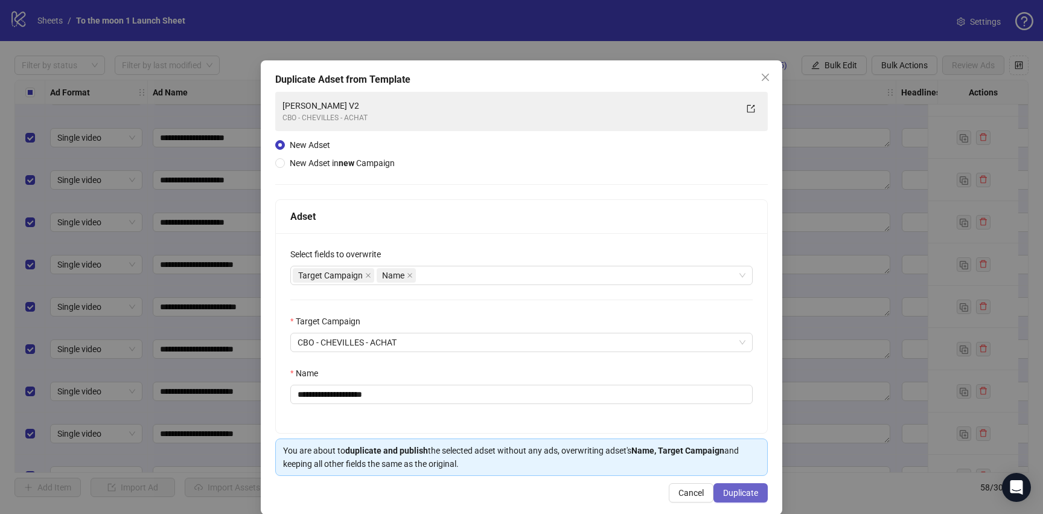
click at [728, 492] on span "Duplicate" at bounding box center [740, 493] width 35 height 10
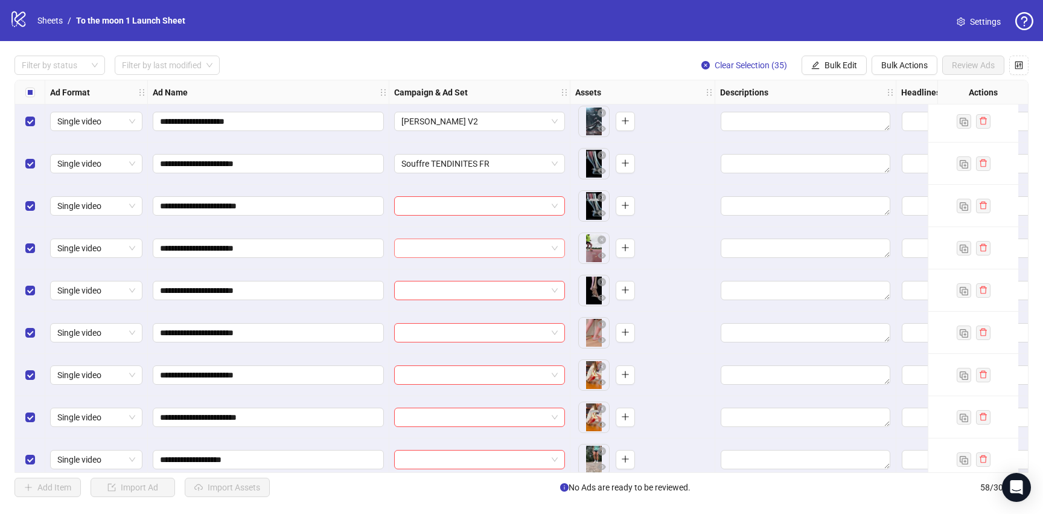
scroll to position [1409, 0]
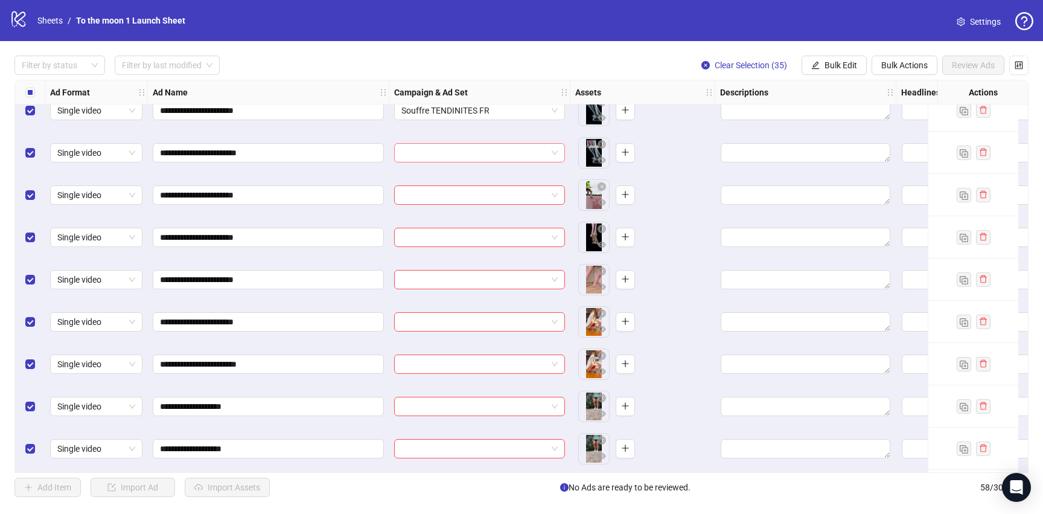
click at [495, 148] on input "search" at bounding box center [473, 153] width 145 height 18
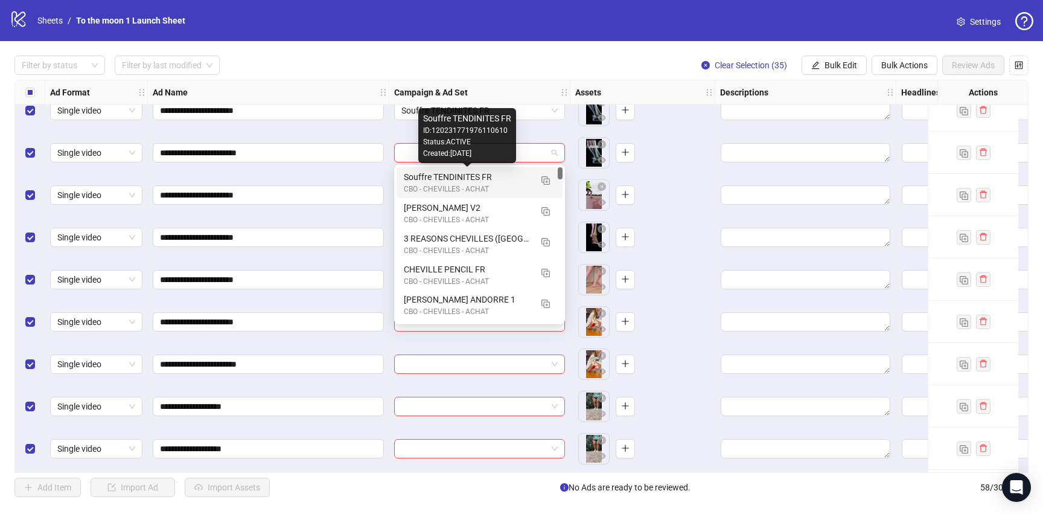
click at [472, 177] on div "Souffre TENDINITES FR" at bounding box center [467, 176] width 127 height 13
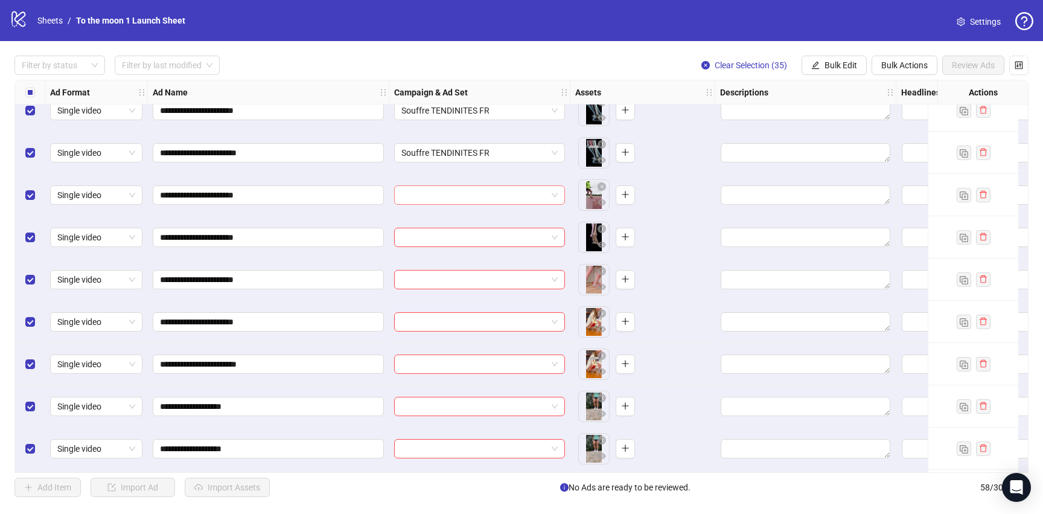
click at [455, 191] on input "search" at bounding box center [473, 195] width 145 height 18
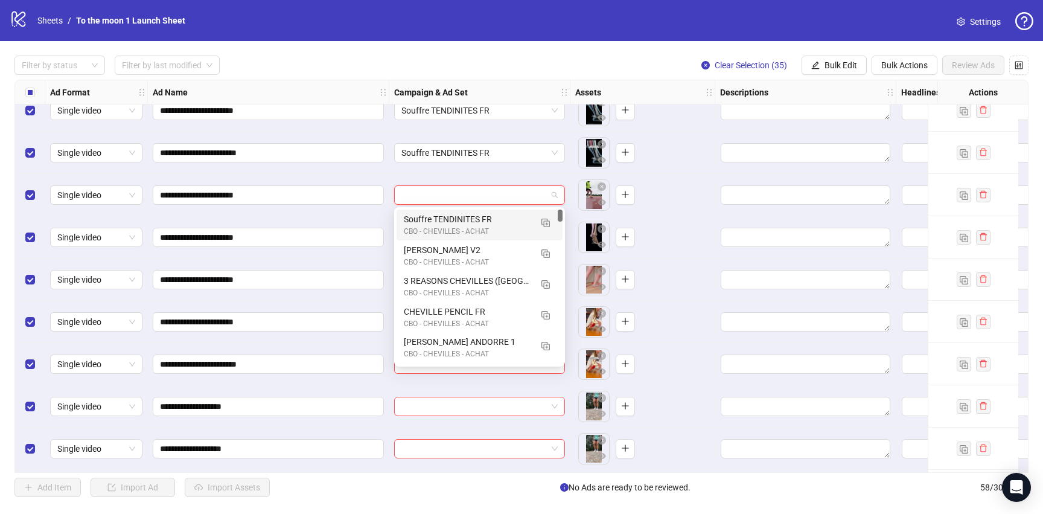
click at [454, 218] on div "Souffre TENDINITES FR" at bounding box center [467, 218] width 127 height 13
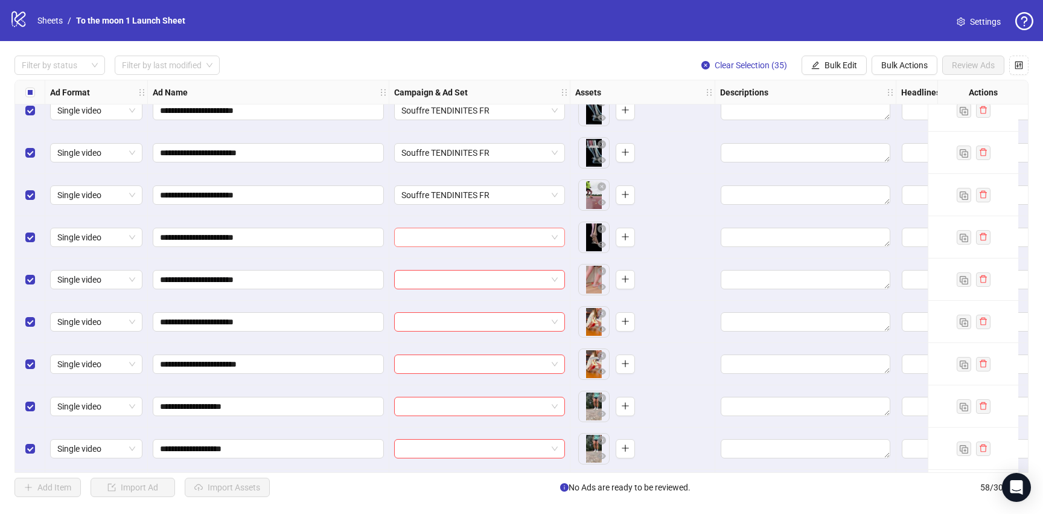
click at [454, 238] on input "search" at bounding box center [473, 237] width 145 height 18
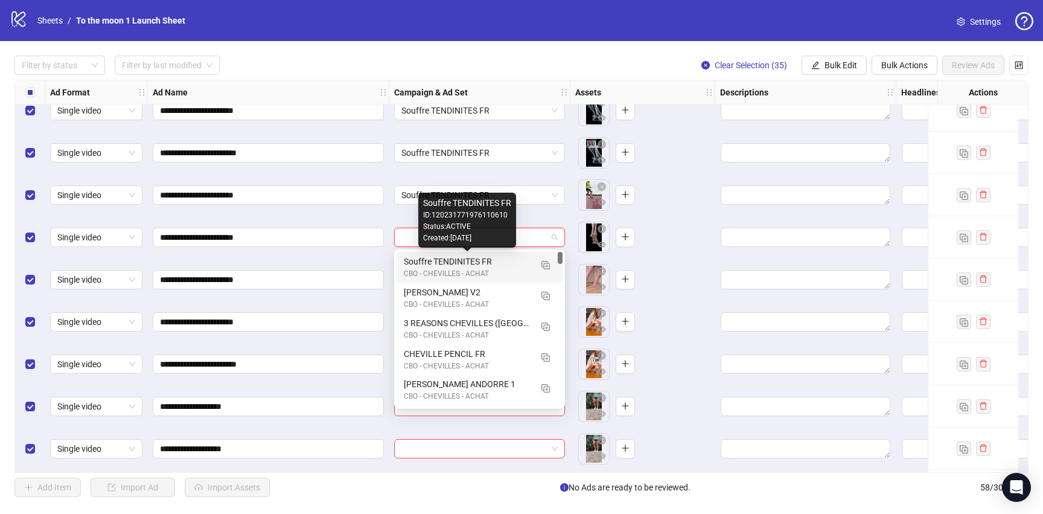
click at [454, 264] on div "Souffre TENDINITES FR" at bounding box center [467, 261] width 127 height 13
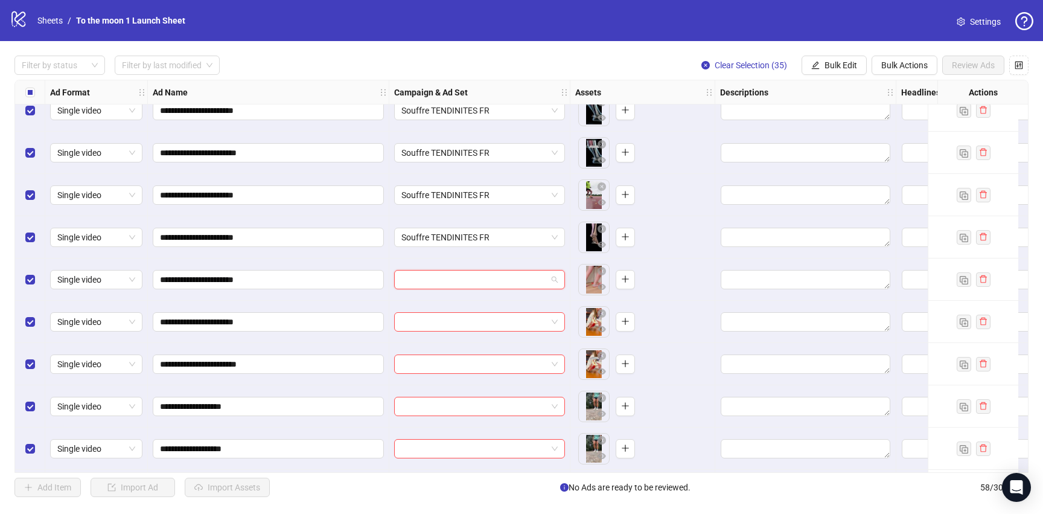
click at [454, 278] on input "search" at bounding box center [473, 279] width 145 height 18
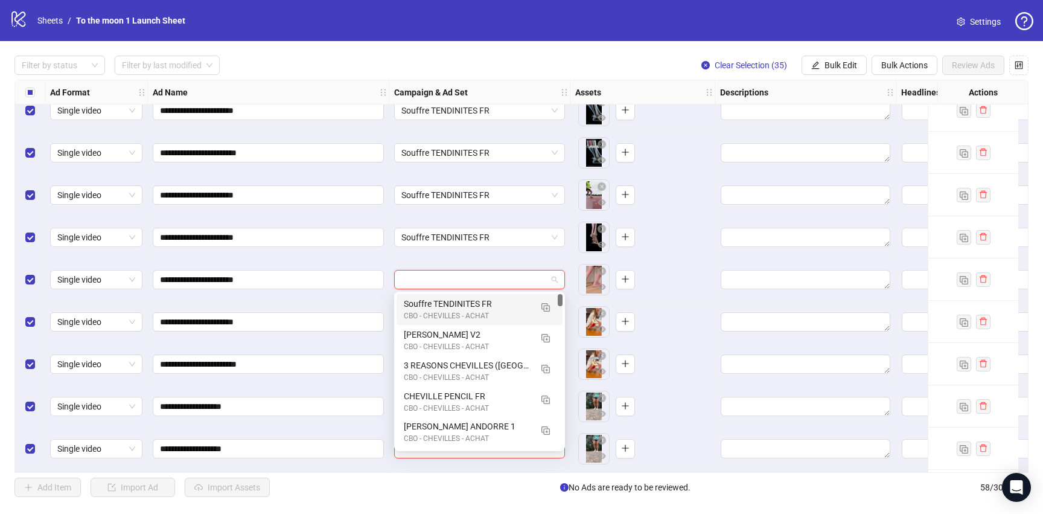
click at [454, 309] on div "Souffre TENDINITES FR" at bounding box center [467, 303] width 127 height 13
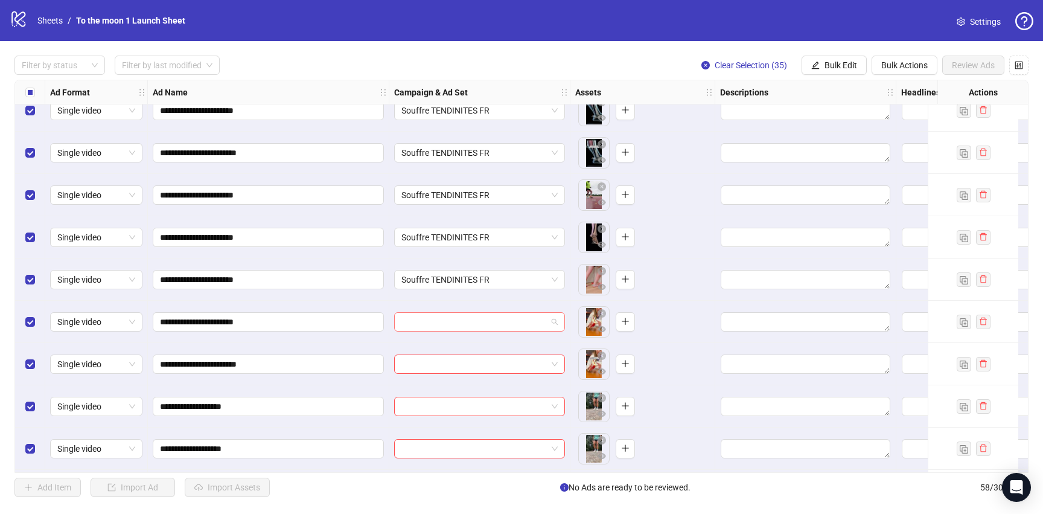
click at [454, 322] on input "search" at bounding box center [473, 322] width 145 height 18
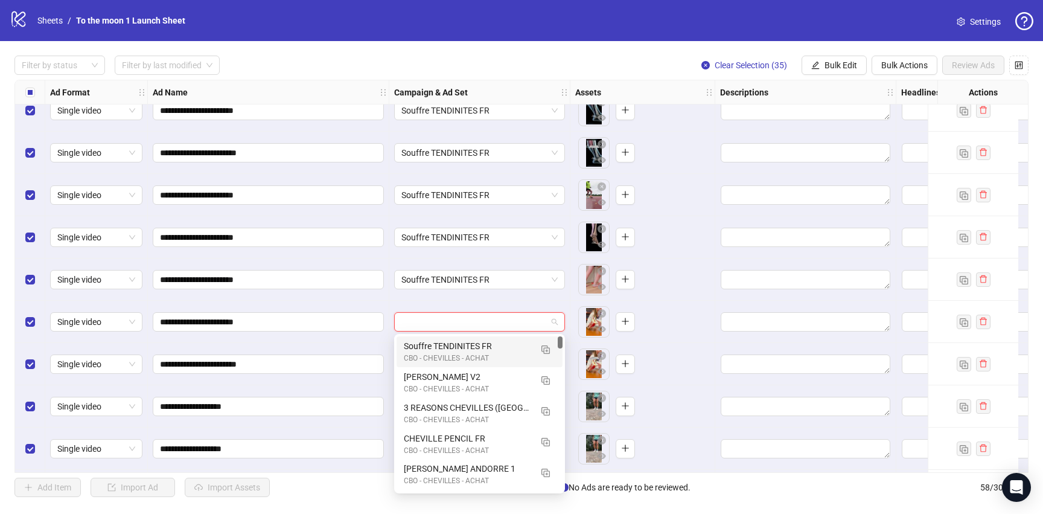
click at [454, 358] on div "CBO - CHEVILLES - ACHAT" at bounding box center [467, 357] width 127 height 11
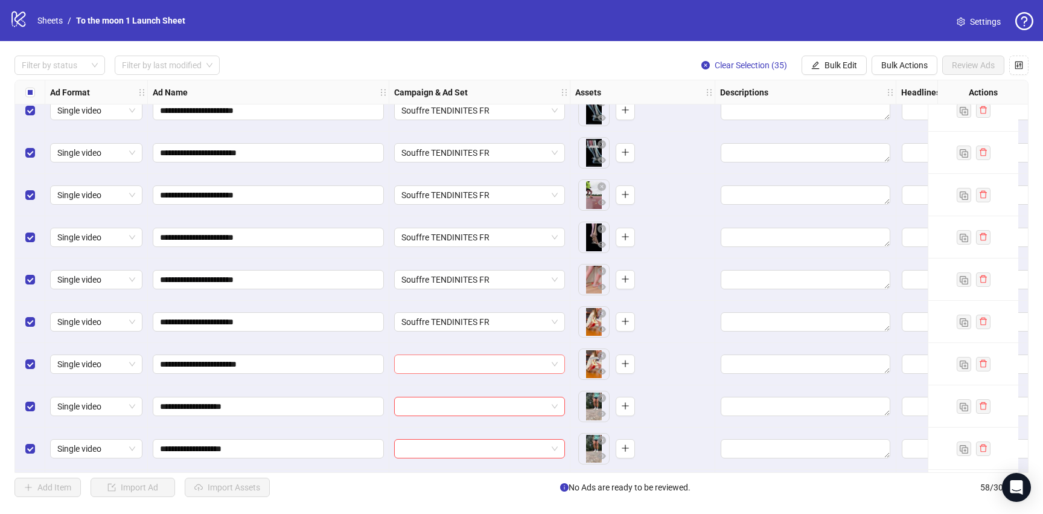
click at [454, 368] on input "search" at bounding box center [473, 364] width 145 height 18
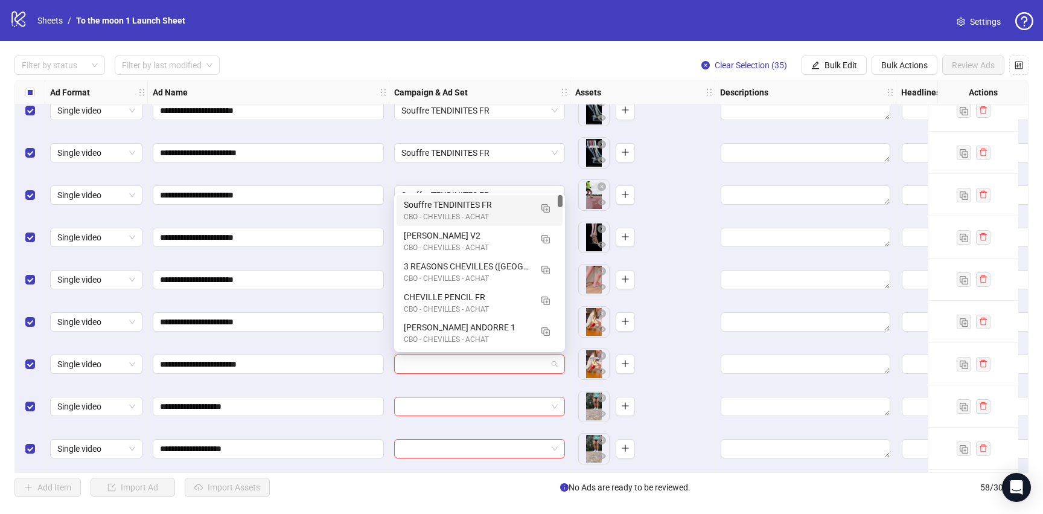
click at [453, 205] on div "Souffre TENDINITES FR" at bounding box center [467, 204] width 127 height 13
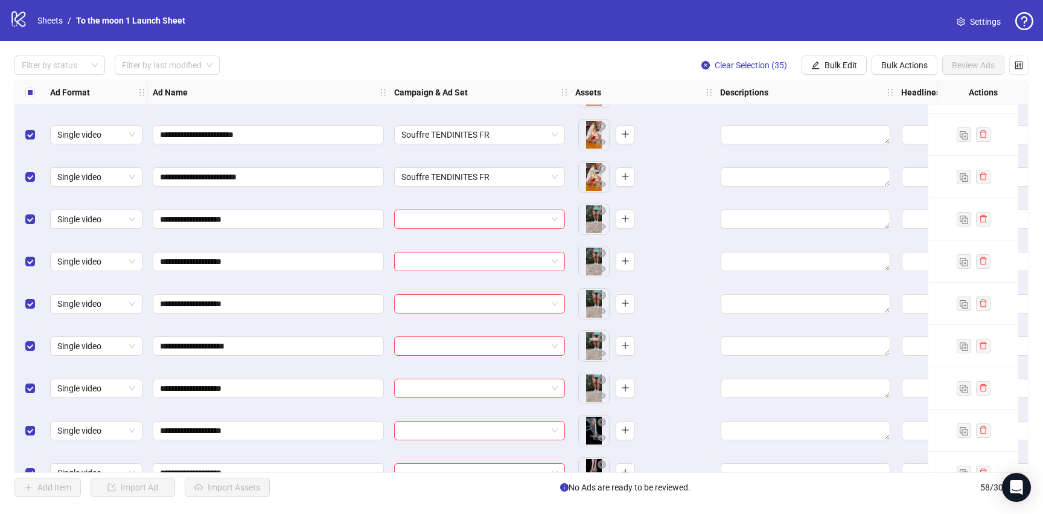
scroll to position [1636, 0]
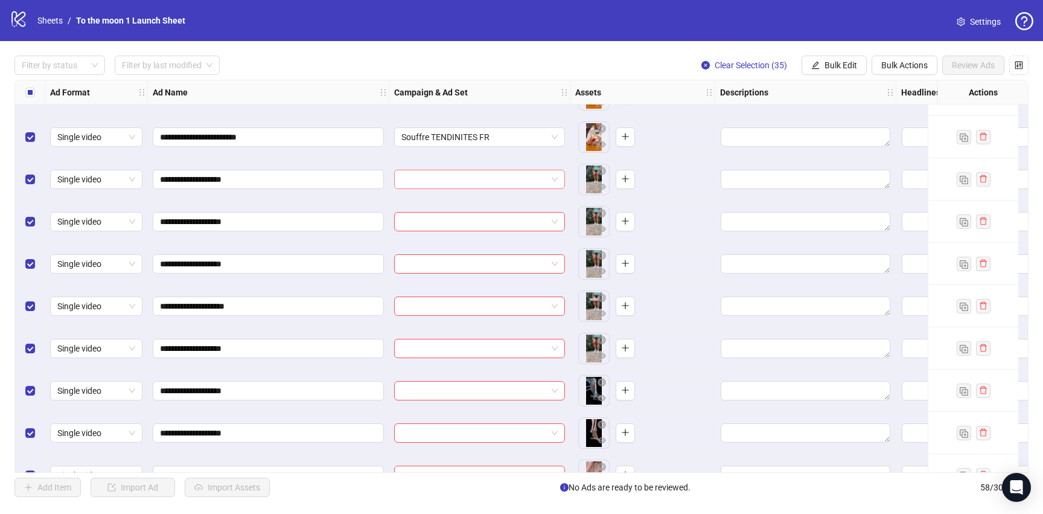
click at [480, 176] on input "search" at bounding box center [473, 179] width 145 height 18
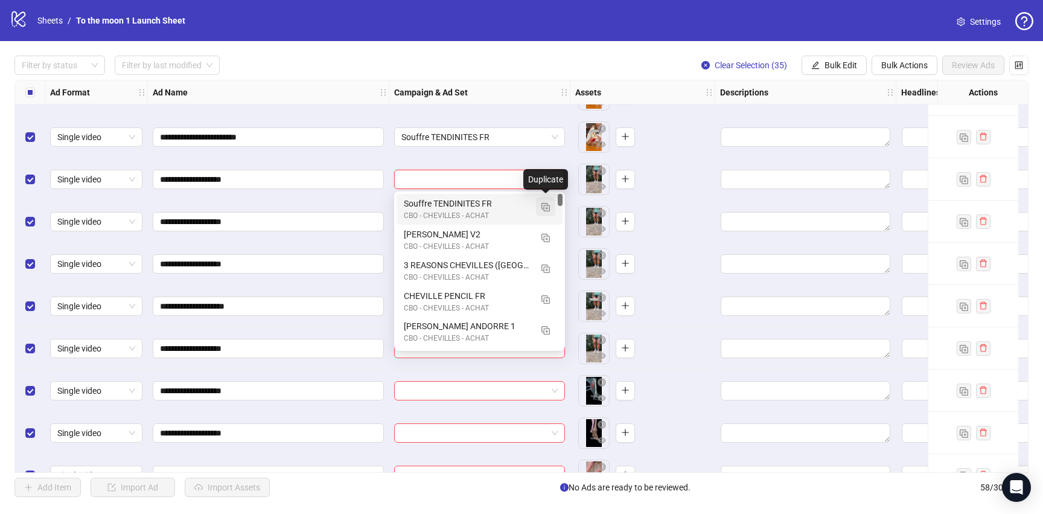
click at [544, 207] on img "button" at bounding box center [545, 207] width 8 height 8
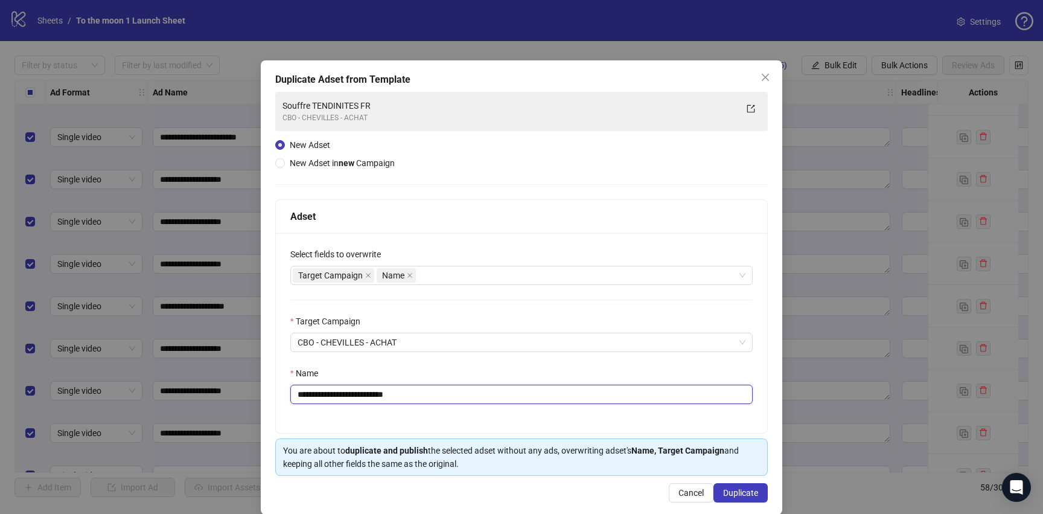
click at [381, 393] on input "**********" at bounding box center [521, 393] width 462 height 19
paste input "text"
type input "**********"
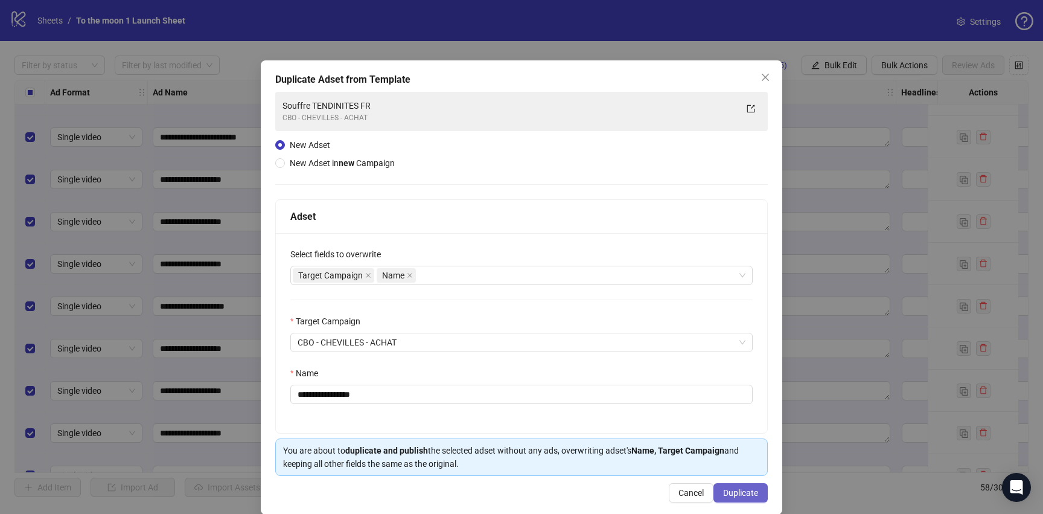
click at [746, 500] on button "Duplicate" at bounding box center [740, 492] width 54 height 19
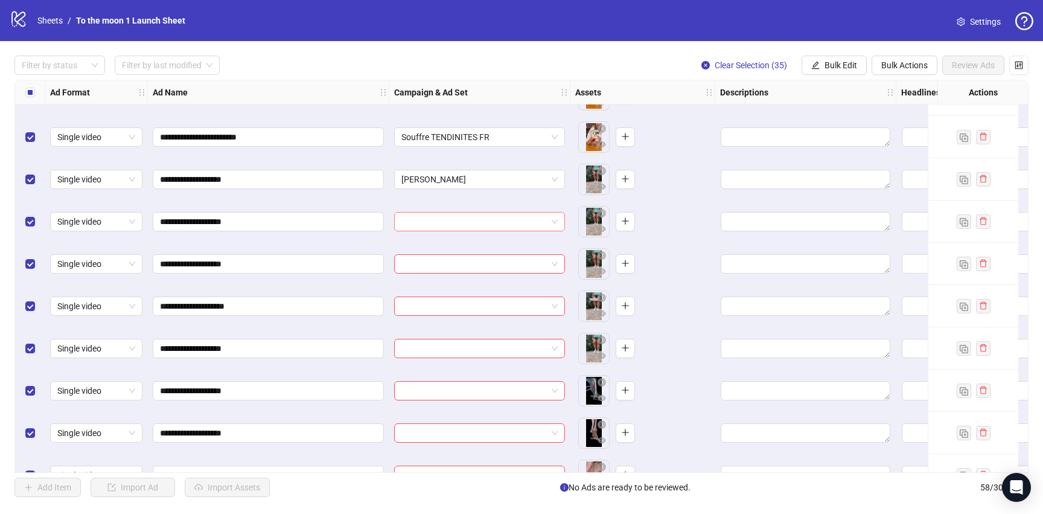
click at [508, 228] on input "search" at bounding box center [473, 221] width 145 height 18
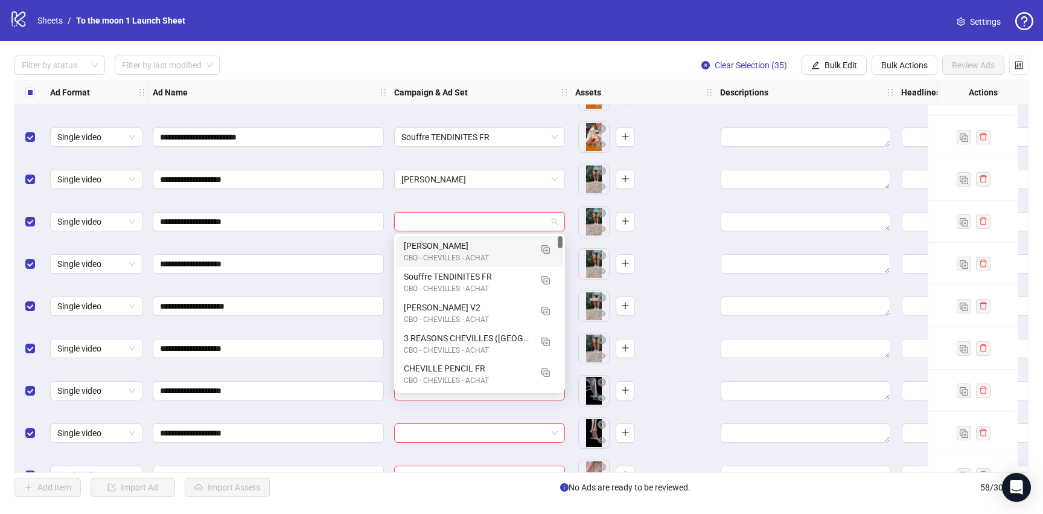
click at [492, 251] on div "CAMILLE TENDINITE" at bounding box center [467, 245] width 127 height 13
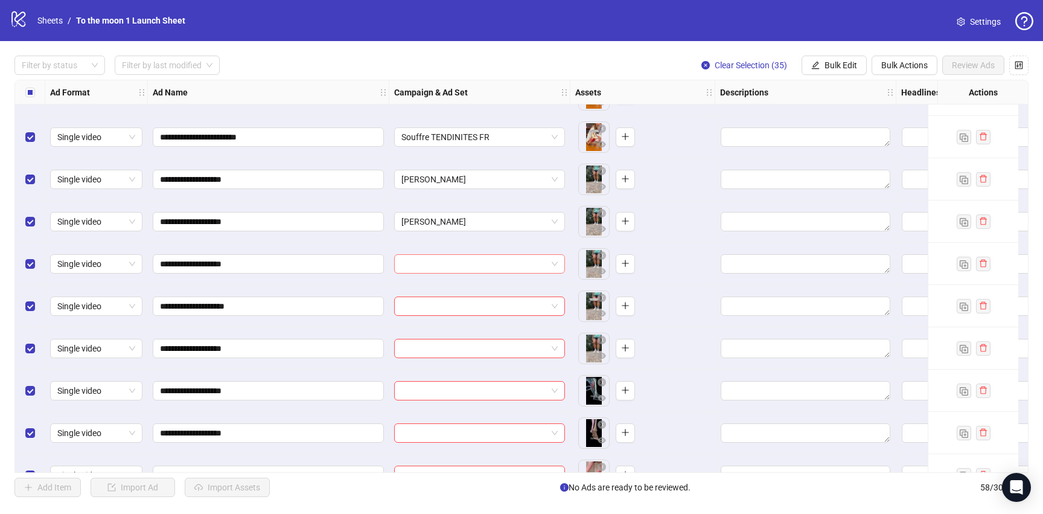
click at [487, 266] on input "search" at bounding box center [473, 264] width 145 height 18
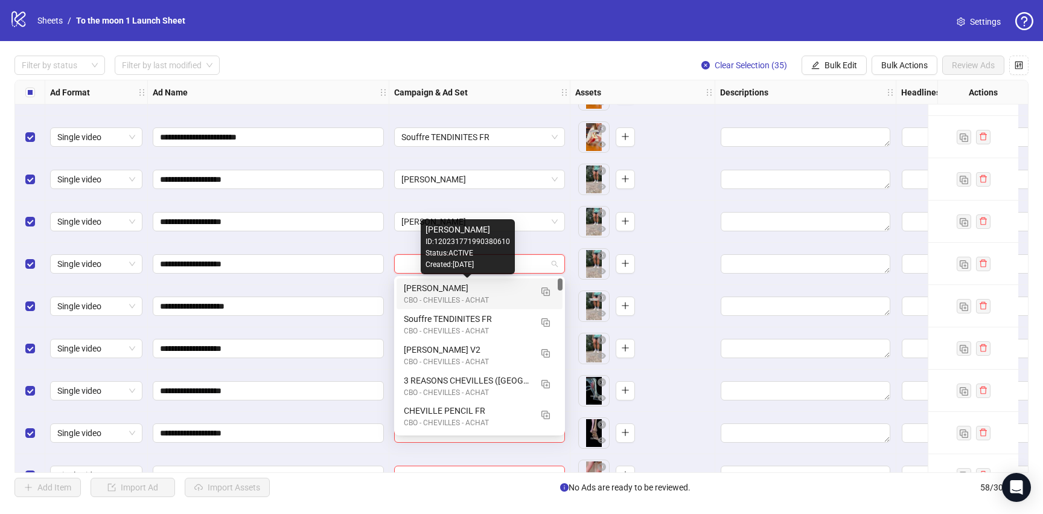
click at [487, 290] on div "CAMILLE TENDINITE" at bounding box center [467, 287] width 127 height 13
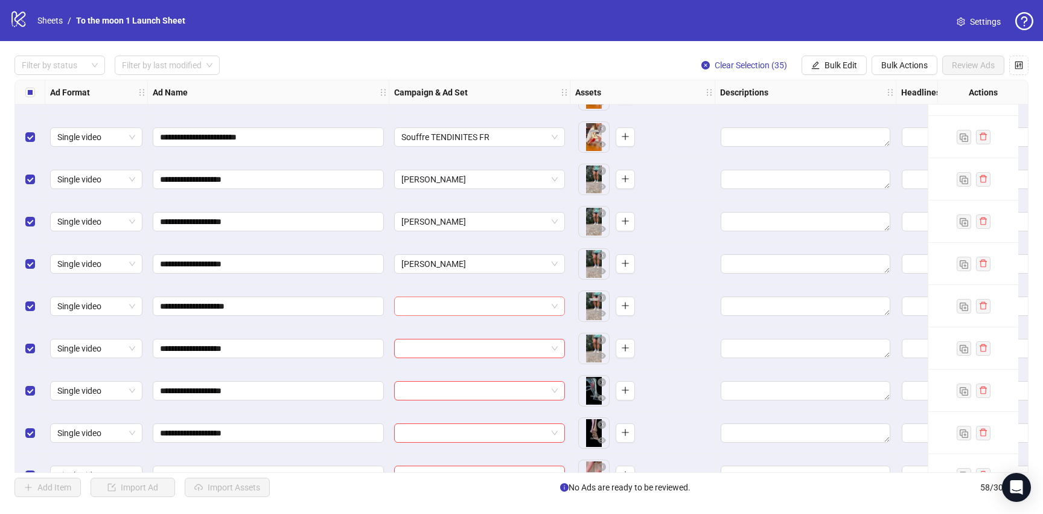
click at [487, 300] on input "search" at bounding box center [473, 306] width 145 height 18
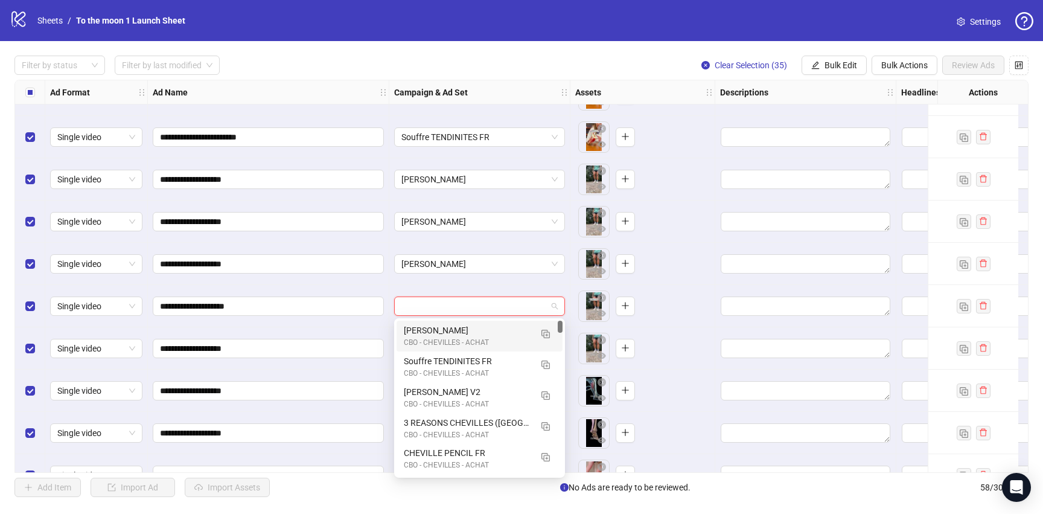
click at [487, 325] on div "CAMILLE TENDINITE" at bounding box center [467, 329] width 127 height 13
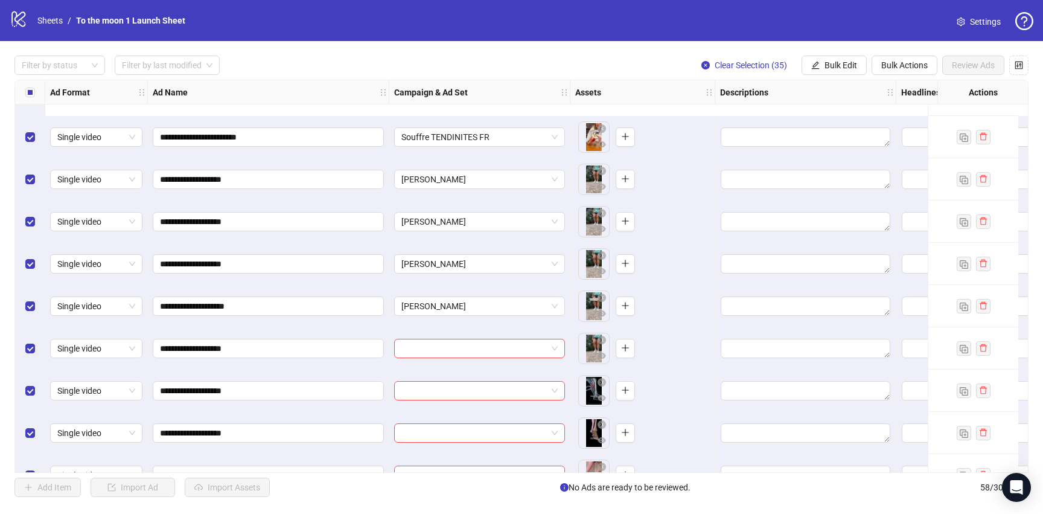
scroll to position [1788, 0]
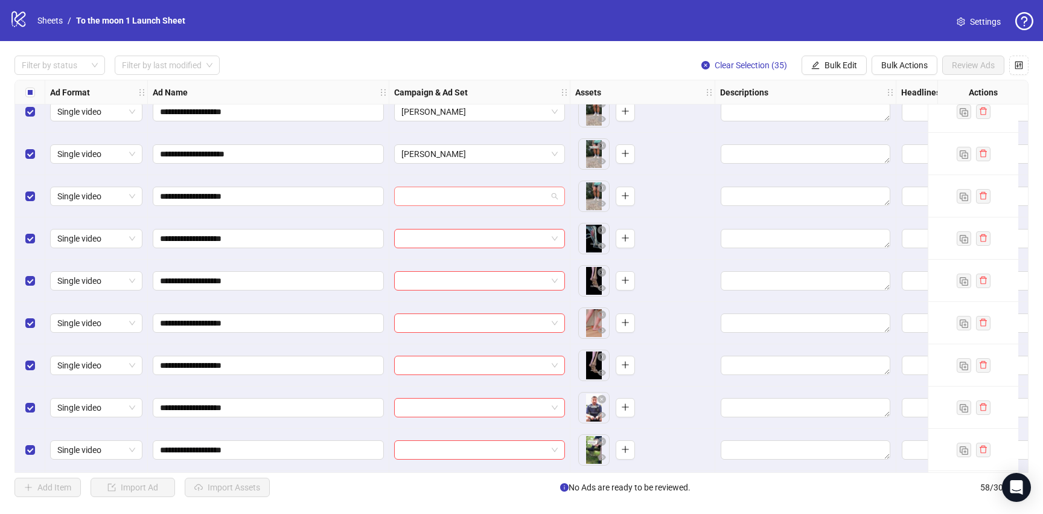
click at [463, 200] on input "search" at bounding box center [473, 196] width 145 height 18
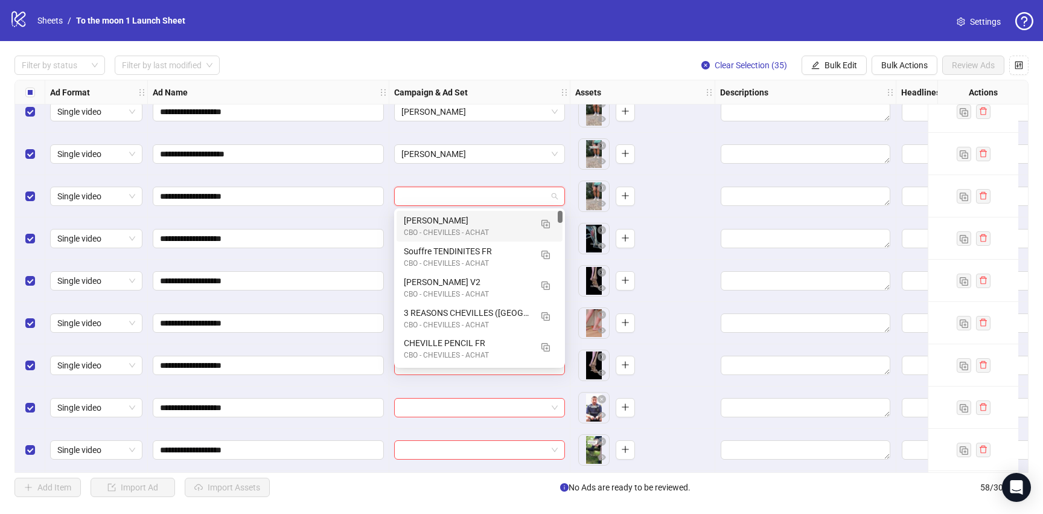
click at [454, 225] on div "CAMILLE TENDINITE" at bounding box center [467, 220] width 127 height 13
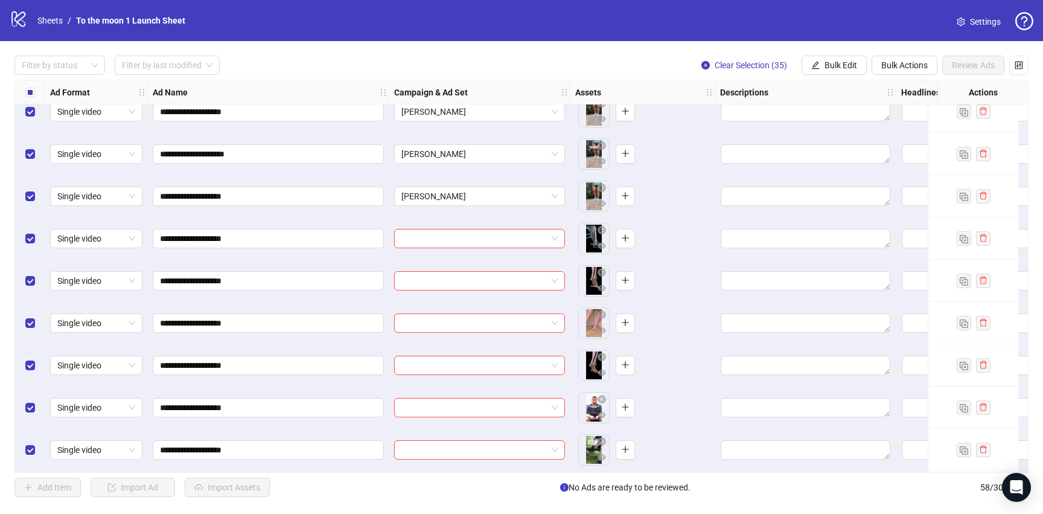
click at [454, 249] on div at bounding box center [479, 238] width 181 height 42
click at [470, 236] on input "search" at bounding box center [473, 238] width 145 height 18
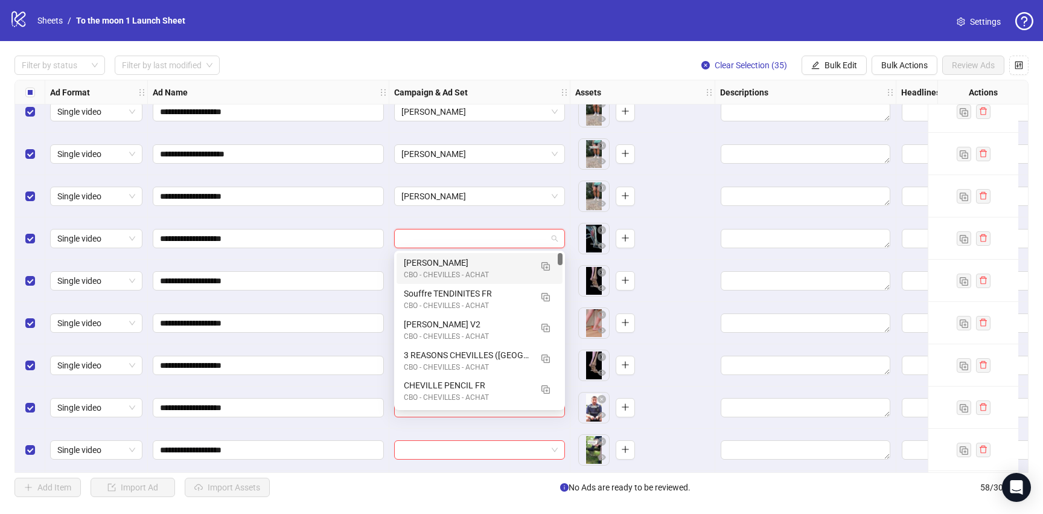
click at [470, 264] on div "CAMILLE TENDINITE" at bounding box center [467, 262] width 127 height 13
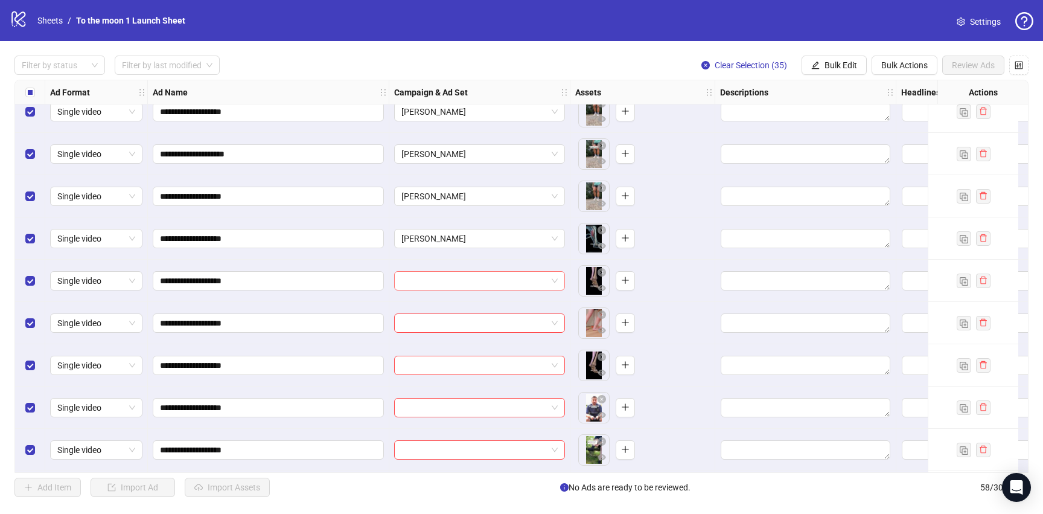
click at [470, 278] on input "search" at bounding box center [473, 281] width 145 height 18
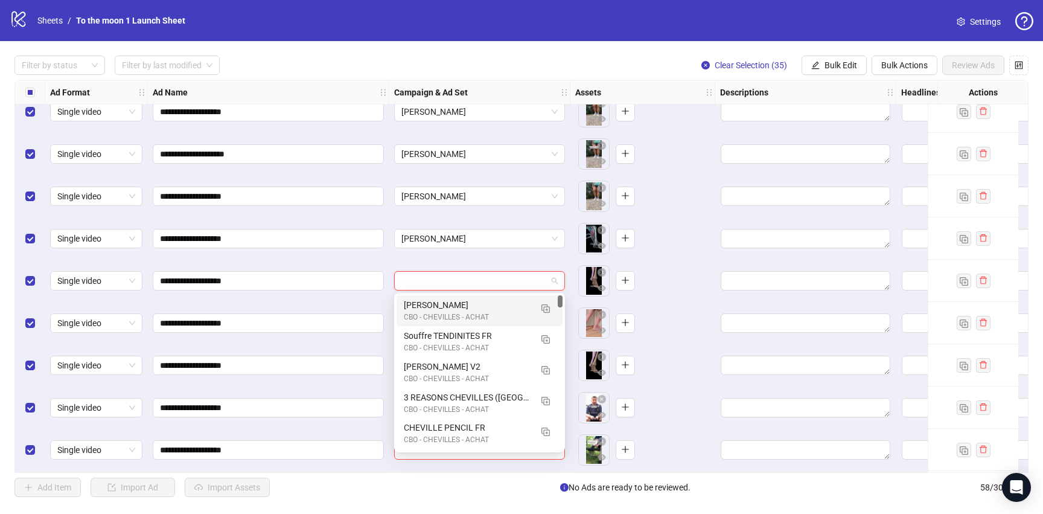
click at [470, 304] on div "CAMILLE TENDINITE" at bounding box center [467, 304] width 127 height 13
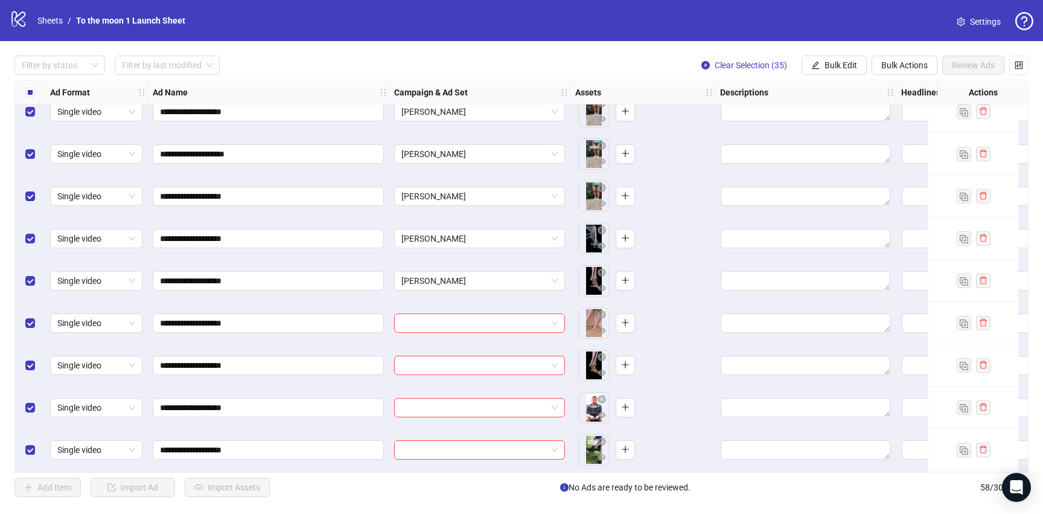
scroll to position [1882, 0]
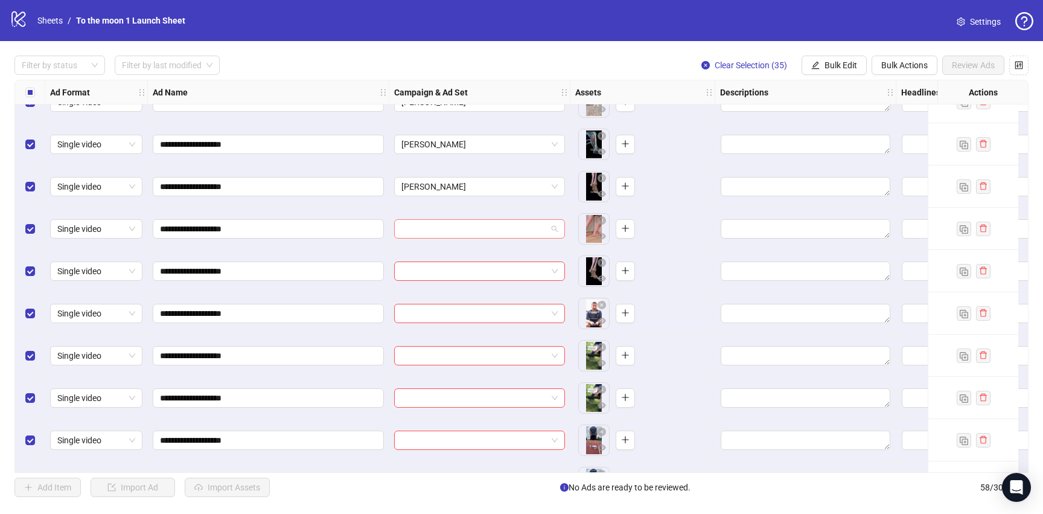
click at [499, 232] on input "search" at bounding box center [473, 229] width 145 height 18
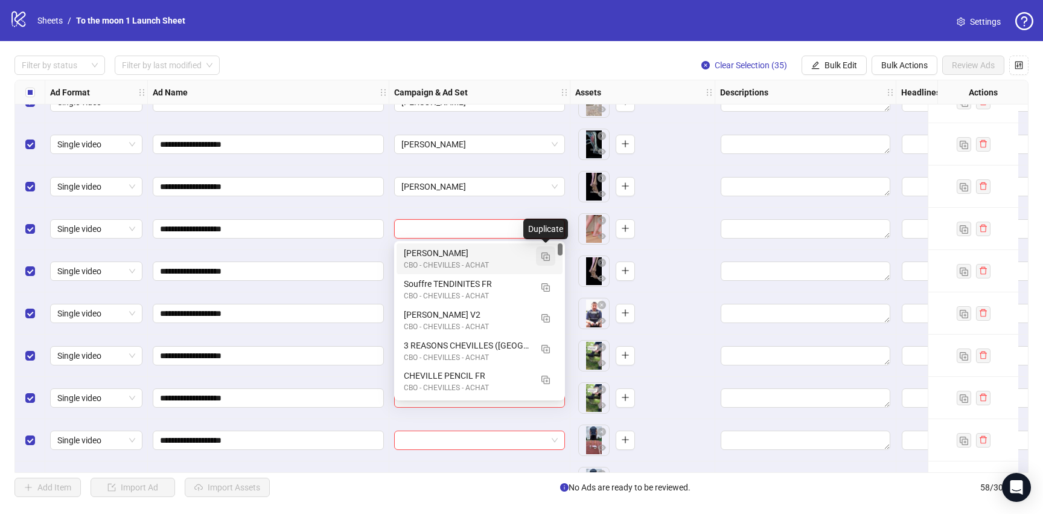
click at [543, 255] on img "button" at bounding box center [545, 256] width 8 height 8
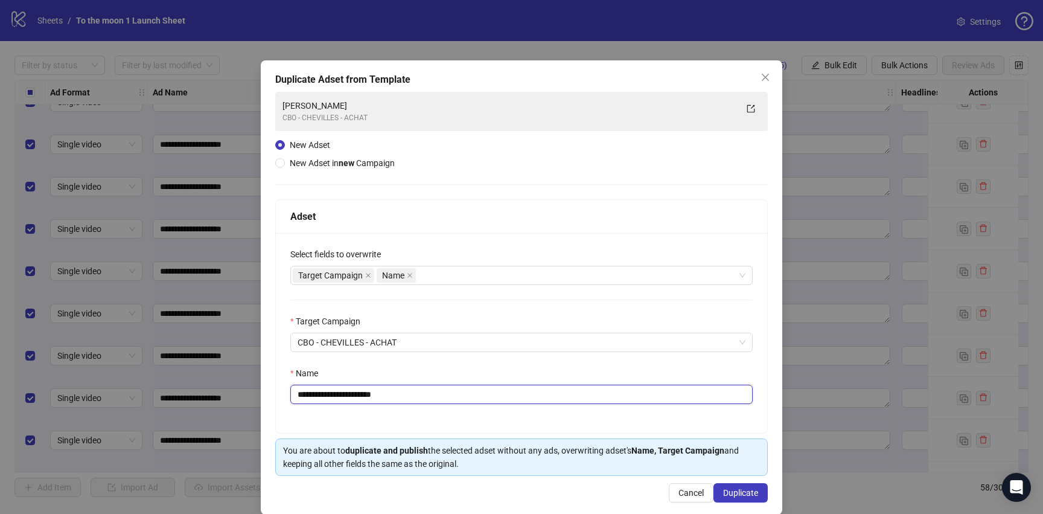
click at [389, 398] on input "**********" at bounding box center [521, 393] width 462 height 19
paste input "text"
type input "**********"
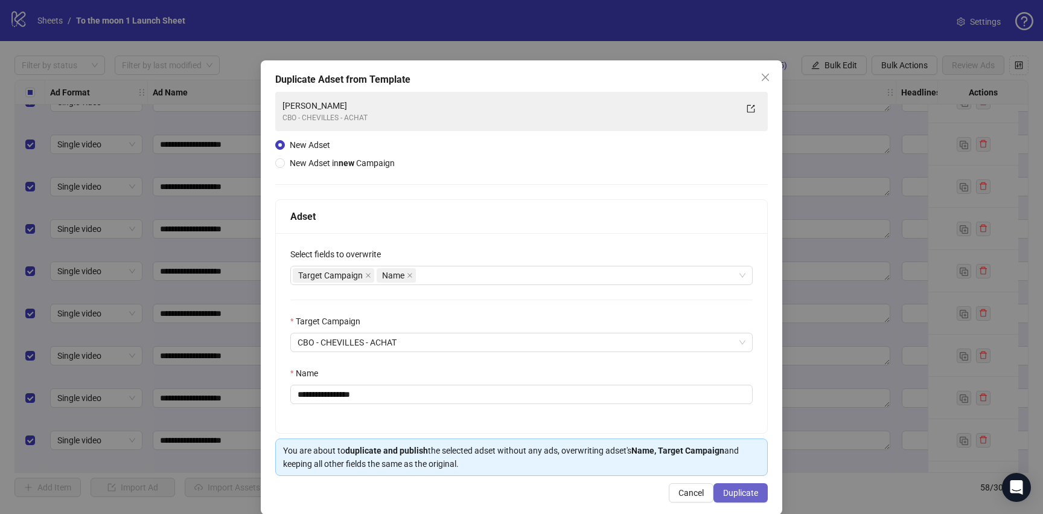
click at [749, 490] on span "Duplicate" at bounding box center [740, 493] width 35 height 10
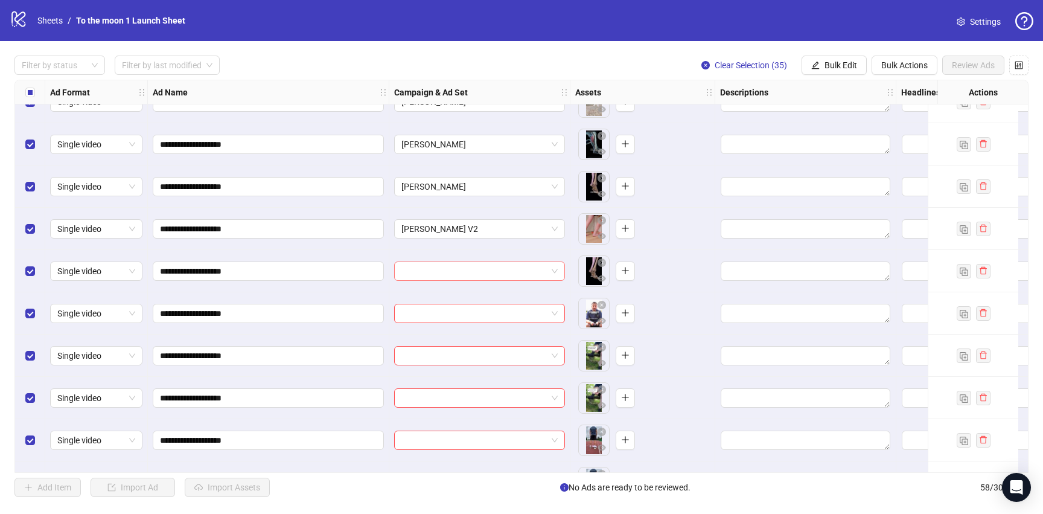
click at [500, 265] on input "search" at bounding box center [473, 271] width 145 height 18
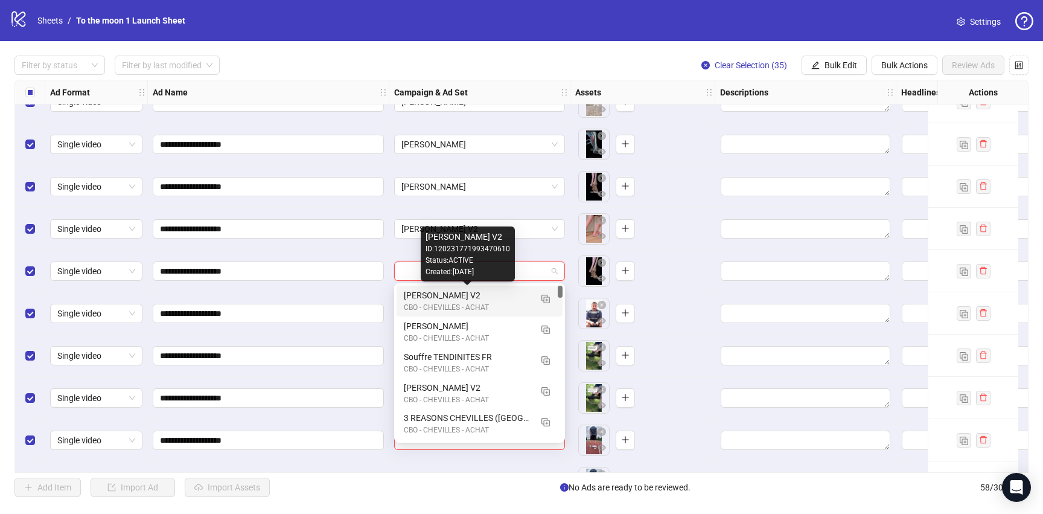
click at [489, 297] on div "PAUL CHEVILLES V2" at bounding box center [467, 294] width 127 height 13
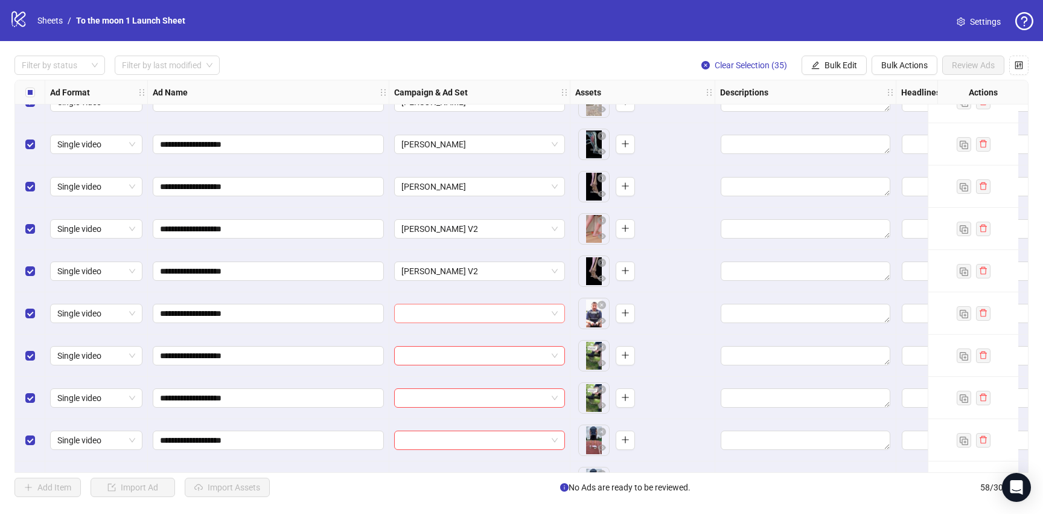
click at [483, 315] on input "search" at bounding box center [473, 313] width 145 height 18
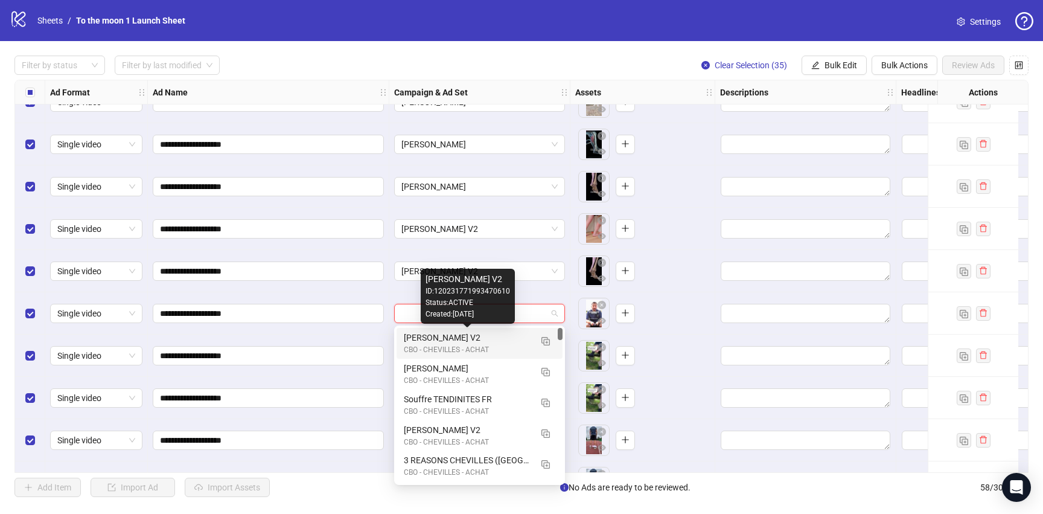
click at [483, 342] on div "PAUL CHEVILLES V2" at bounding box center [467, 337] width 127 height 13
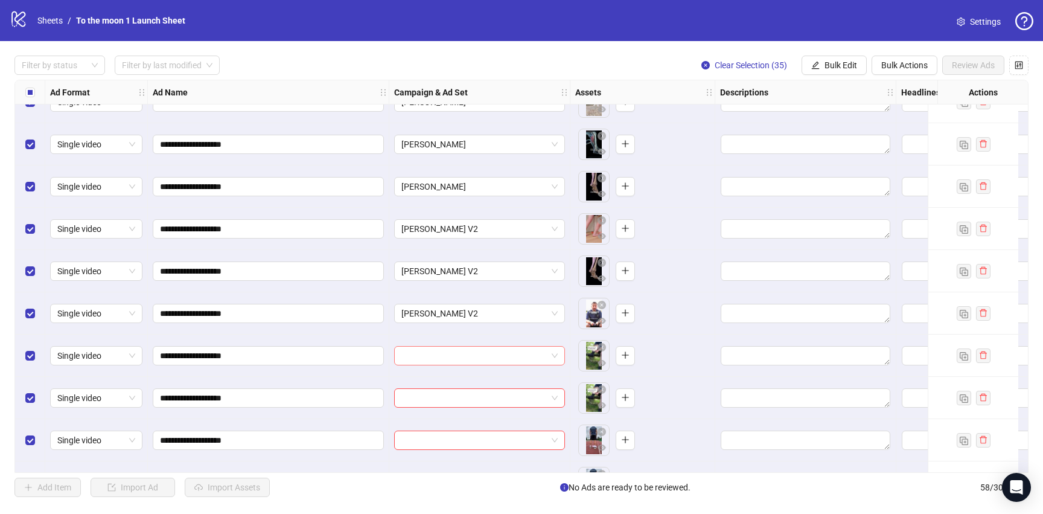
click at [483, 359] on input "search" at bounding box center [473, 355] width 145 height 18
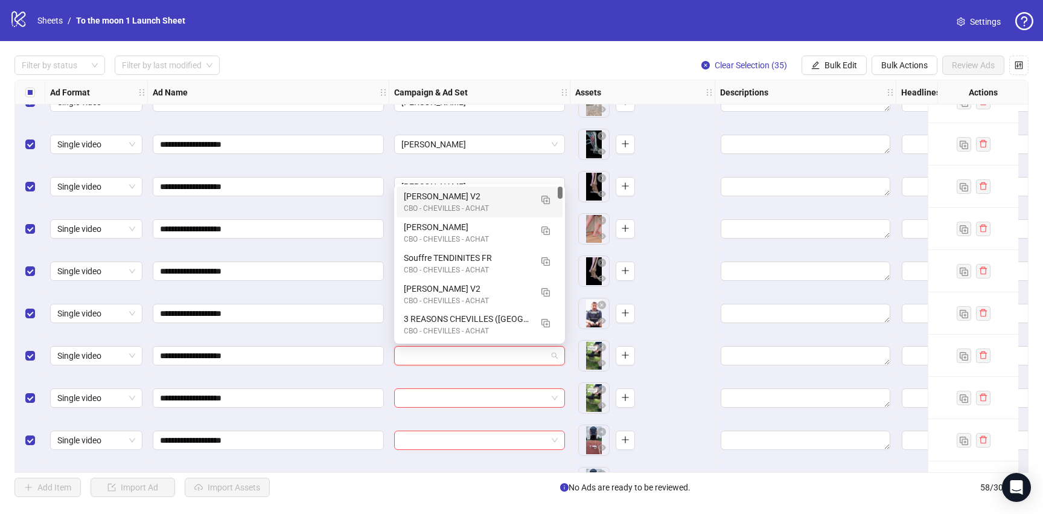
click at [470, 200] on div "PAUL CHEVILLES V2" at bounding box center [467, 195] width 127 height 13
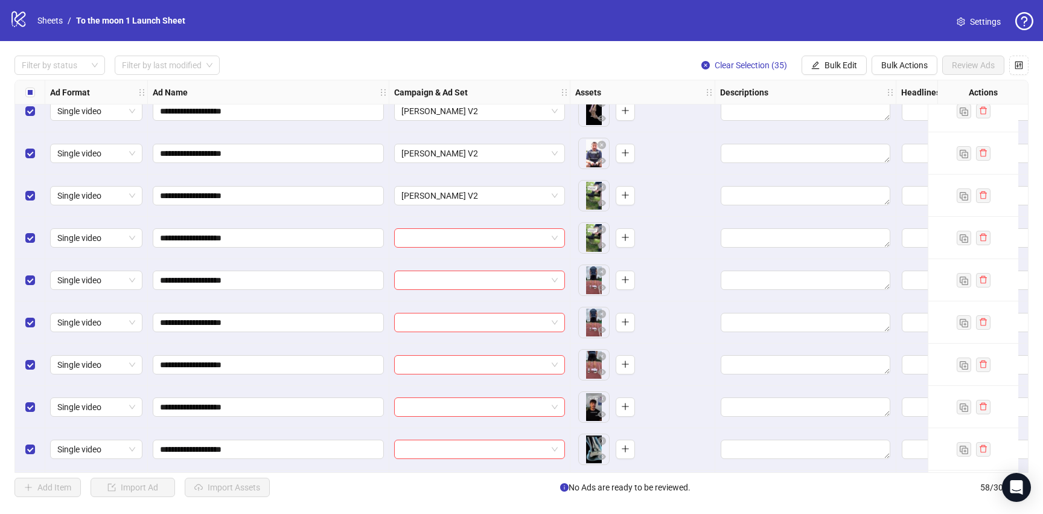
scroll to position [2087, 0]
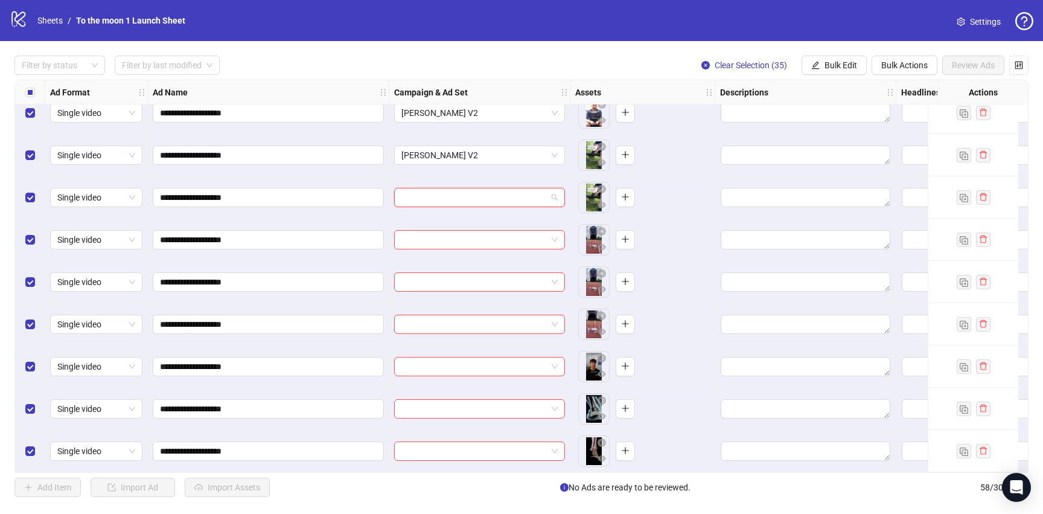
click at [458, 195] on input "search" at bounding box center [473, 197] width 145 height 18
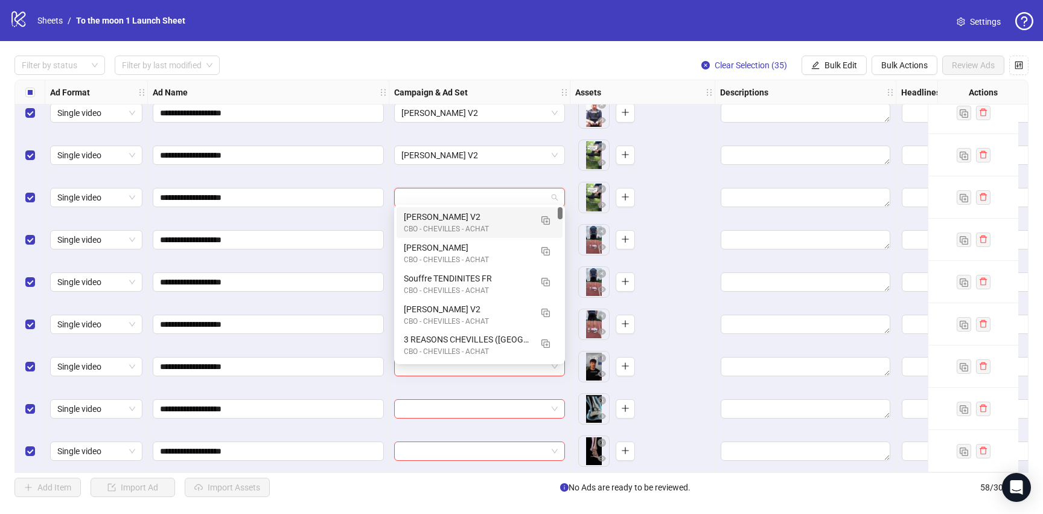
click at [458, 222] on div "PAUL CHEVILLES V2" at bounding box center [467, 216] width 127 height 13
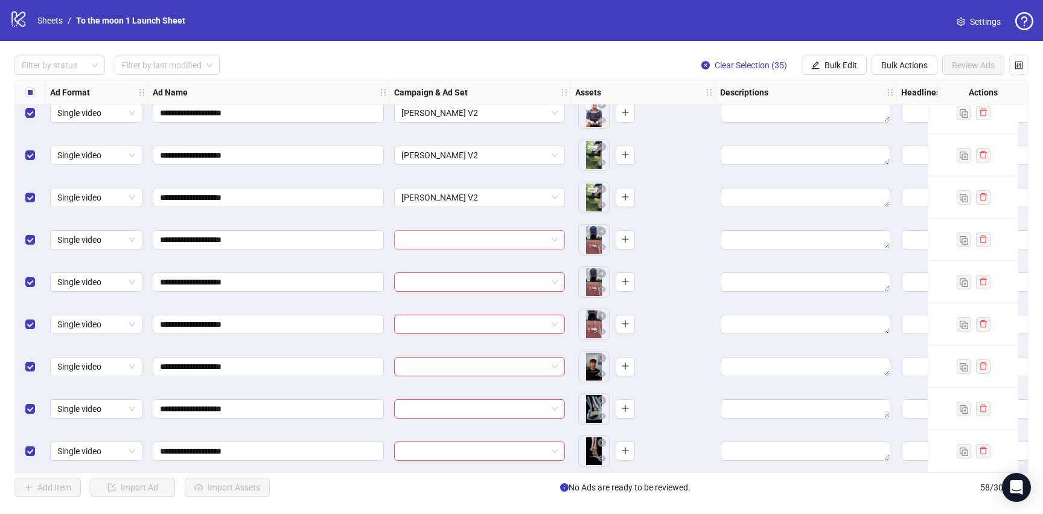
click at [546, 235] on input "search" at bounding box center [473, 240] width 145 height 18
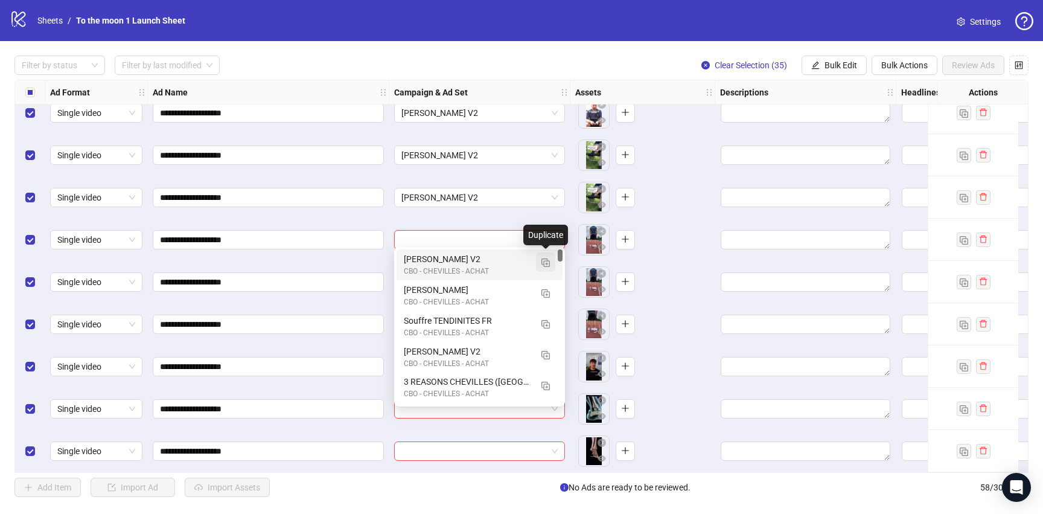
click at [543, 261] on img "button" at bounding box center [545, 262] width 8 height 8
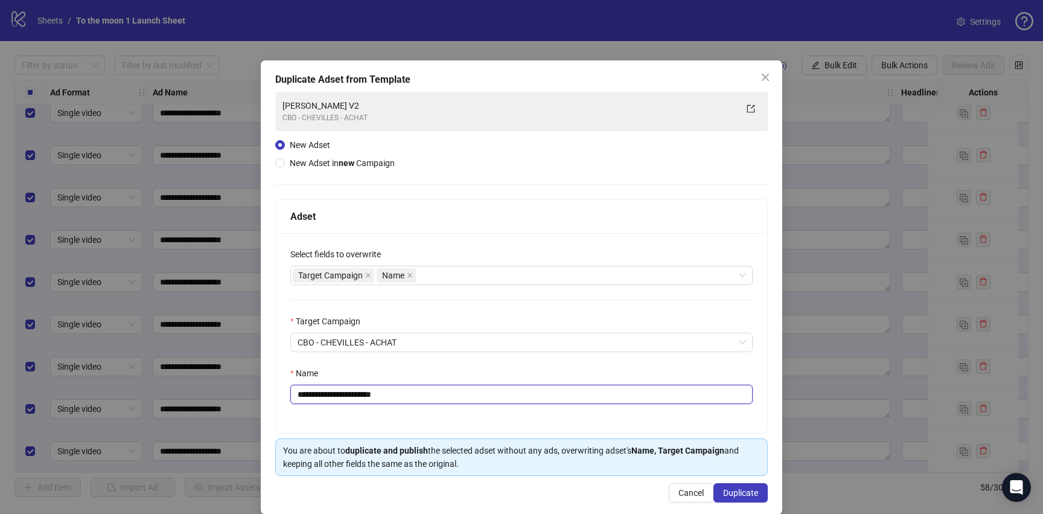
click at [369, 393] on input "**********" at bounding box center [521, 393] width 462 height 19
paste input "text"
type input "**********"
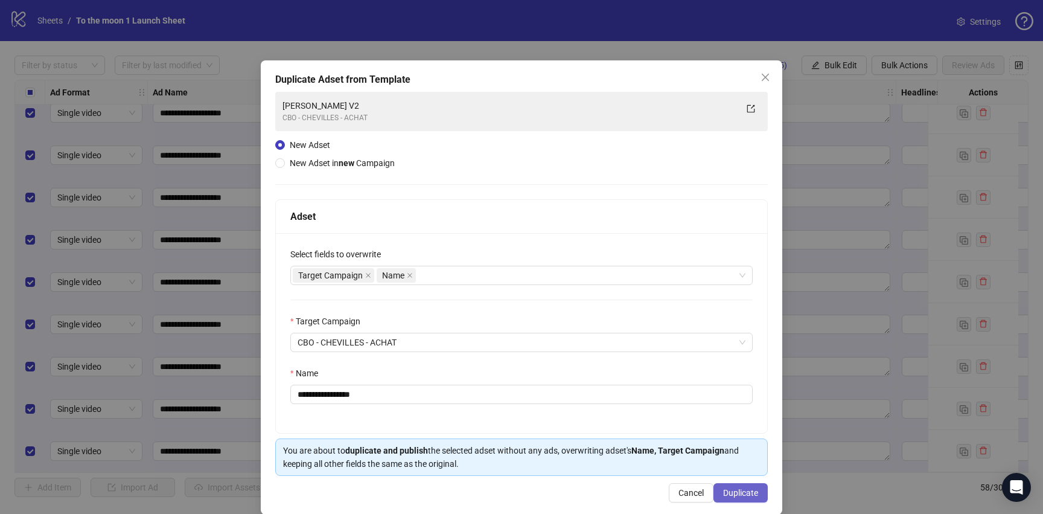
click at [750, 499] on button "Duplicate" at bounding box center [740, 492] width 54 height 19
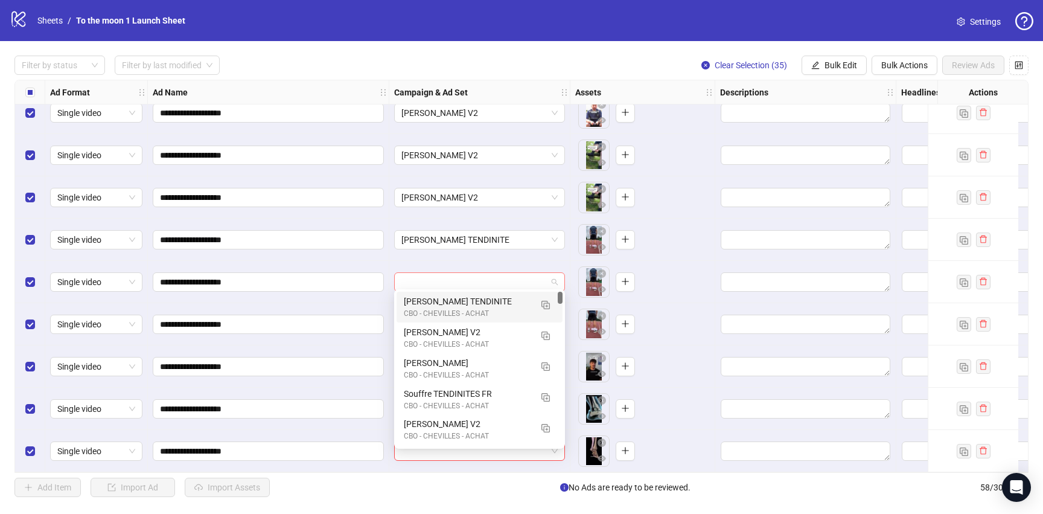
click at [528, 272] on div at bounding box center [479, 281] width 171 height 19
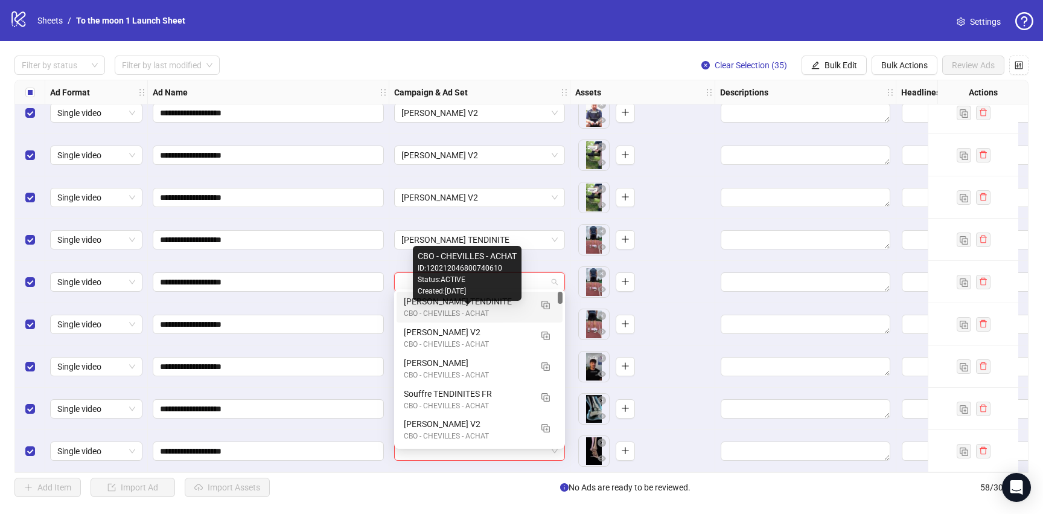
click at [485, 314] on div "CBO - CHEVILLES - ACHAT" at bounding box center [467, 313] width 127 height 11
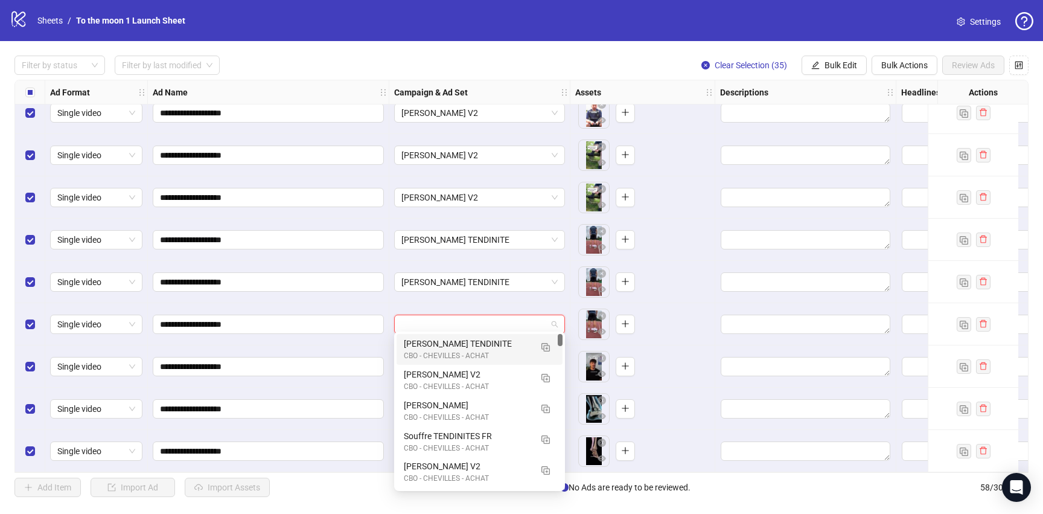
click at [482, 315] on input "search" at bounding box center [473, 324] width 145 height 18
click at [480, 341] on div "TRISTAN TENDINITE" at bounding box center [467, 343] width 127 height 13
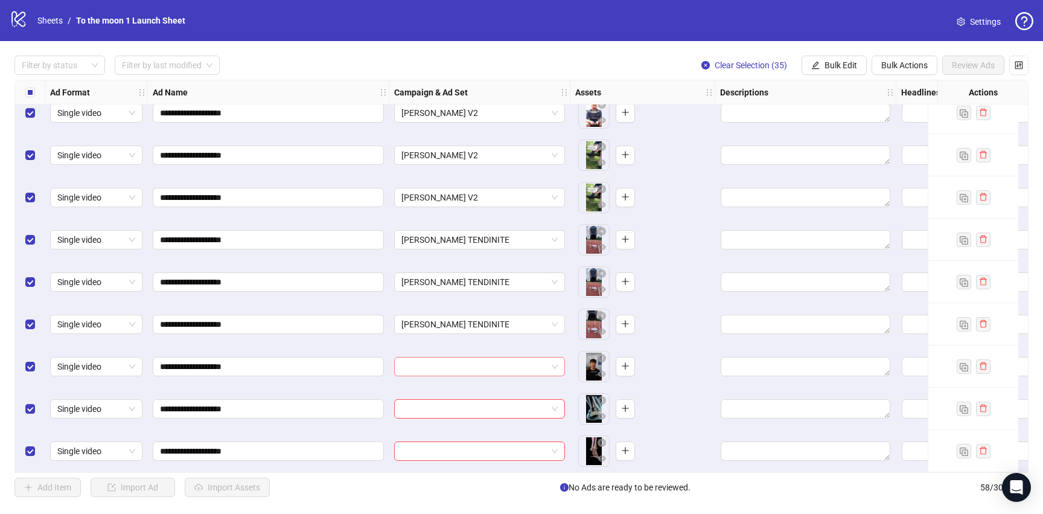
click at [474, 358] on input "search" at bounding box center [473, 366] width 145 height 18
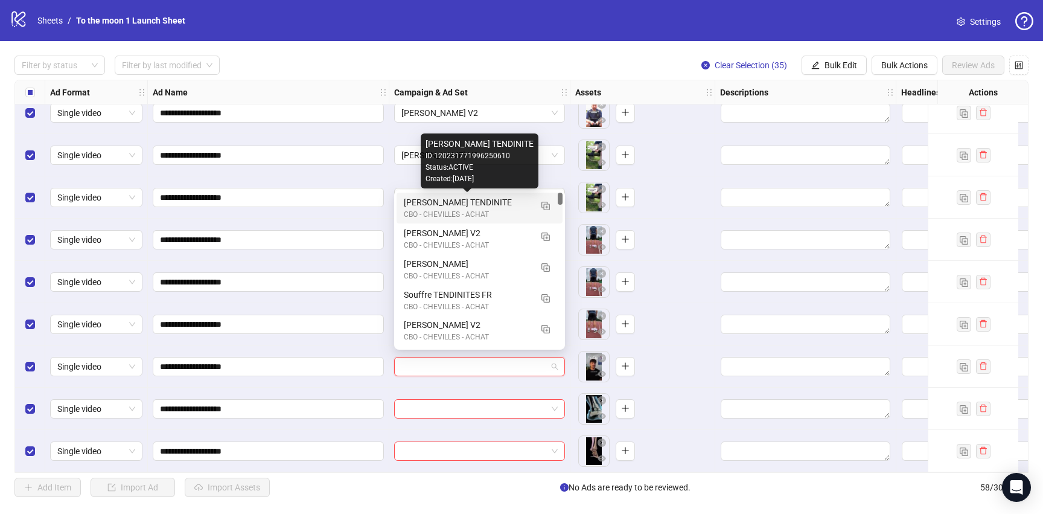
click at [510, 198] on div "TRISTAN TENDINITE" at bounding box center [467, 202] width 127 height 13
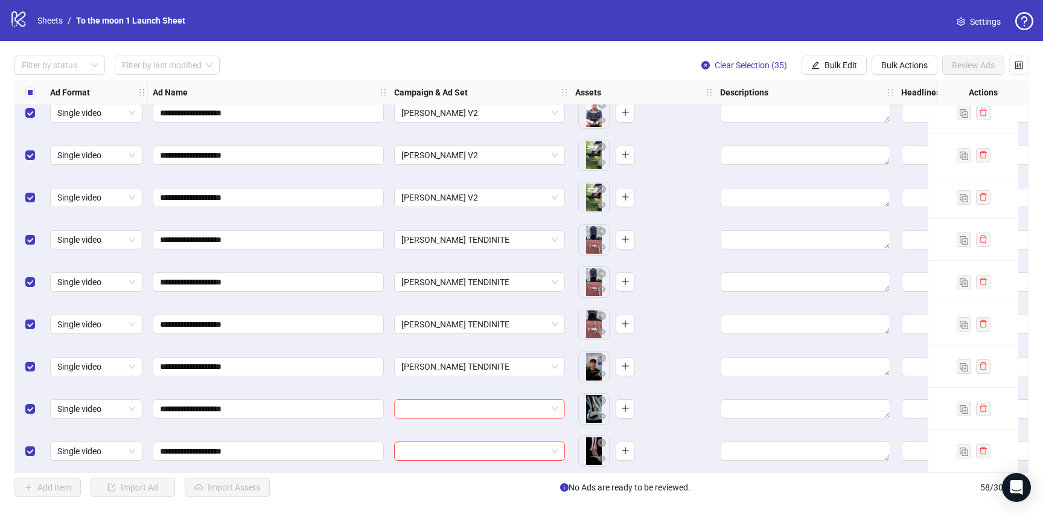
click at [489, 402] on input "search" at bounding box center [473, 408] width 145 height 18
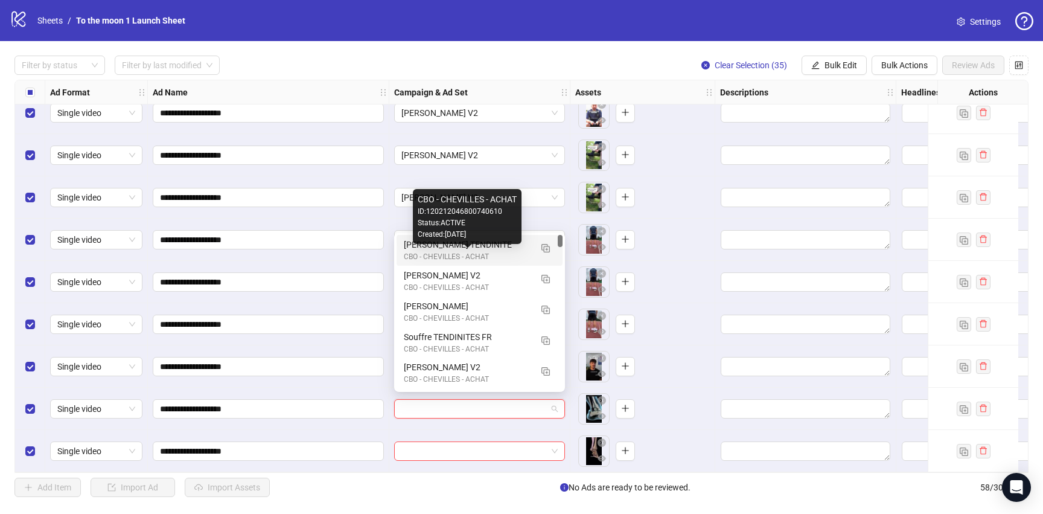
click at [445, 256] on div "CBO - CHEVILLES - ACHAT" at bounding box center [467, 256] width 127 height 11
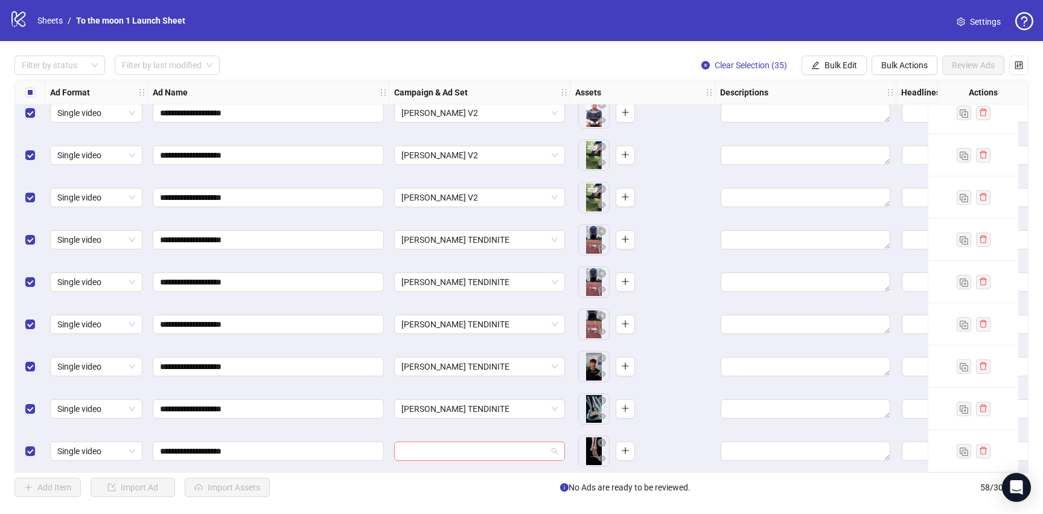
click at [444, 449] on input "search" at bounding box center [473, 451] width 145 height 18
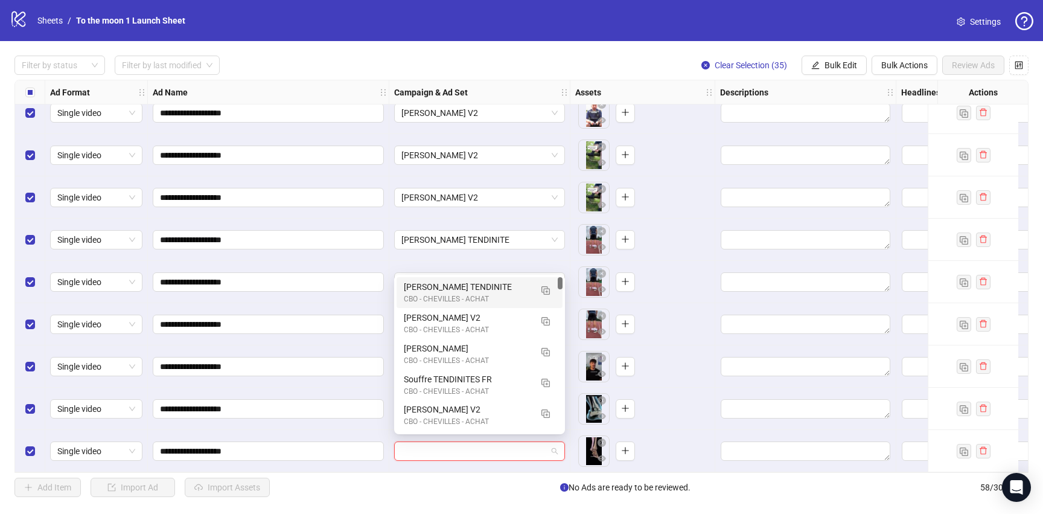
click at [435, 288] on div "TRISTAN TENDINITE" at bounding box center [467, 286] width 127 height 13
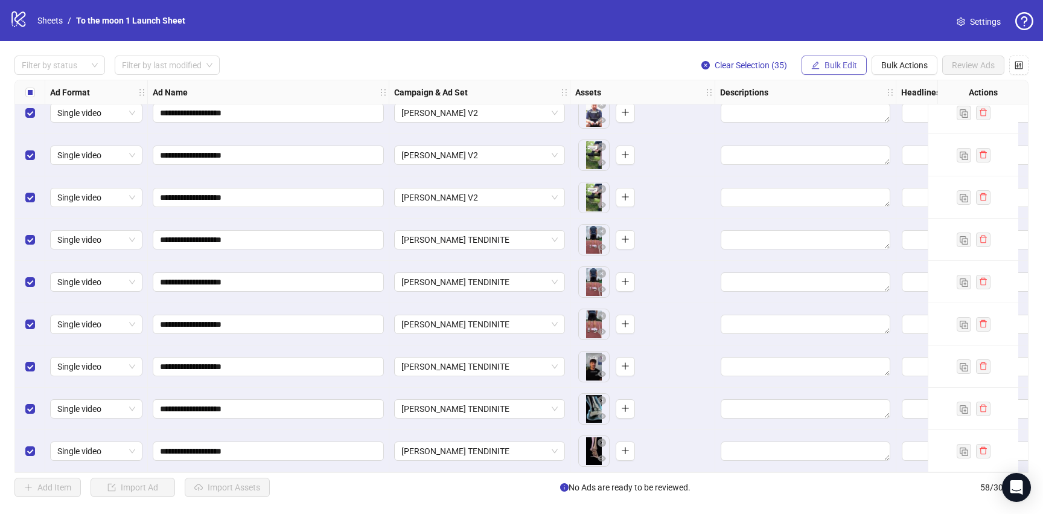
click at [825, 63] on span "Bulk Edit" at bounding box center [840, 65] width 33 height 10
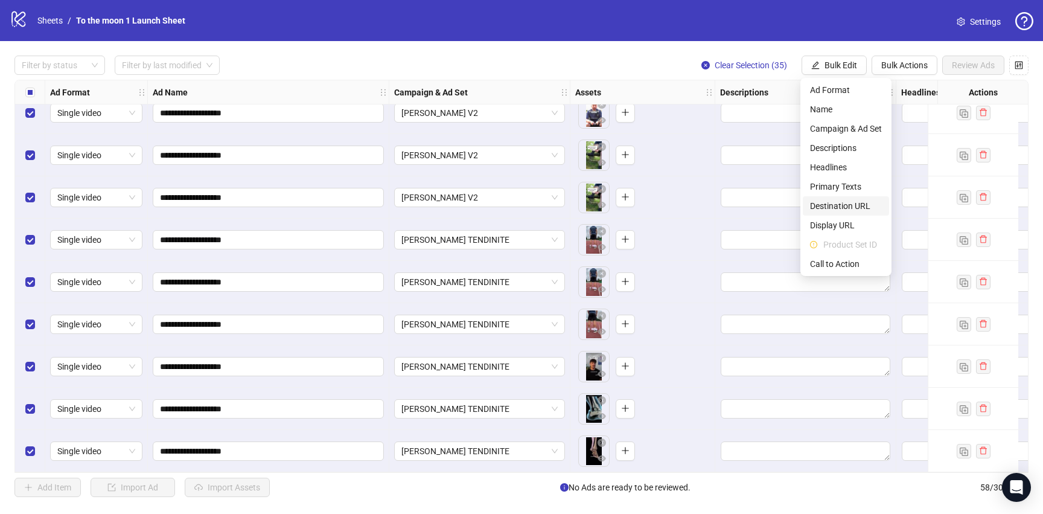
click at [832, 207] on span "Destination URL" at bounding box center [846, 205] width 72 height 13
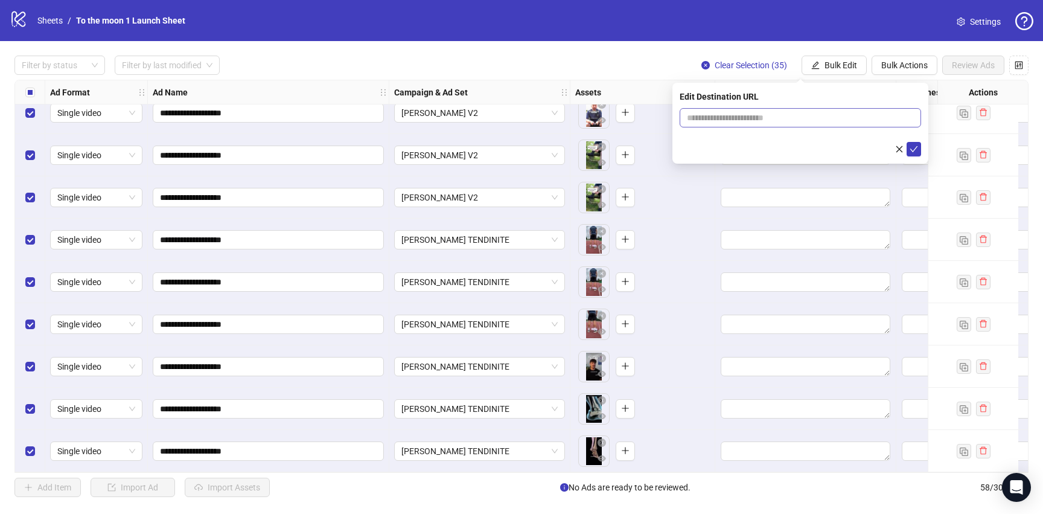
click at [739, 126] on span at bounding box center [799, 117] width 241 height 19
paste input "**********"
type input "**********"
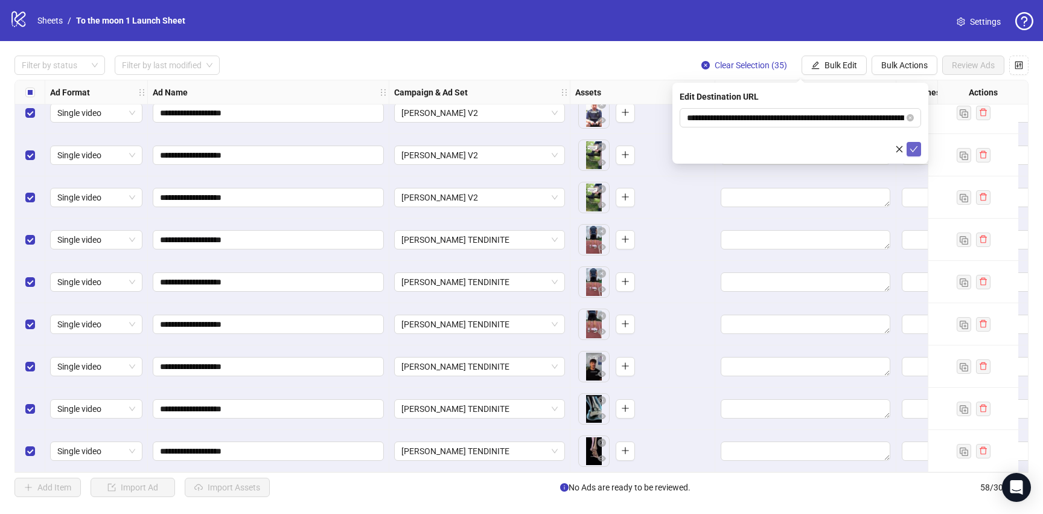
click at [914, 145] on icon "check" at bounding box center [913, 149] width 8 height 8
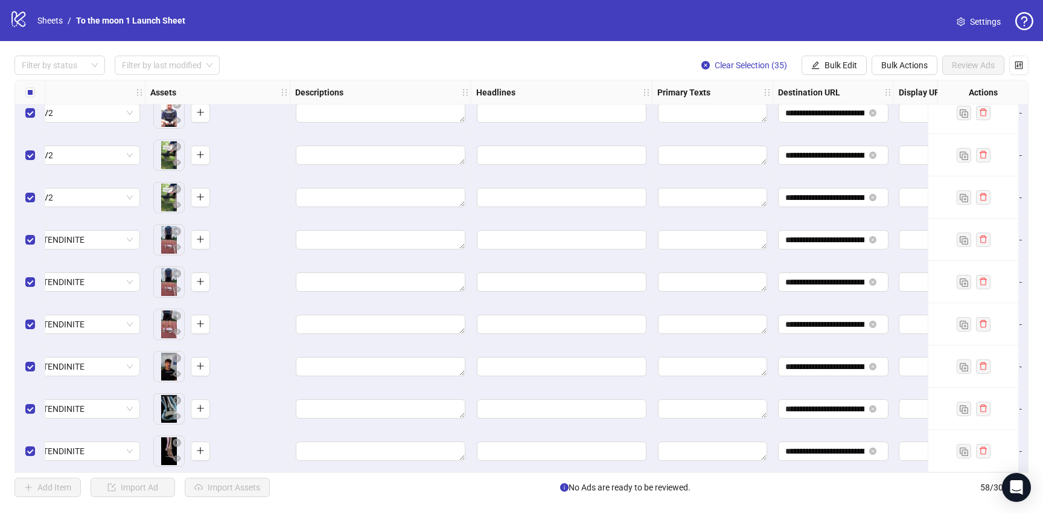
scroll to position [2087, 463]
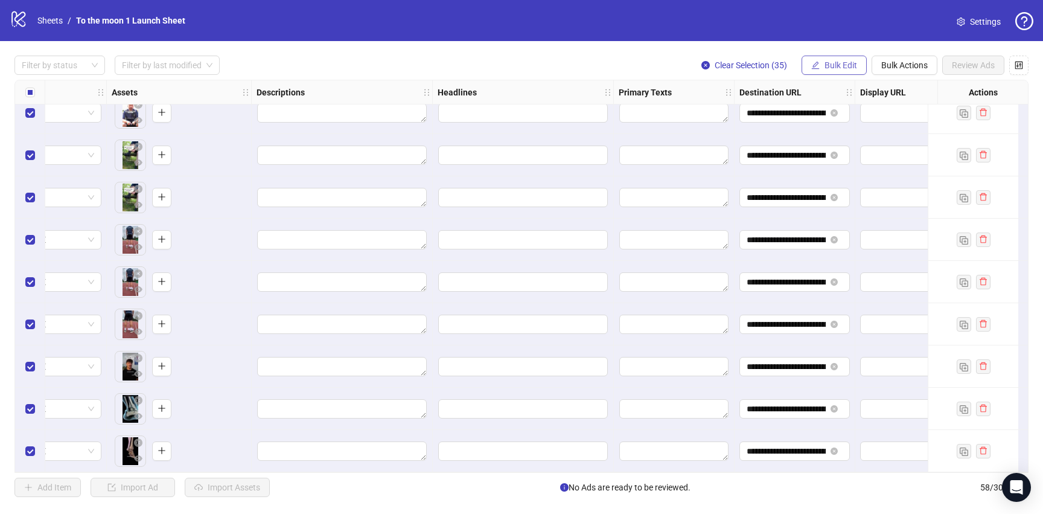
click at [835, 65] on span "Bulk Edit" at bounding box center [840, 65] width 33 height 10
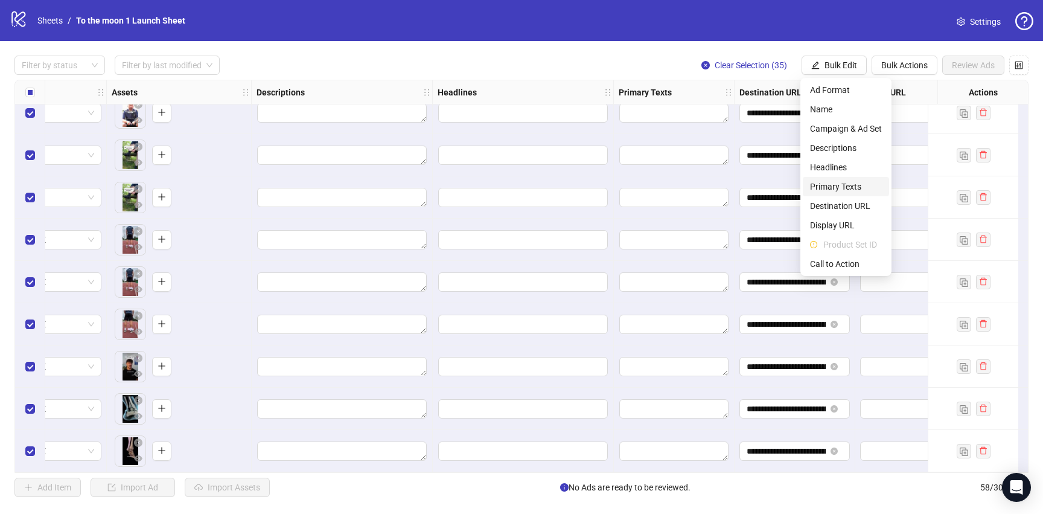
click at [848, 186] on span "Primary Texts" at bounding box center [846, 186] width 72 height 13
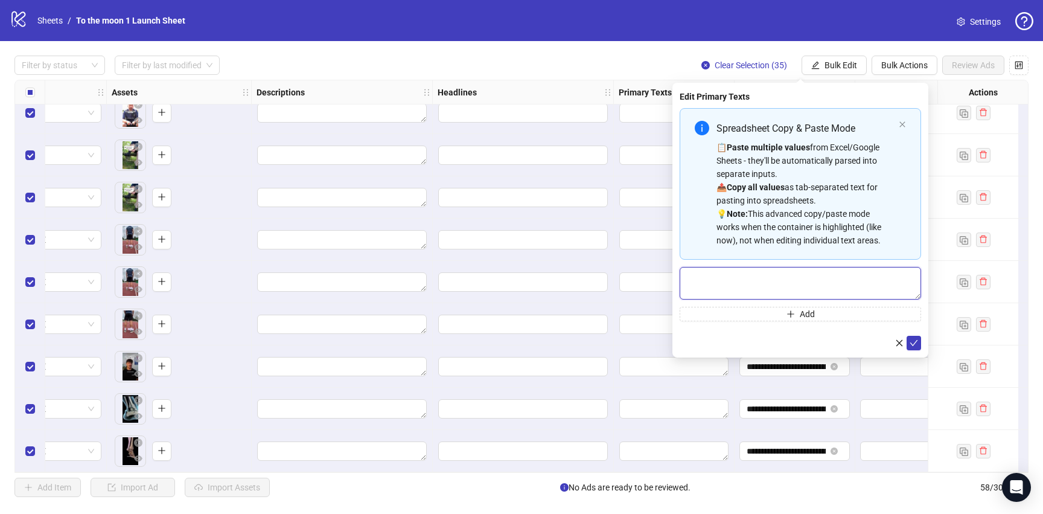
click at [795, 279] on textarea "Multi-text input container - paste or copy values" at bounding box center [799, 283] width 241 height 33
paste textarea "**********"
type textarea "**********"
click at [911, 342] on icon "check" at bounding box center [914, 343] width 8 height 6
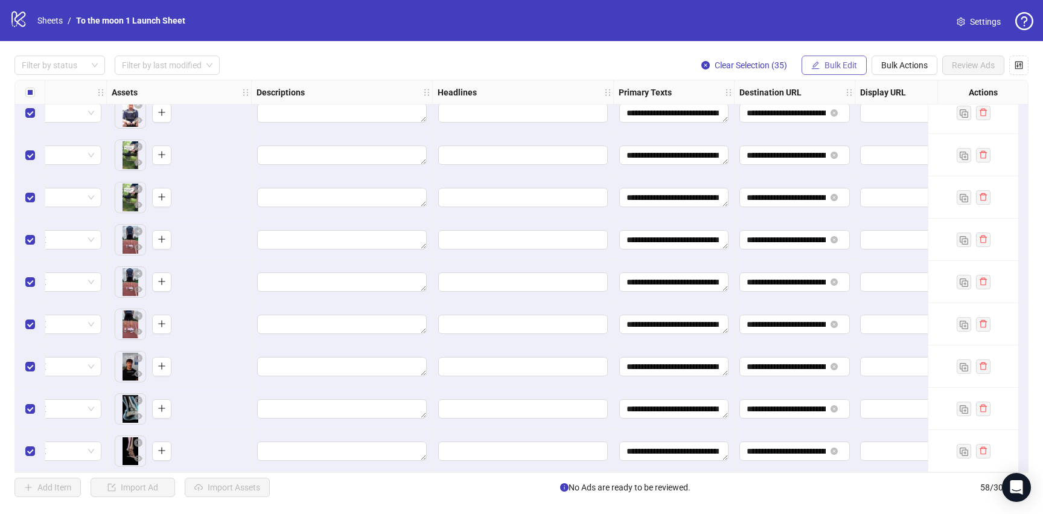
click at [840, 65] on span "Bulk Edit" at bounding box center [840, 65] width 33 height 10
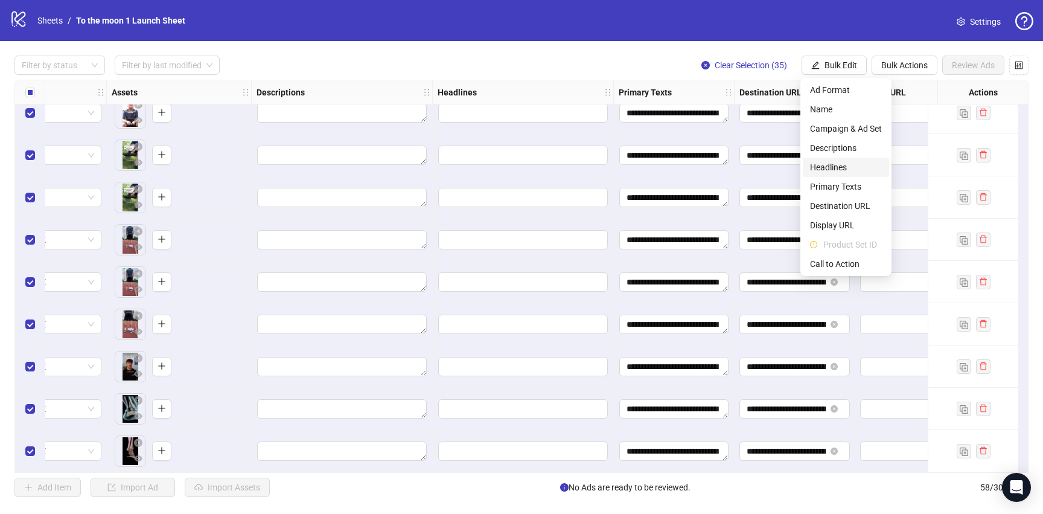
click at [835, 169] on span "Headlines" at bounding box center [846, 167] width 72 height 13
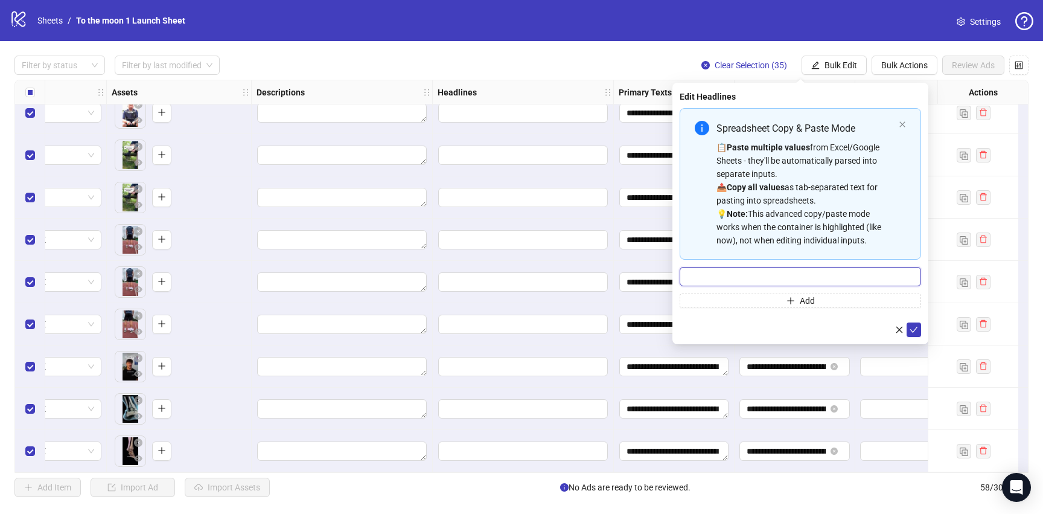
click at [764, 279] on input "Multi-input container - paste or copy values" at bounding box center [799, 276] width 241 height 19
paste input "**********"
click at [720, 279] on input "**********" at bounding box center [799, 276] width 241 height 19
click at [730, 277] on input "**********" at bounding box center [799, 276] width 241 height 19
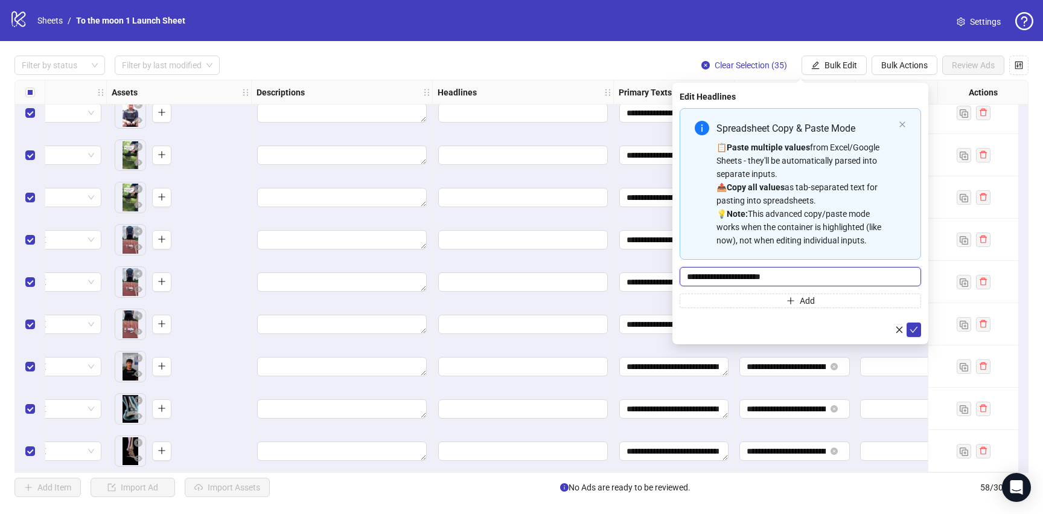
click at [730, 277] on input "**********" at bounding box center [799, 276] width 241 height 19
type input "**********"
click at [912, 328] on icon "check" at bounding box center [913, 329] width 8 height 8
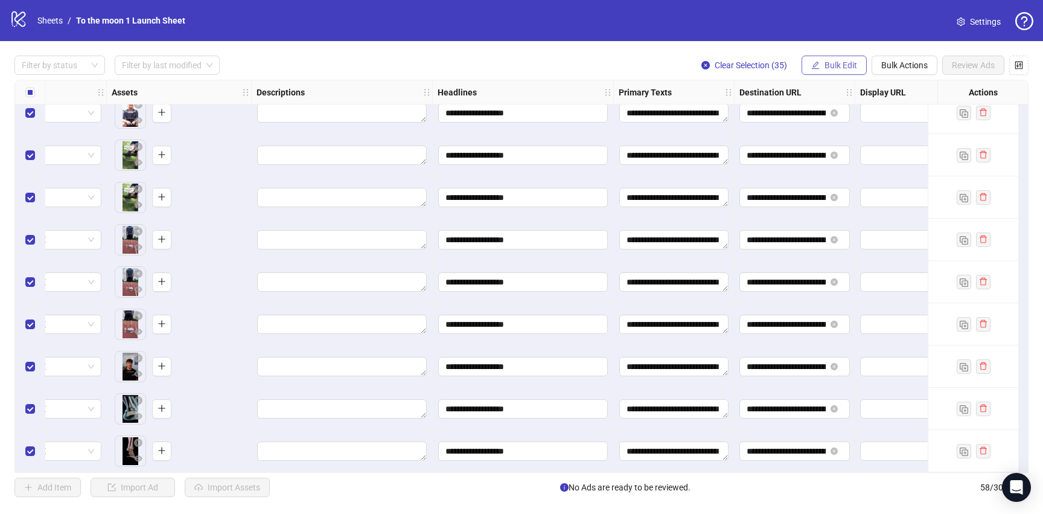
click at [828, 63] on span "Bulk Edit" at bounding box center [840, 65] width 33 height 10
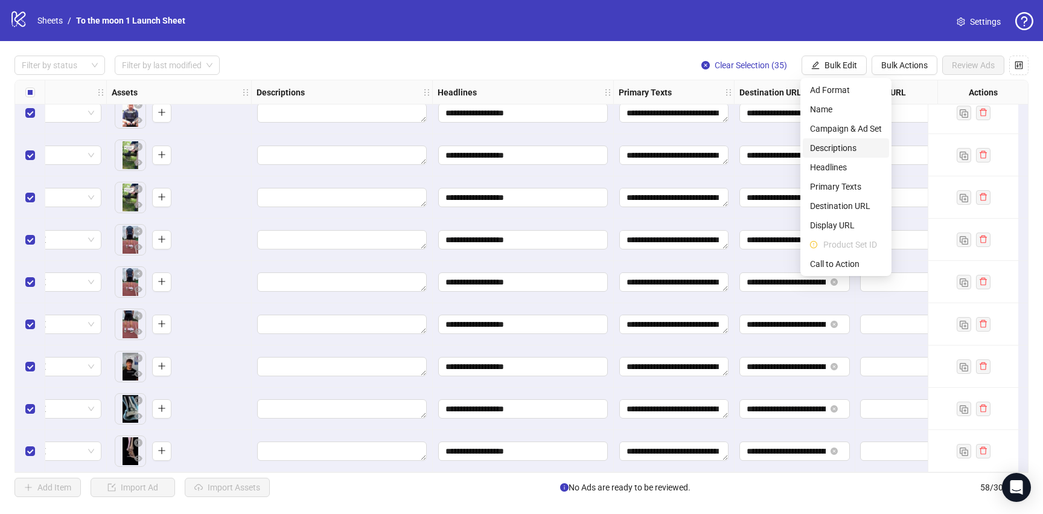
click at [842, 145] on span "Descriptions" at bounding box center [846, 147] width 72 height 13
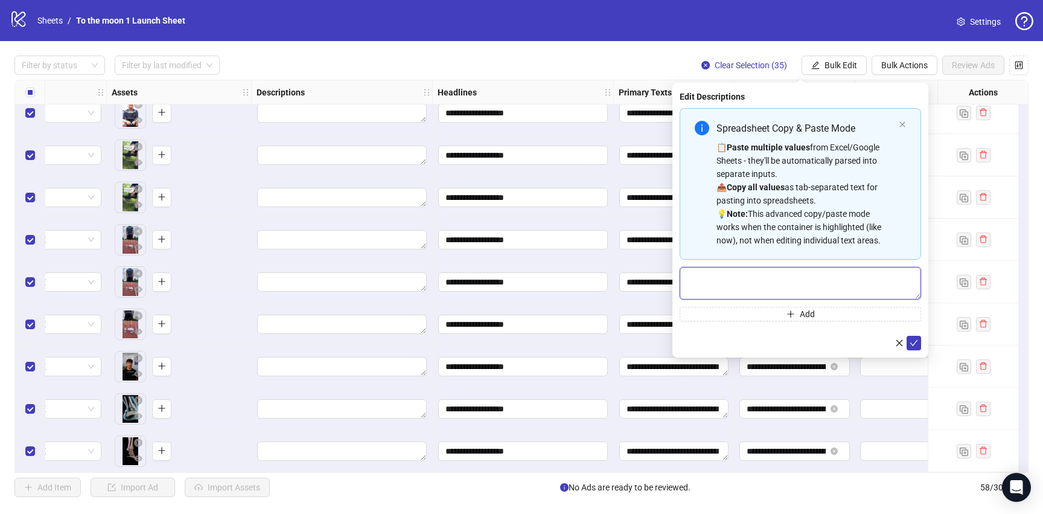
click at [766, 278] on textarea "Multi-text input container - paste or copy values" at bounding box center [799, 283] width 241 height 33
paste textarea "**********"
click at [722, 279] on textarea "**********" at bounding box center [799, 283] width 241 height 33
type textarea "**********"
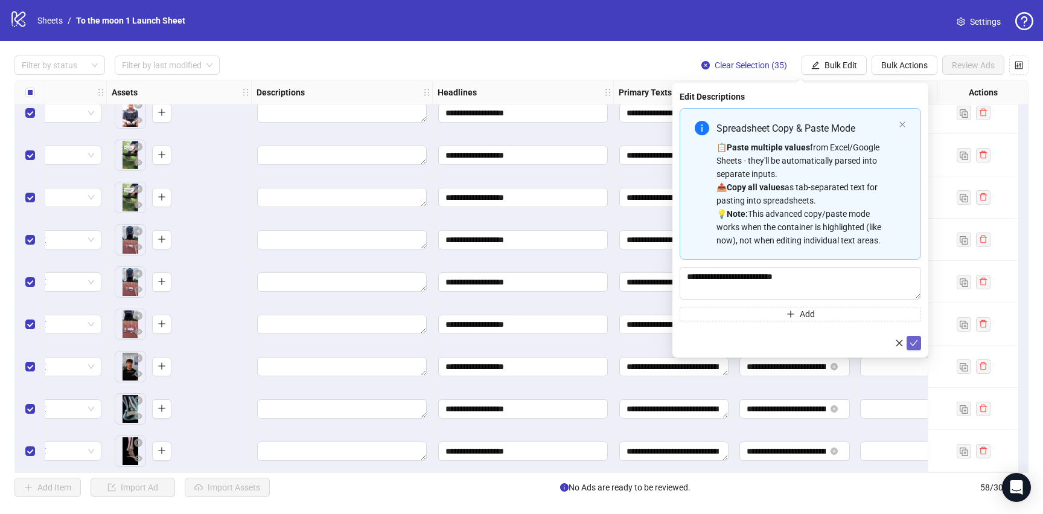
click at [912, 342] on icon "check" at bounding box center [913, 343] width 8 height 8
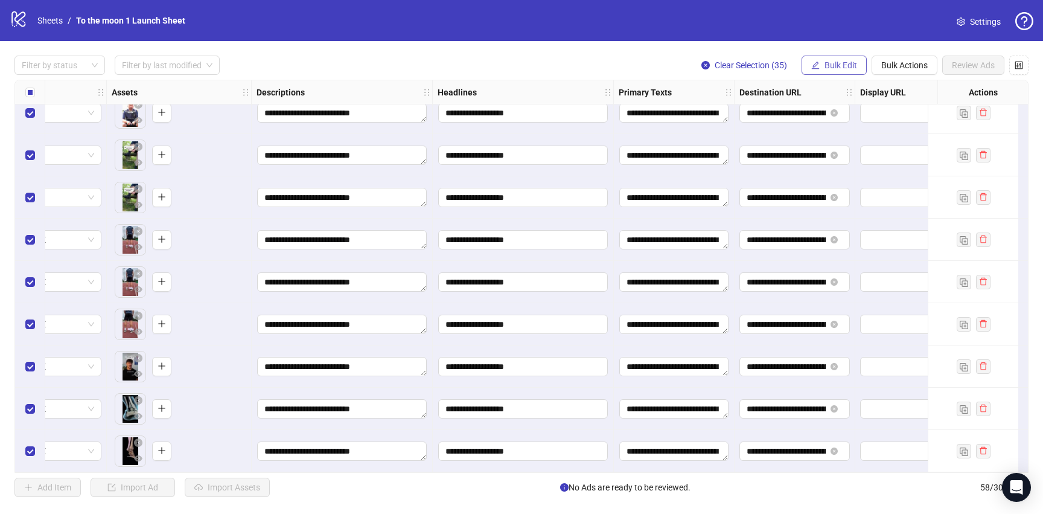
click at [824, 67] on span "Bulk Edit" at bounding box center [840, 65] width 33 height 10
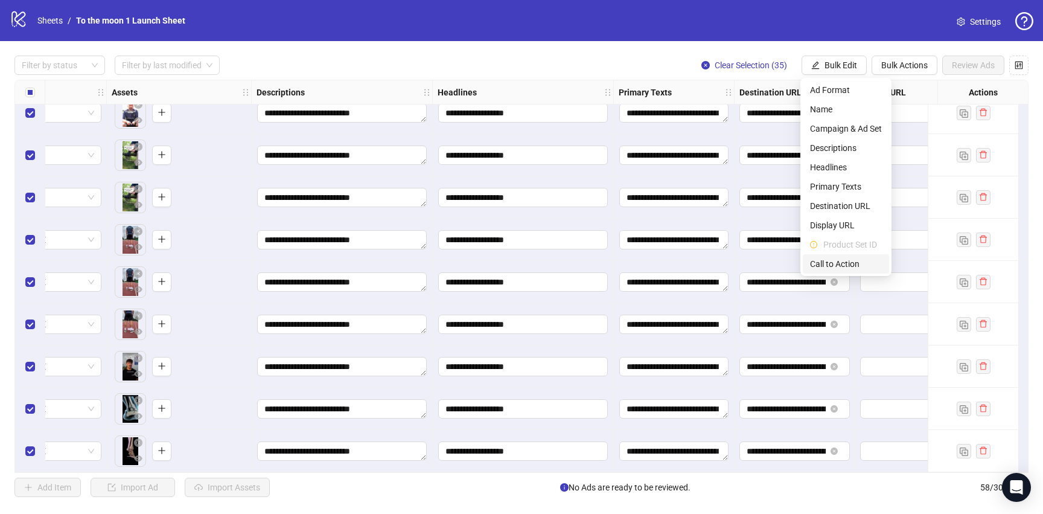
click at [850, 261] on span "Call to Action" at bounding box center [846, 263] width 72 height 13
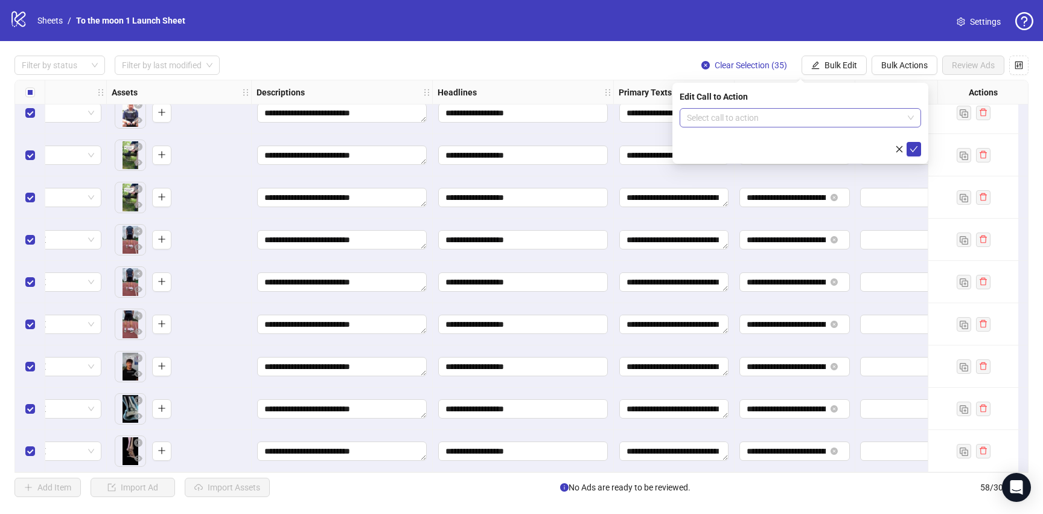
click at [773, 124] on input "search" at bounding box center [795, 118] width 216 height 18
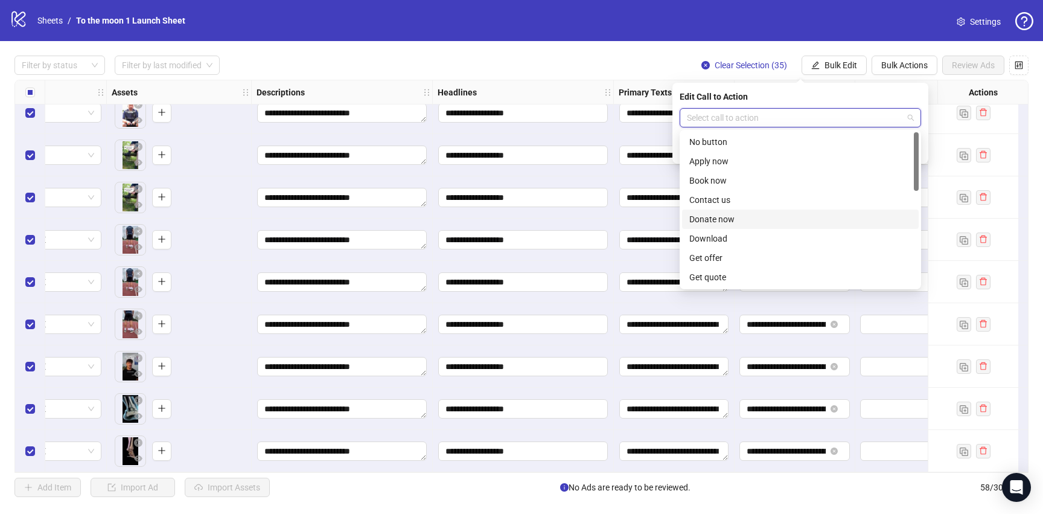
scroll to position [251, 0]
click at [728, 183] on div "Shop now" at bounding box center [800, 180] width 222 height 13
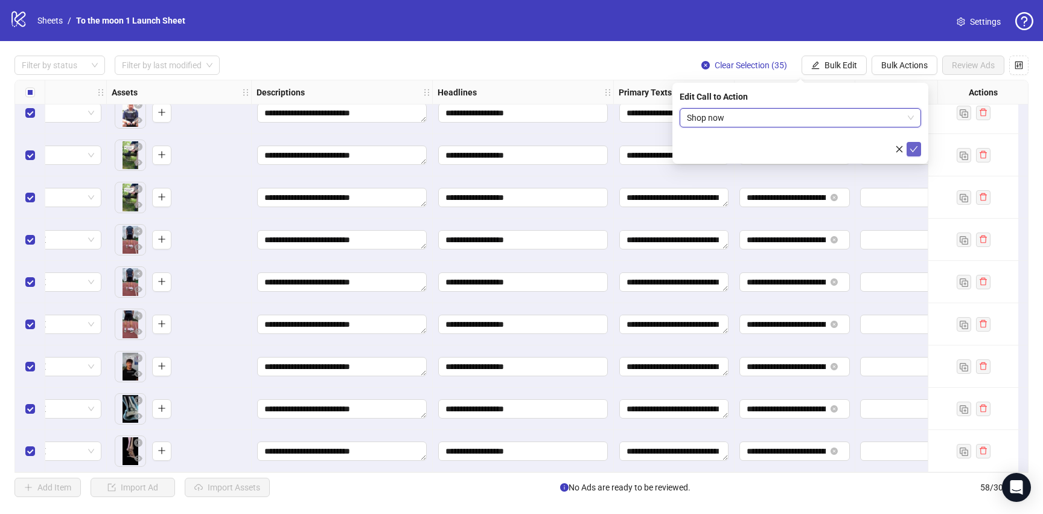
click at [912, 148] on icon "check" at bounding box center [913, 149] width 8 height 8
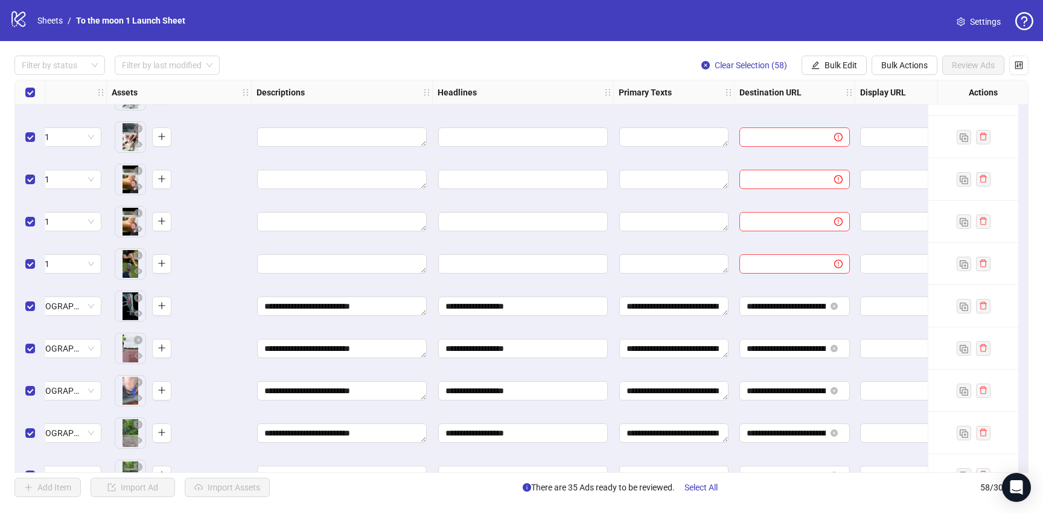
scroll to position [848, 463]
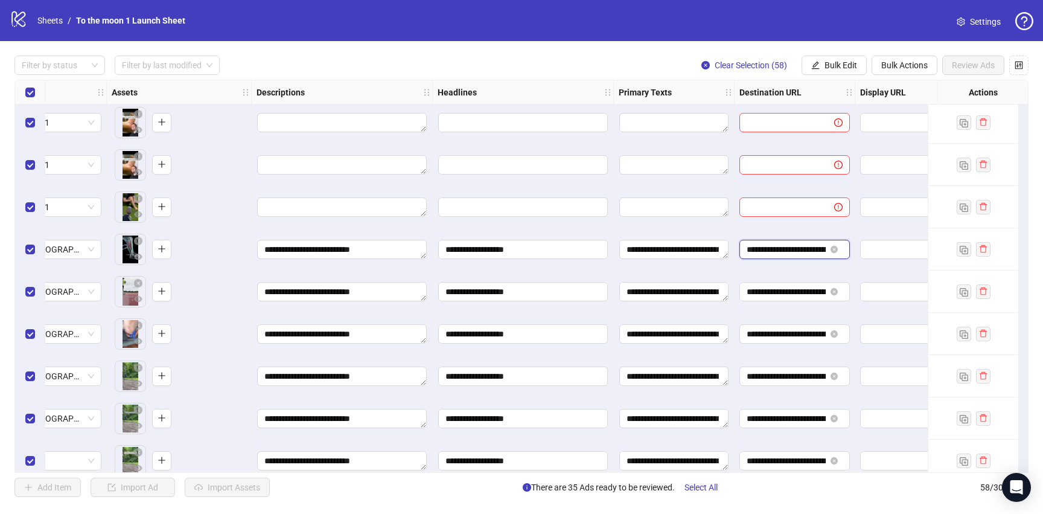
click at [778, 249] on input "**********" at bounding box center [785, 249] width 79 height 13
click at [848, 62] on span "Bulk Edit" at bounding box center [840, 65] width 33 height 10
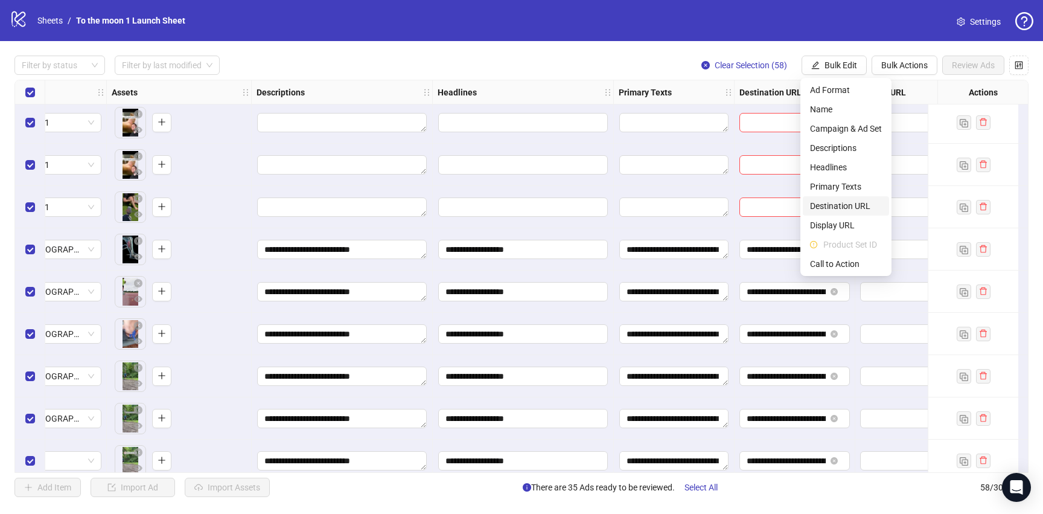
click at [850, 207] on span "Destination URL" at bounding box center [846, 205] width 72 height 13
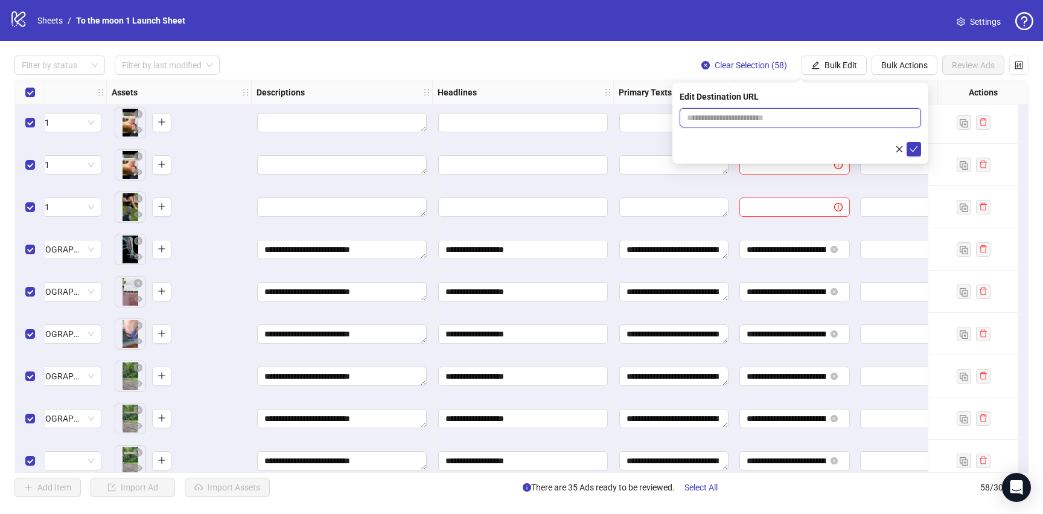
click at [793, 118] on input "text" at bounding box center [795, 117] width 217 height 13
paste input "**********"
type input "**********"
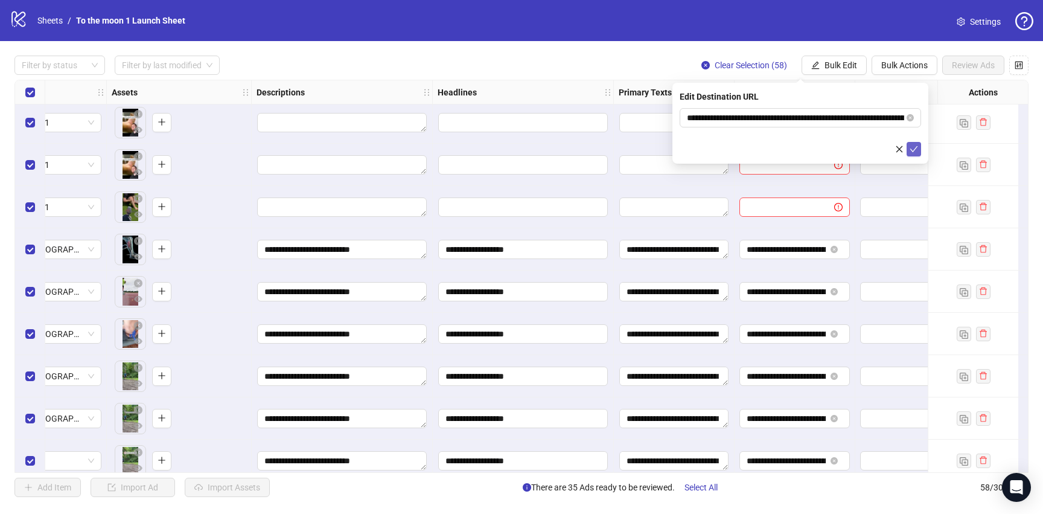
click at [913, 151] on icon "check" at bounding box center [913, 149] width 8 height 8
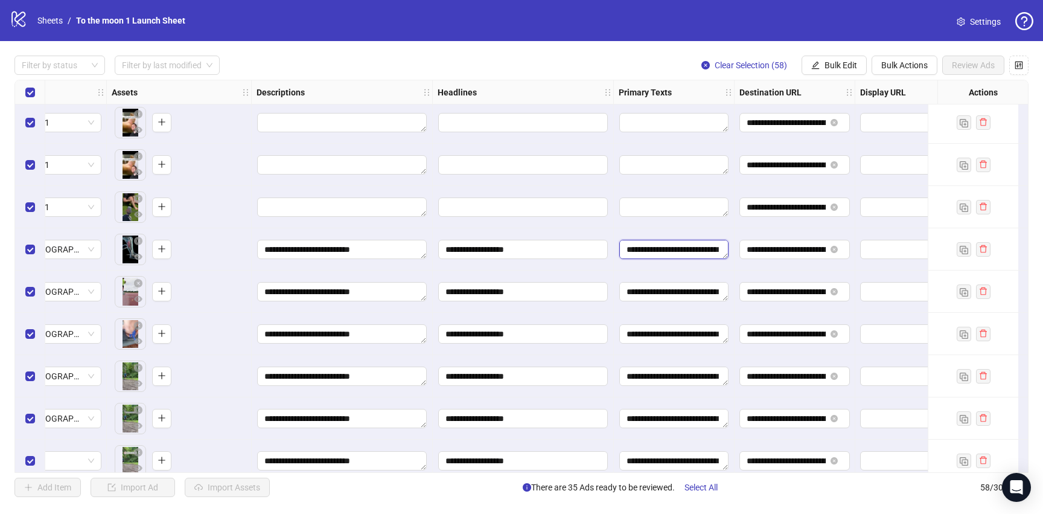
click at [677, 252] on textarea "**********" at bounding box center [673, 249] width 109 height 19
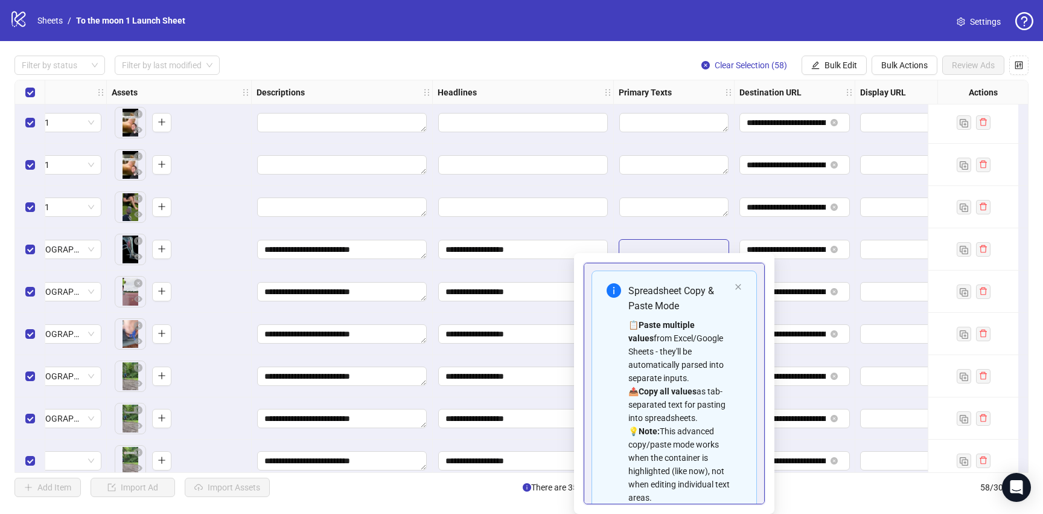
click at [677, 252] on textarea "**********" at bounding box center [673, 249] width 109 height 19
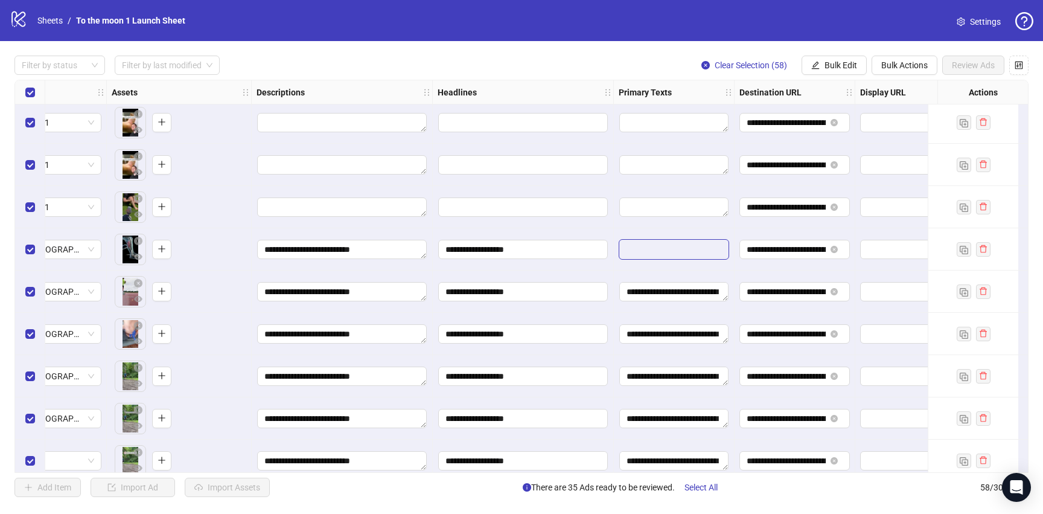
scroll to position [82, 0]
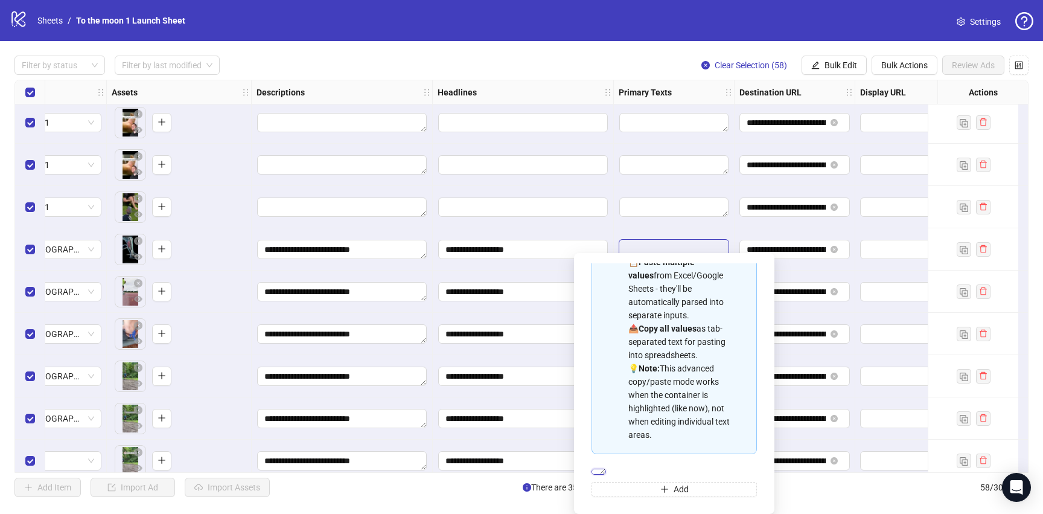
click at [601, 468] on textarea "**********" at bounding box center [598, 471] width 14 height 6
drag, startPoint x: 599, startPoint y: 453, endPoint x: 644, endPoint y: 503, distance: 67.1
click at [644, 503] on div "**********" at bounding box center [674, 382] width 181 height 241
click at [844, 65] on span "Bulk Edit" at bounding box center [840, 65] width 33 height 10
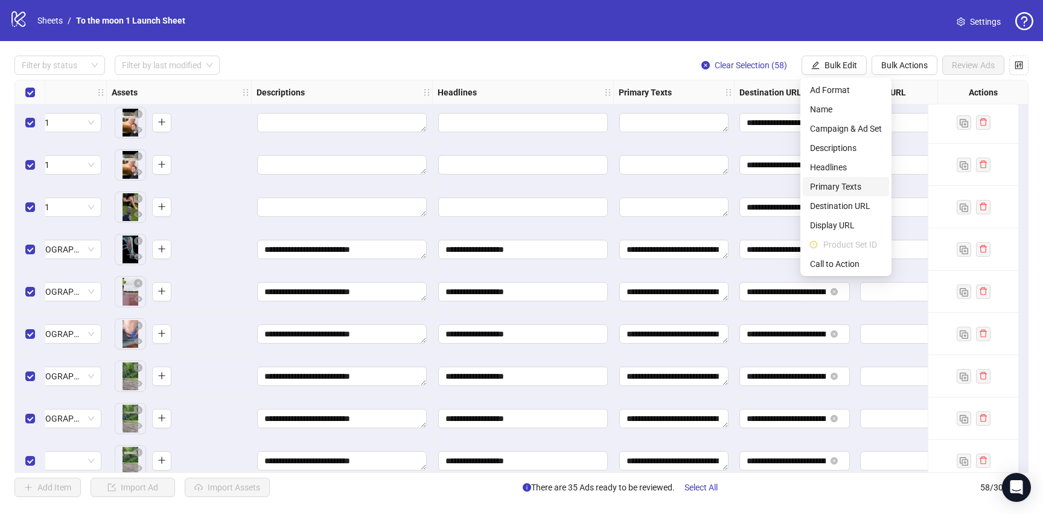
click at [853, 185] on span "Primary Texts" at bounding box center [846, 186] width 72 height 13
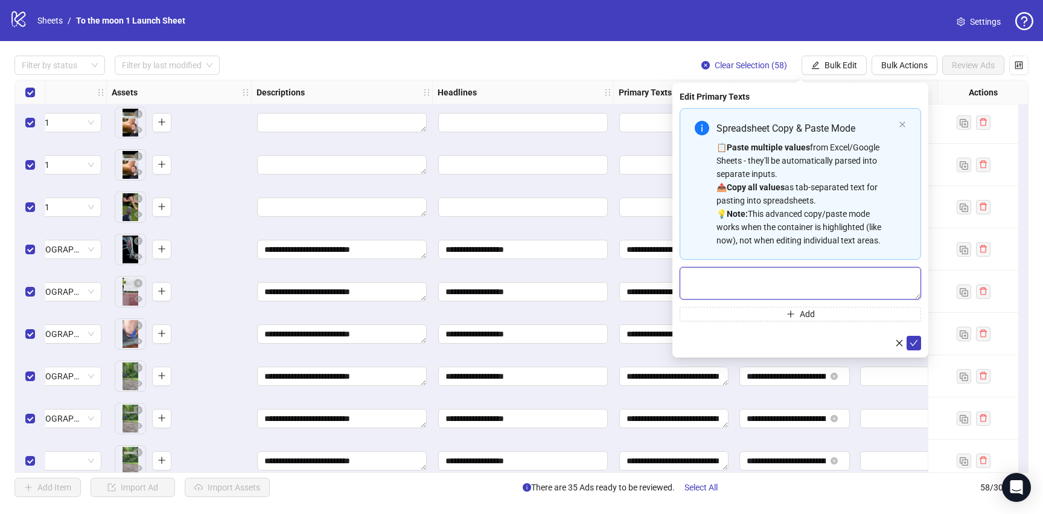
click at [779, 284] on textarea "Multi-text input container - paste or copy values" at bounding box center [799, 283] width 241 height 33
paste textarea "**********"
type textarea "**********"
click at [917, 339] on icon "check" at bounding box center [913, 343] width 8 height 8
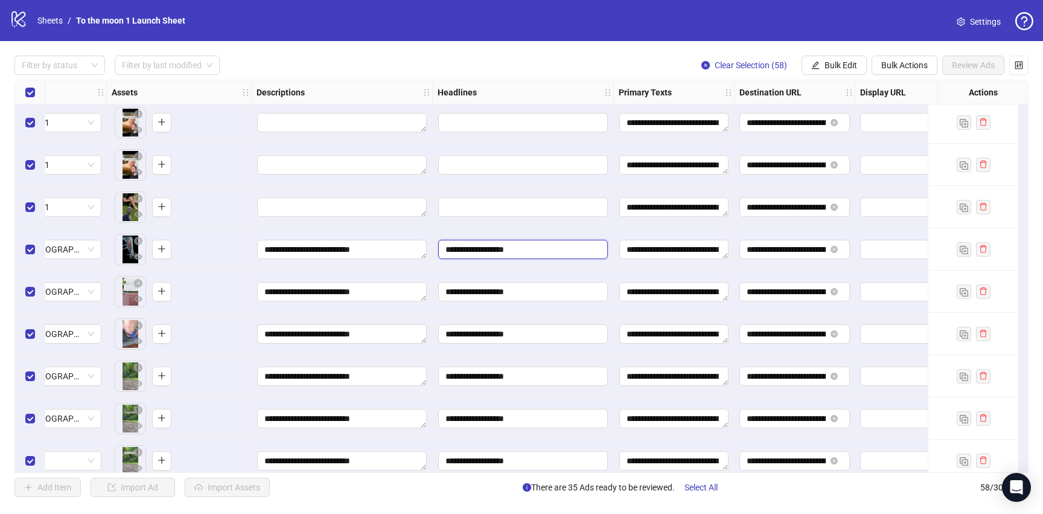
click at [492, 254] on input "**********" at bounding box center [523, 249] width 170 height 19
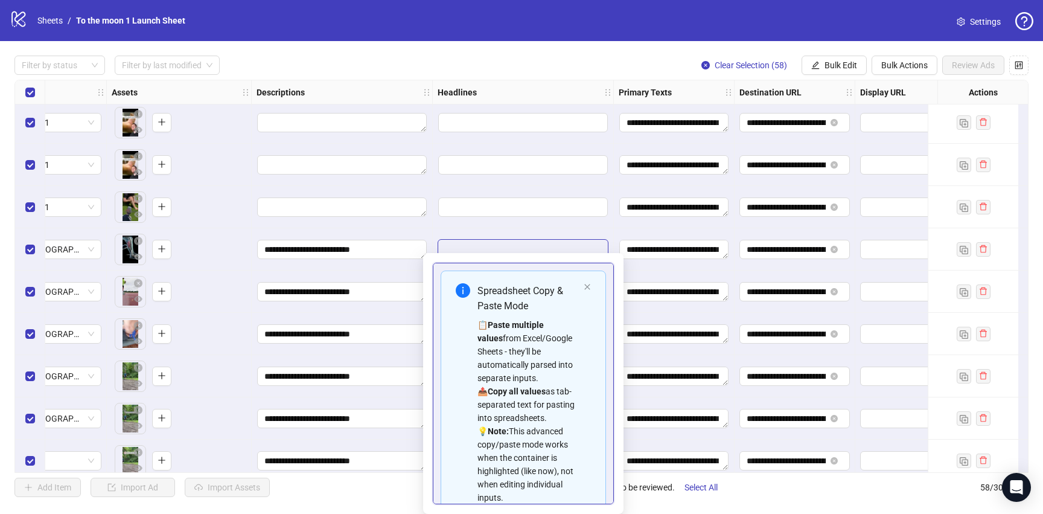
click at [492, 254] on body "**********" at bounding box center [521, 257] width 1043 height 514
click at [492, 254] on input "**********" at bounding box center [523, 249] width 170 height 19
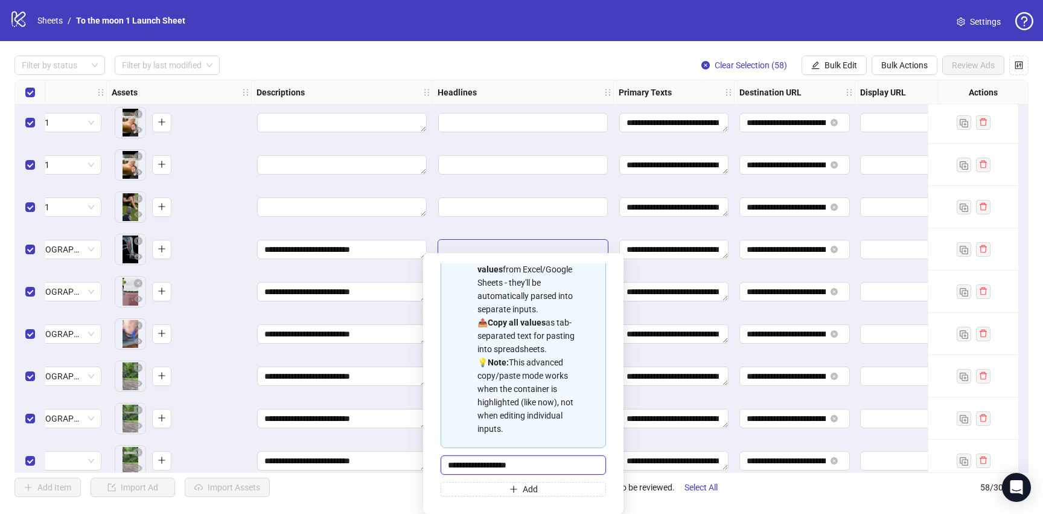
click at [506, 460] on input "**********" at bounding box center [522, 464] width 165 height 19
click at [845, 65] on span "Bulk Edit" at bounding box center [840, 65] width 33 height 10
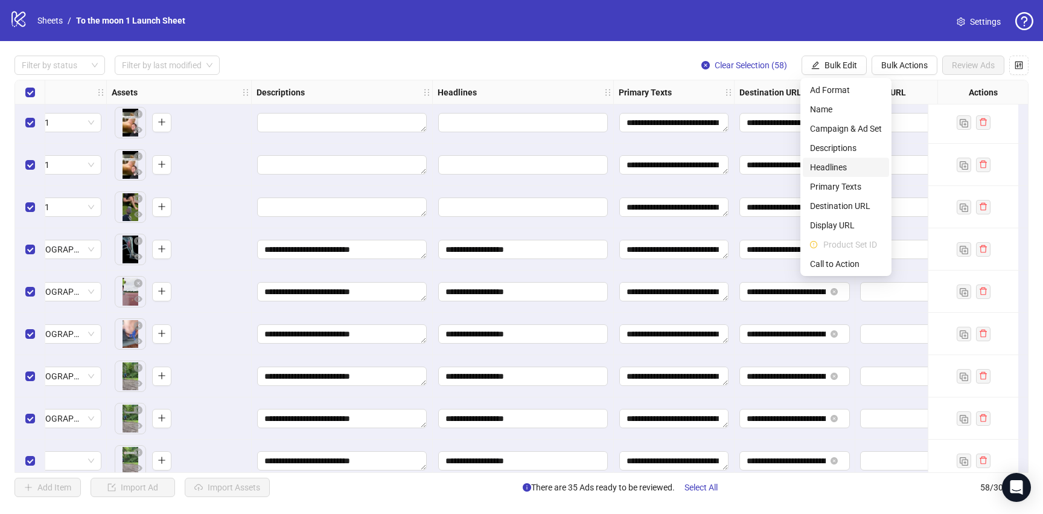
click at [827, 170] on span "Headlines" at bounding box center [846, 167] width 72 height 13
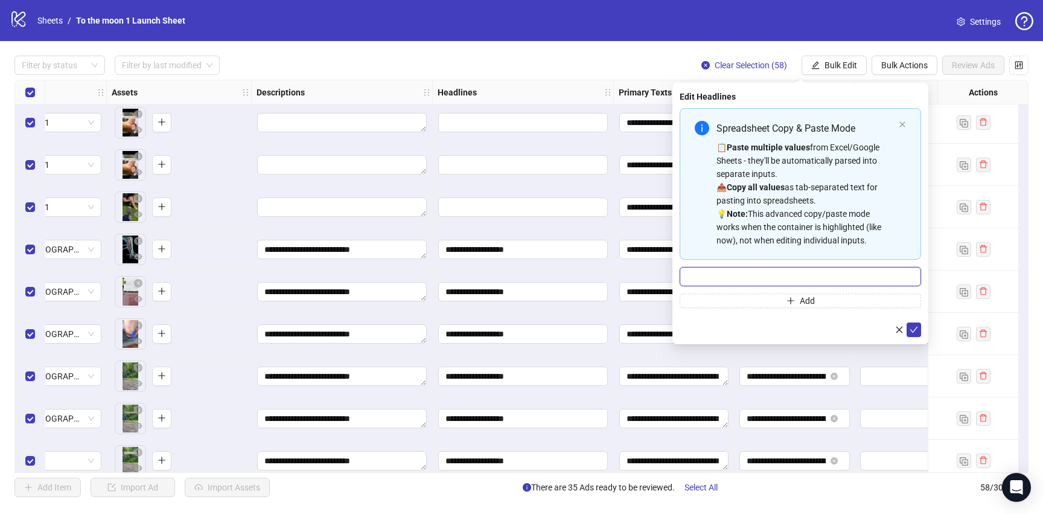
click at [740, 272] on input "Multi-input container - paste or copy values" at bounding box center [799, 276] width 241 height 19
paste input "**********"
type input "**********"
click at [910, 332] on icon "check" at bounding box center [913, 329] width 8 height 8
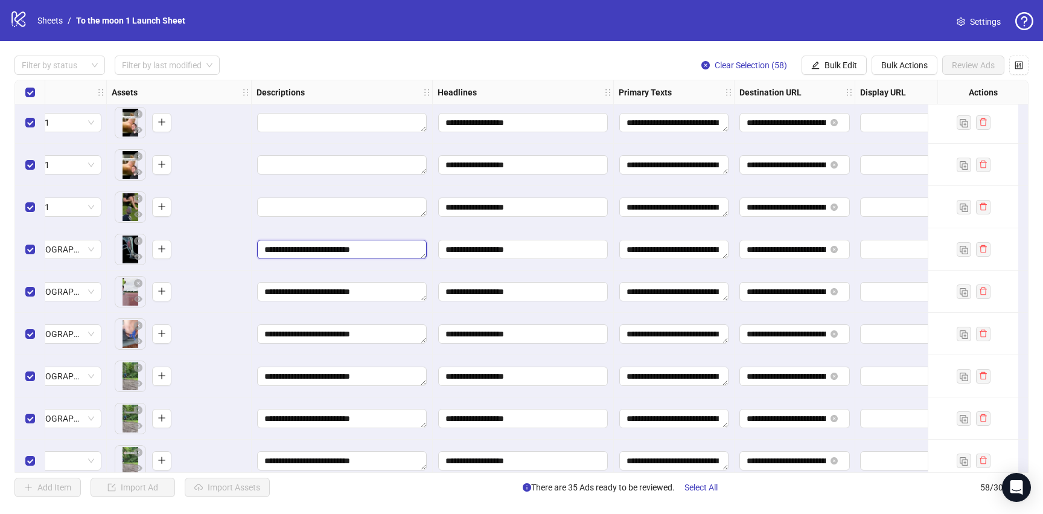
click at [339, 253] on textarea "**********" at bounding box center [342, 249] width 170 height 19
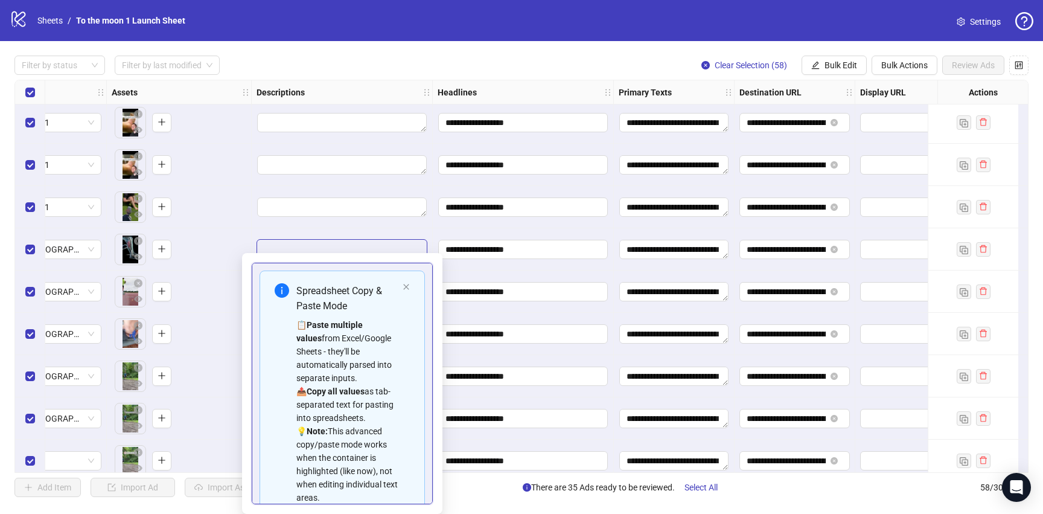
scroll to position [82, 0]
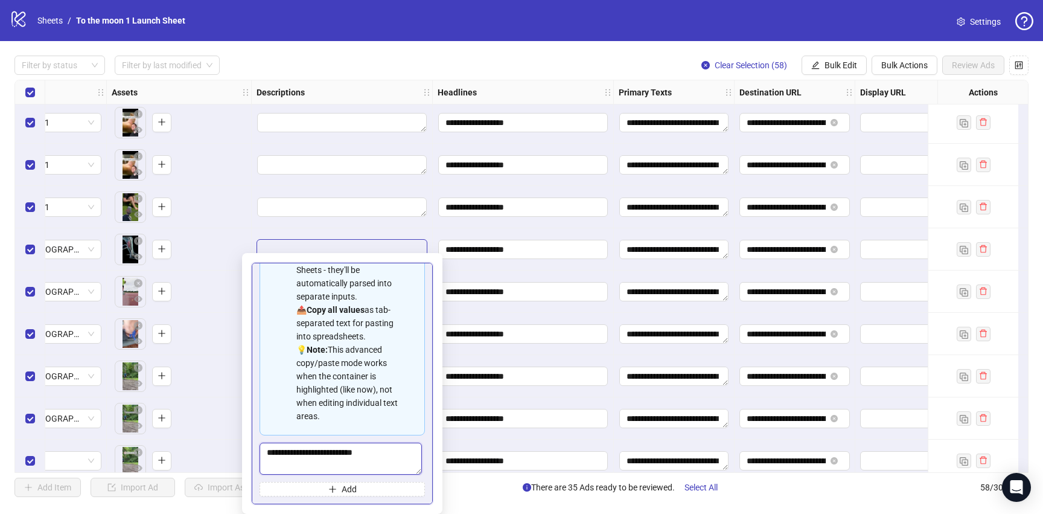
click at [321, 450] on textarea "**********" at bounding box center [340, 458] width 162 height 32
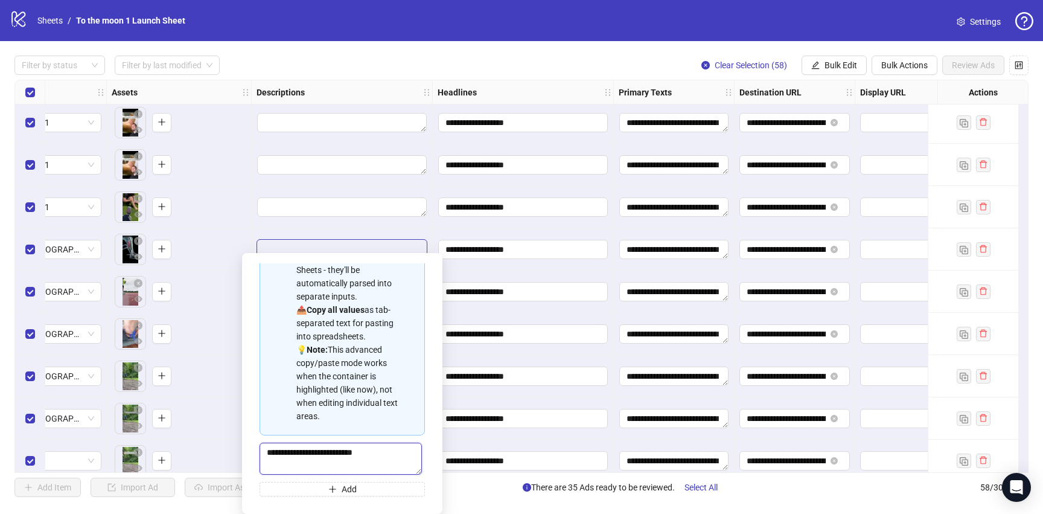
click at [321, 450] on textarea "**********" at bounding box center [340, 458] width 162 height 32
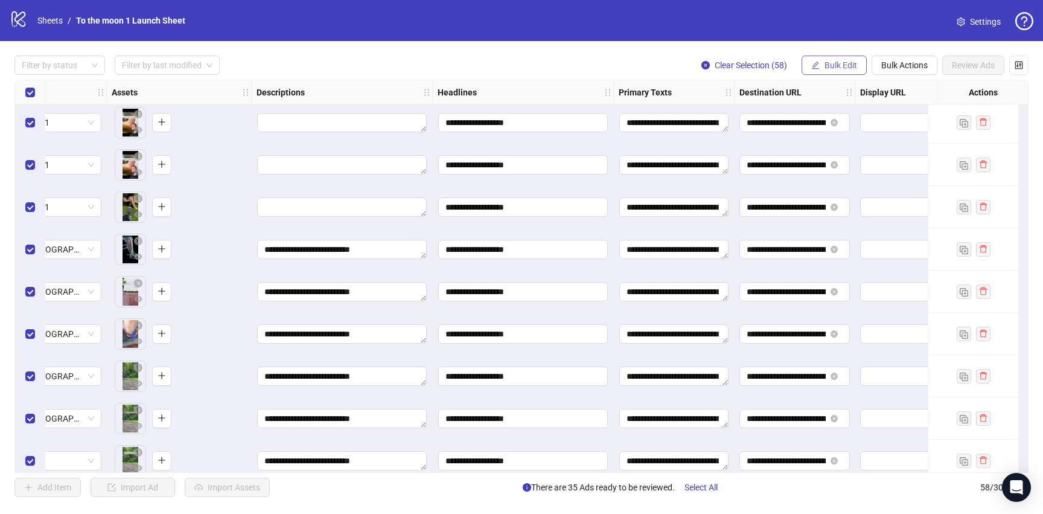
click at [836, 69] on span "Bulk Edit" at bounding box center [840, 65] width 33 height 10
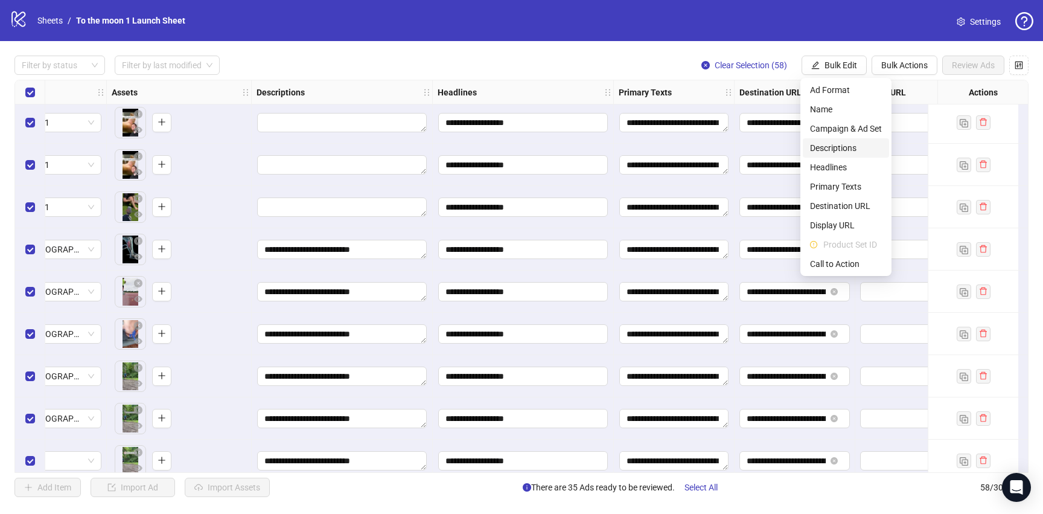
click at [849, 141] on li "Descriptions" at bounding box center [846, 147] width 86 height 19
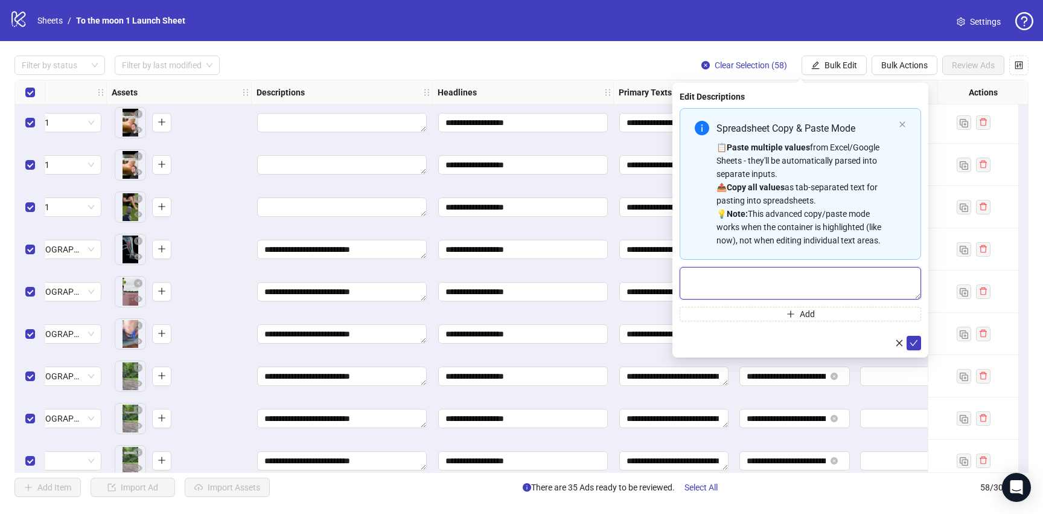
click at [768, 282] on textarea "Multi-text input container - paste or copy values" at bounding box center [799, 283] width 241 height 33
paste textarea "**********"
type textarea "**********"
click at [918, 345] on button "submit" at bounding box center [913, 342] width 14 height 14
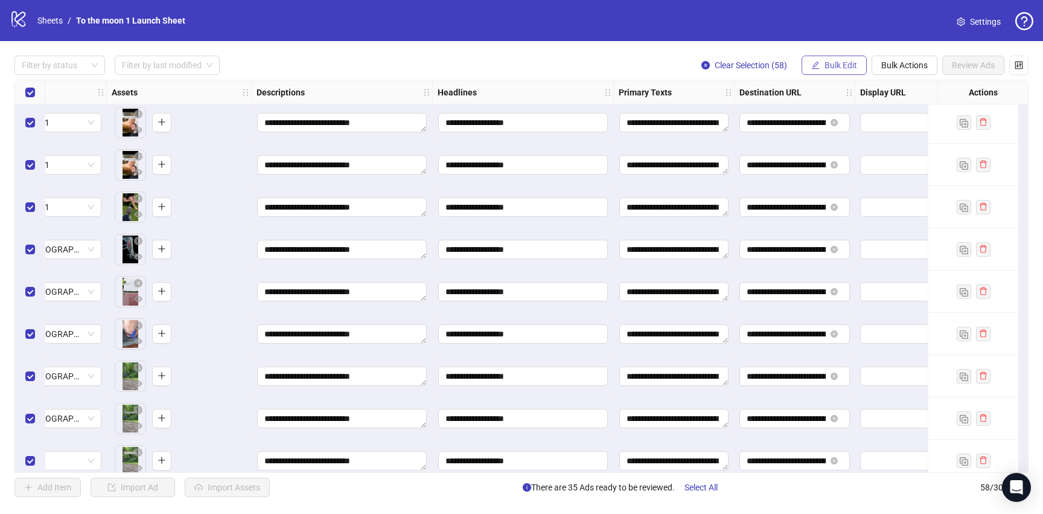
click at [847, 68] on span "Bulk Edit" at bounding box center [840, 65] width 33 height 10
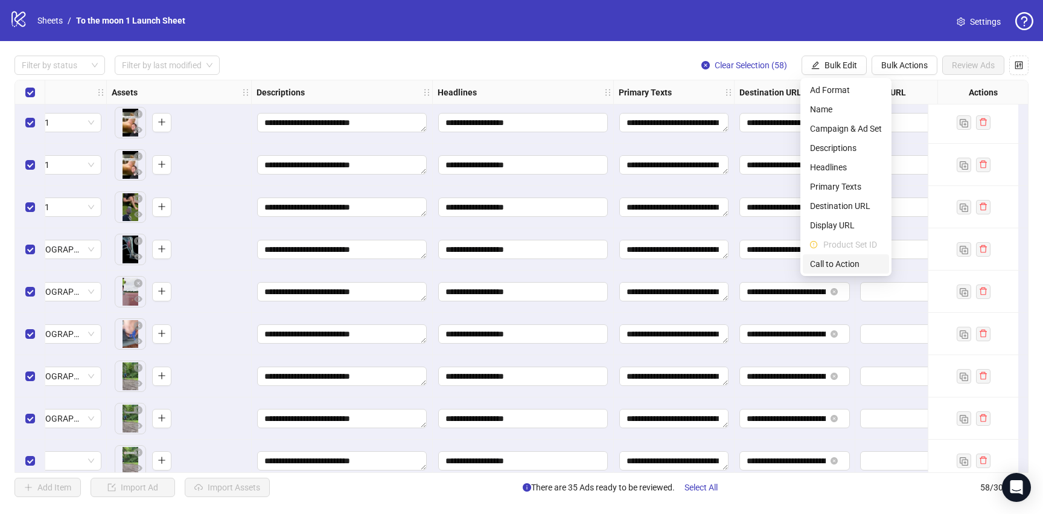
click at [832, 264] on span "Call to Action" at bounding box center [846, 263] width 72 height 13
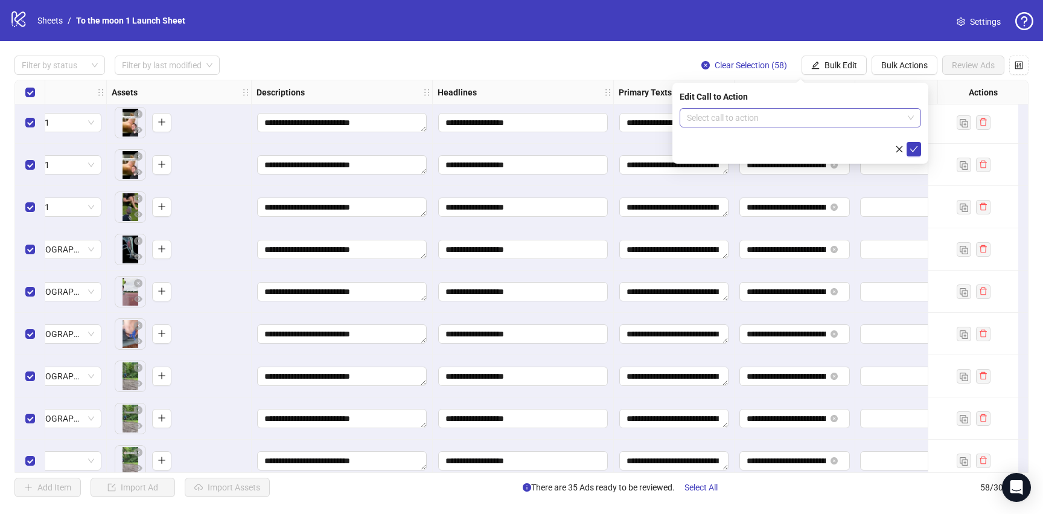
click at [793, 116] on input "search" at bounding box center [795, 118] width 216 height 18
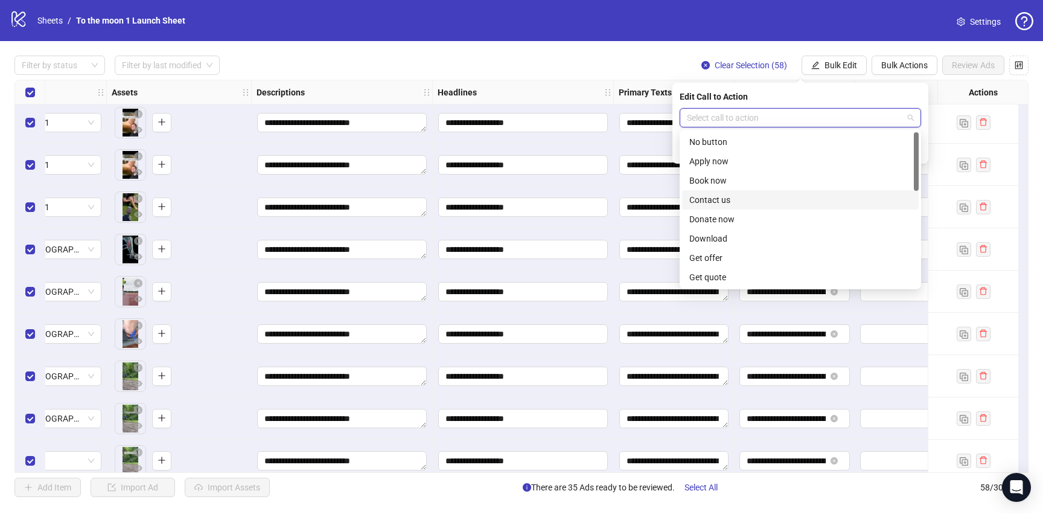
scroll to position [251, 0]
click at [742, 183] on div "Shop now" at bounding box center [800, 180] width 222 height 13
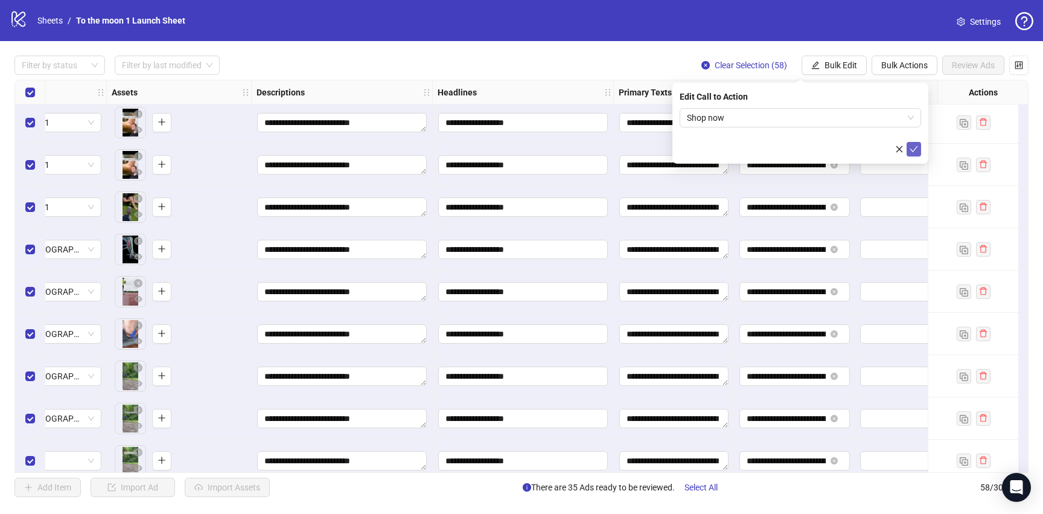
click at [913, 148] on icon "check" at bounding box center [913, 149] width 8 height 8
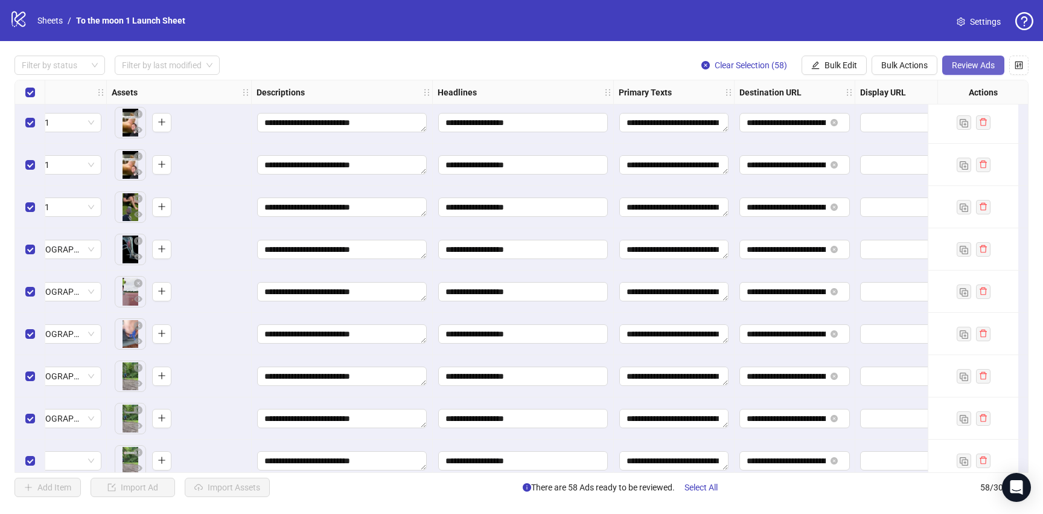
click at [968, 66] on span "Review Ads" at bounding box center [973, 65] width 43 height 10
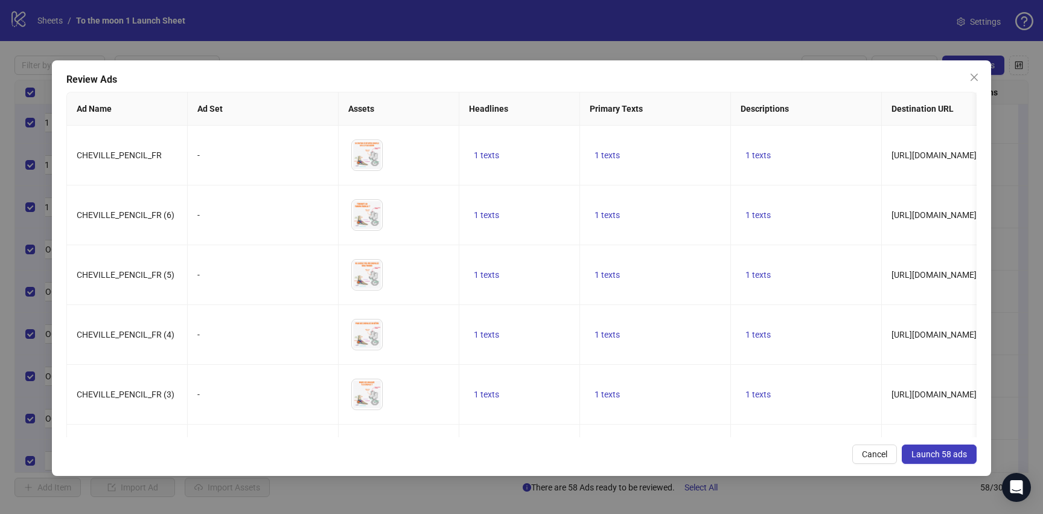
click at [943, 453] on span "Launch 58 ads" at bounding box center [939, 454] width 56 height 10
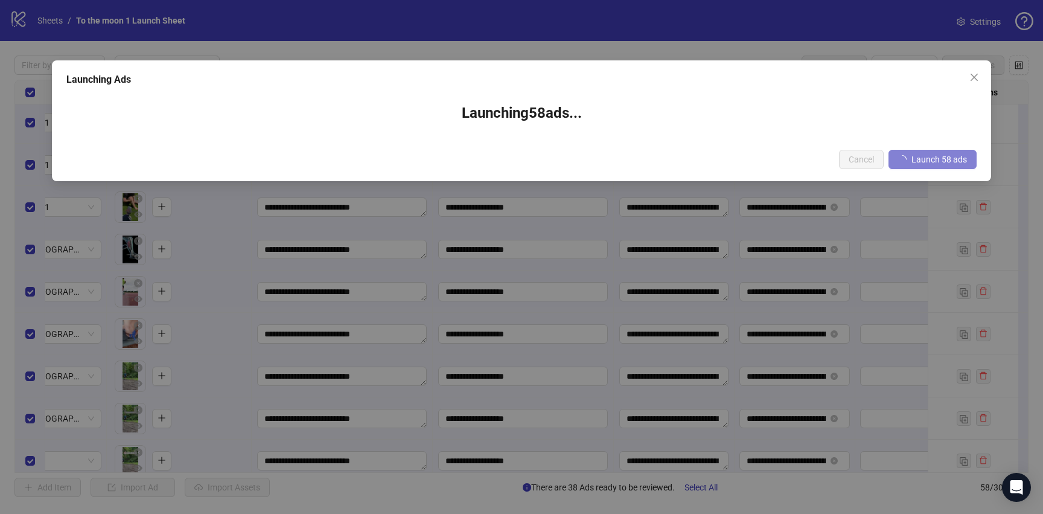
scroll to position [845, 463]
